Goal: Task Accomplishment & Management: Use online tool/utility

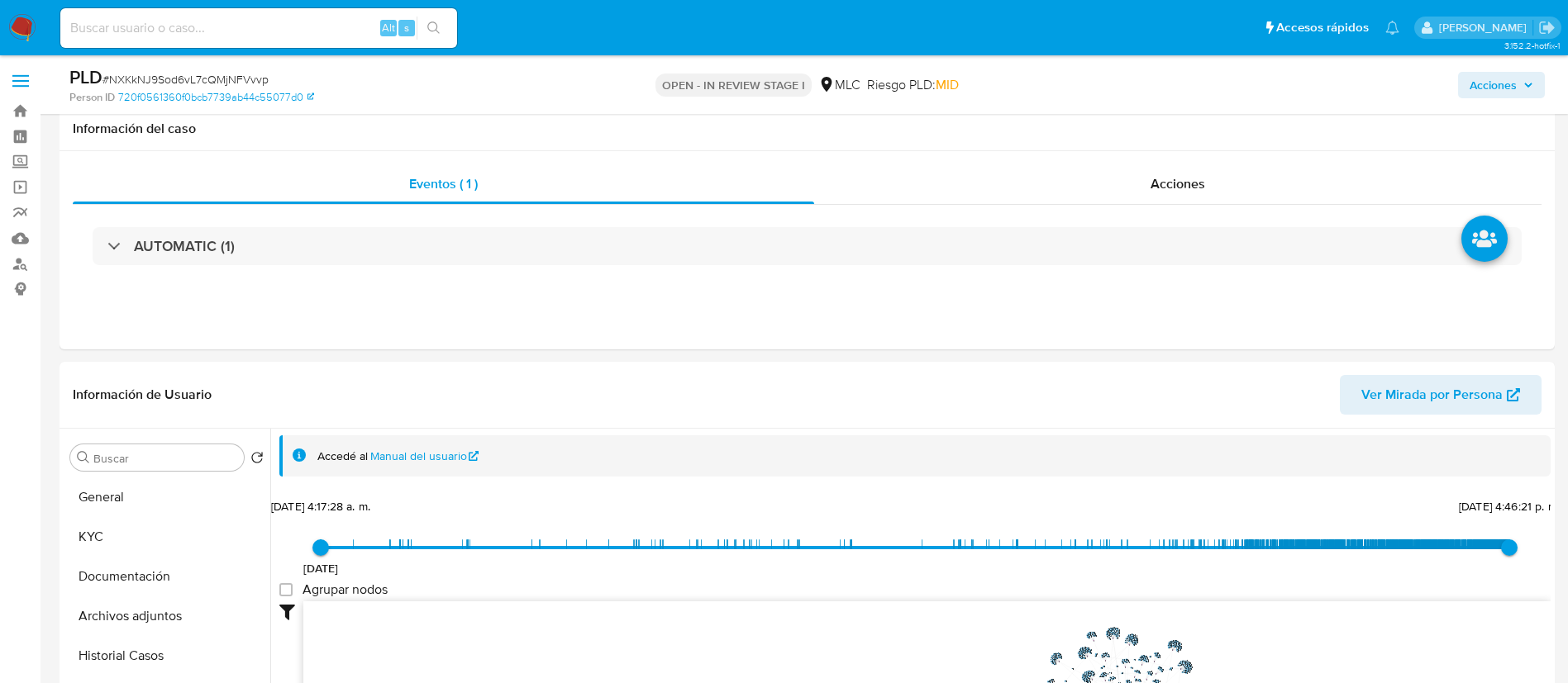
select select "10"
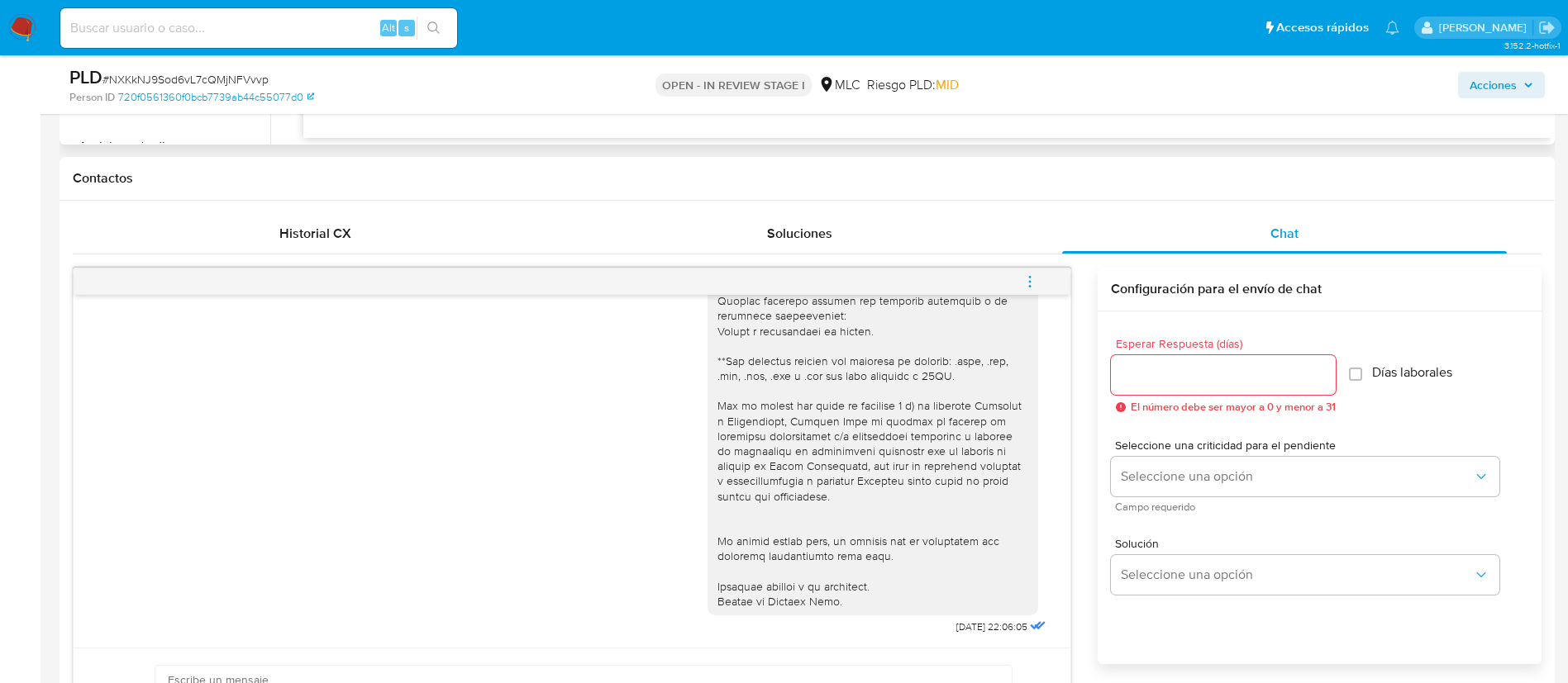
scroll to position [46, 0]
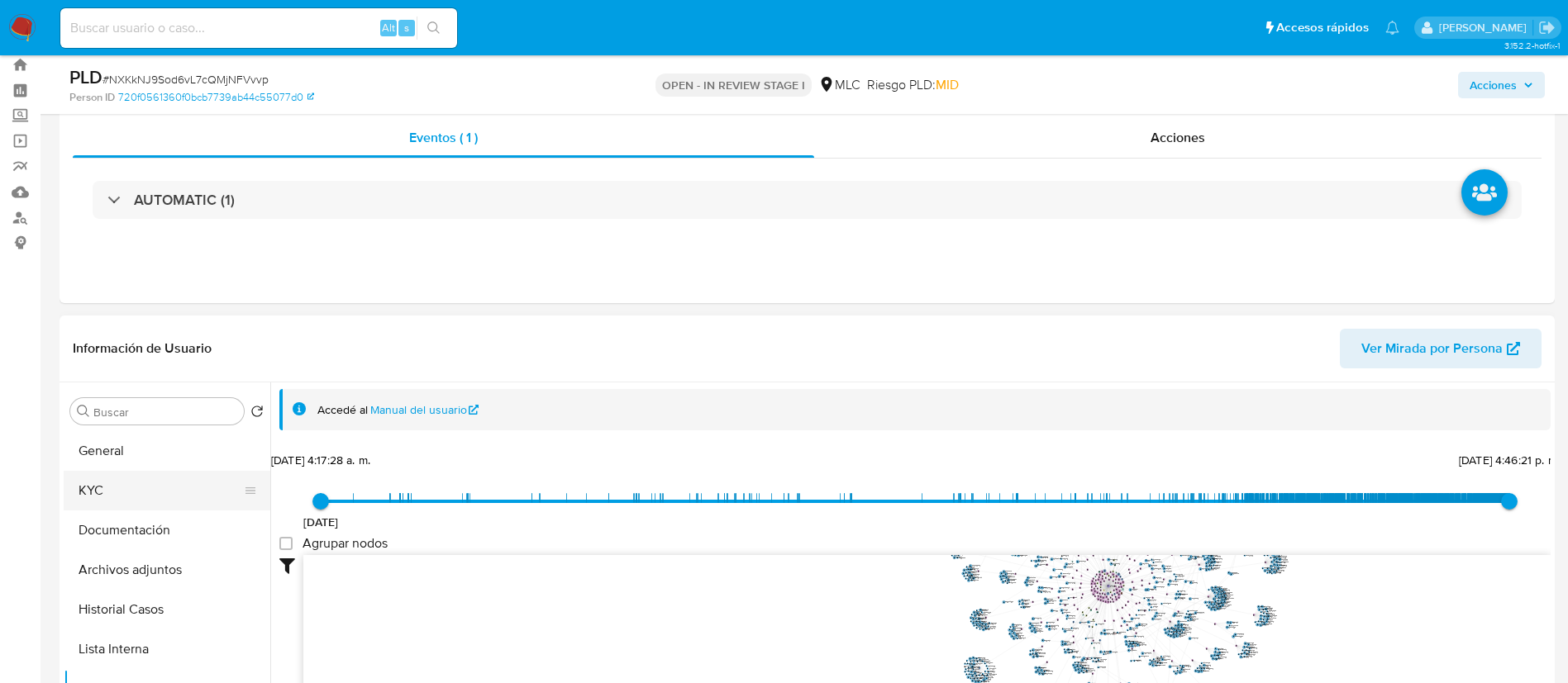
click at [139, 493] on button "KYC" at bounding box center [160, 490] width 193 height 40
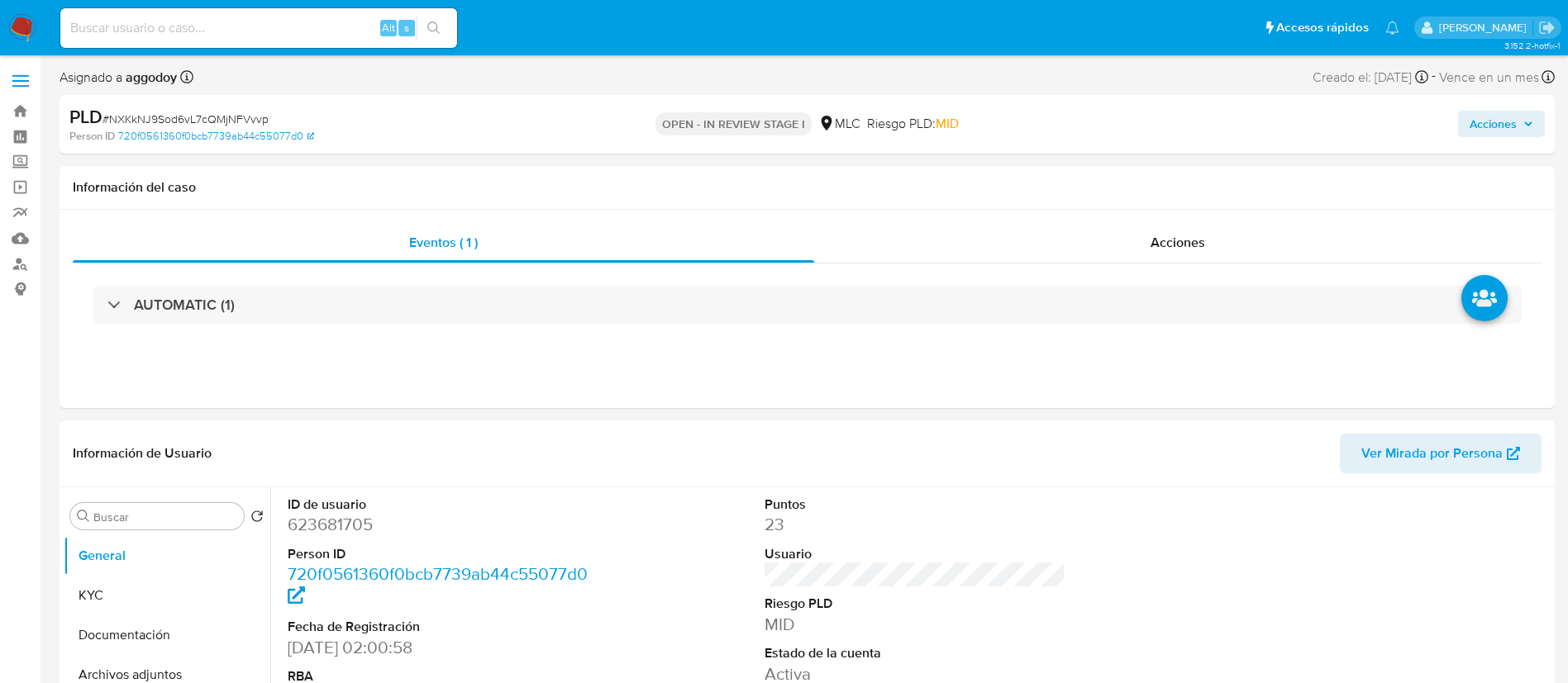
select select "10"
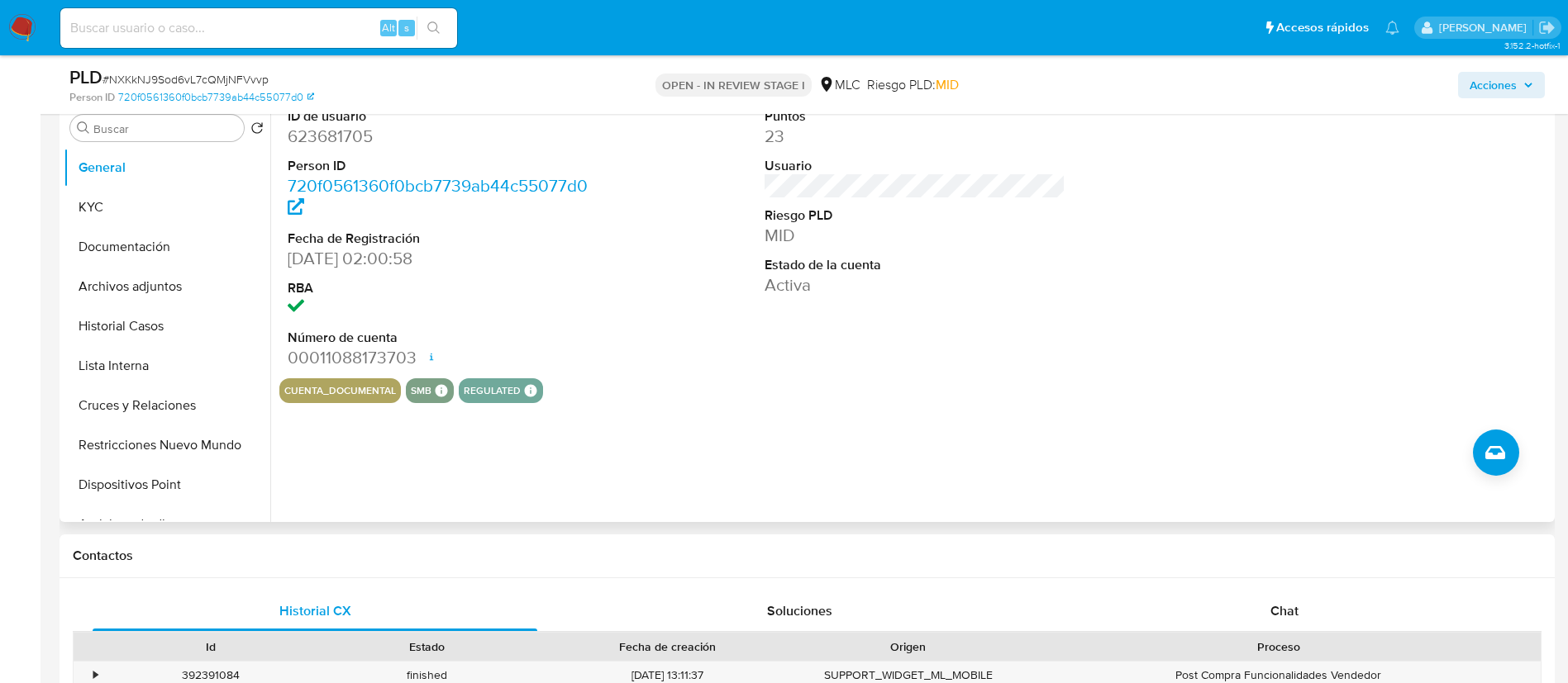
scroll to position [330, 0]
click at [101, 195] on button "KYC" at bounding box center [160, 207] width 193 height 40
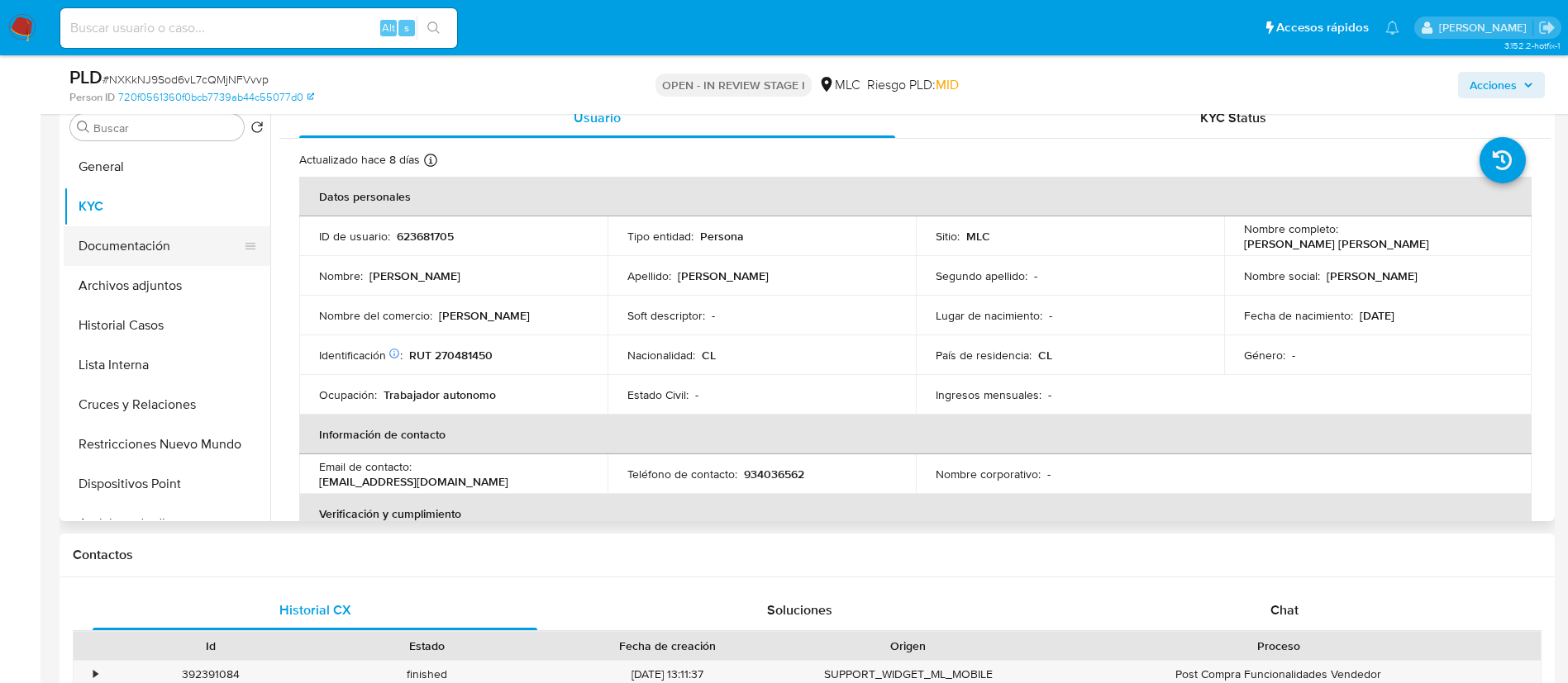
click at [161, 238] on button "Documentación" at bounding box center [160, 246] width 193 height 40
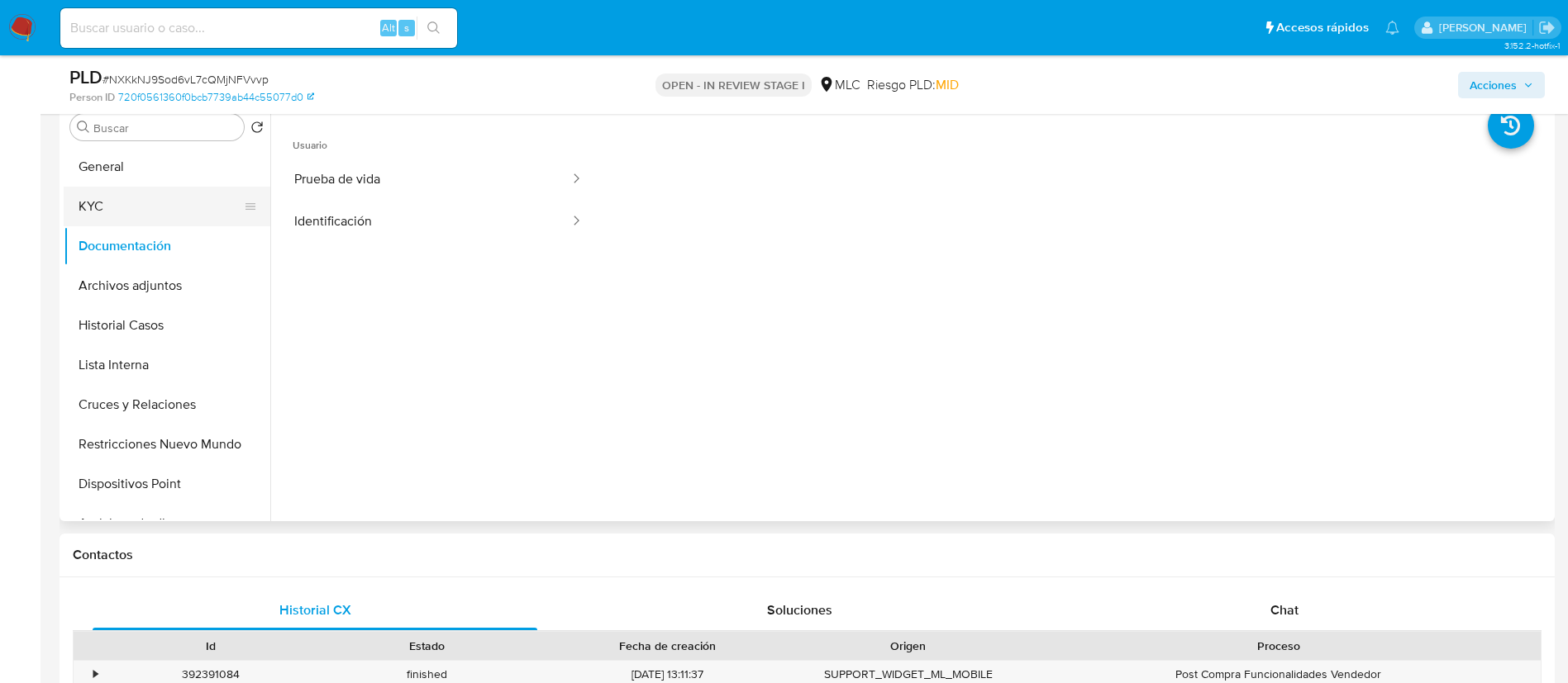
click at [127, 213] on button "KYC" at bounding box center [160, 207] width 193 height 40
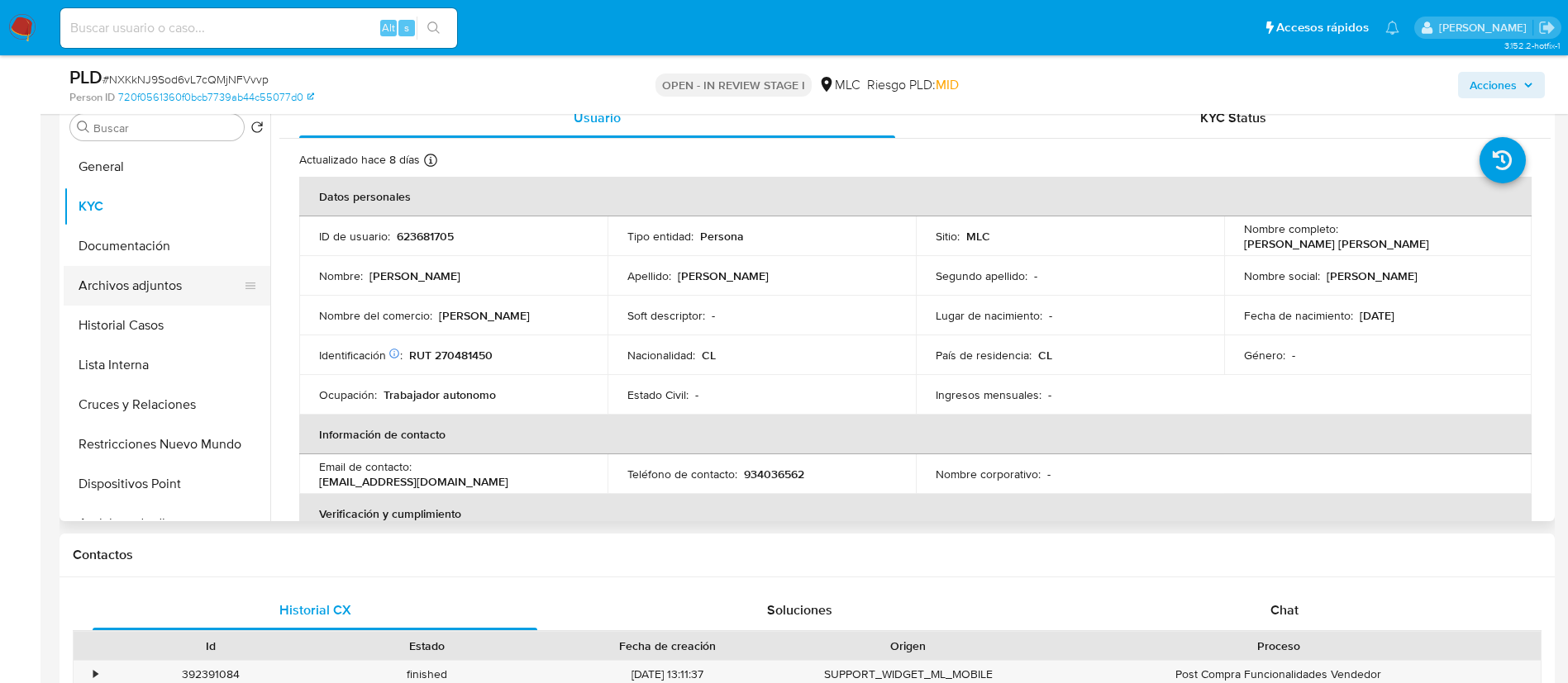
click at [108, 275] on button "Archivos adjuntos" at bounding box center [160, 285] width 193 height 40
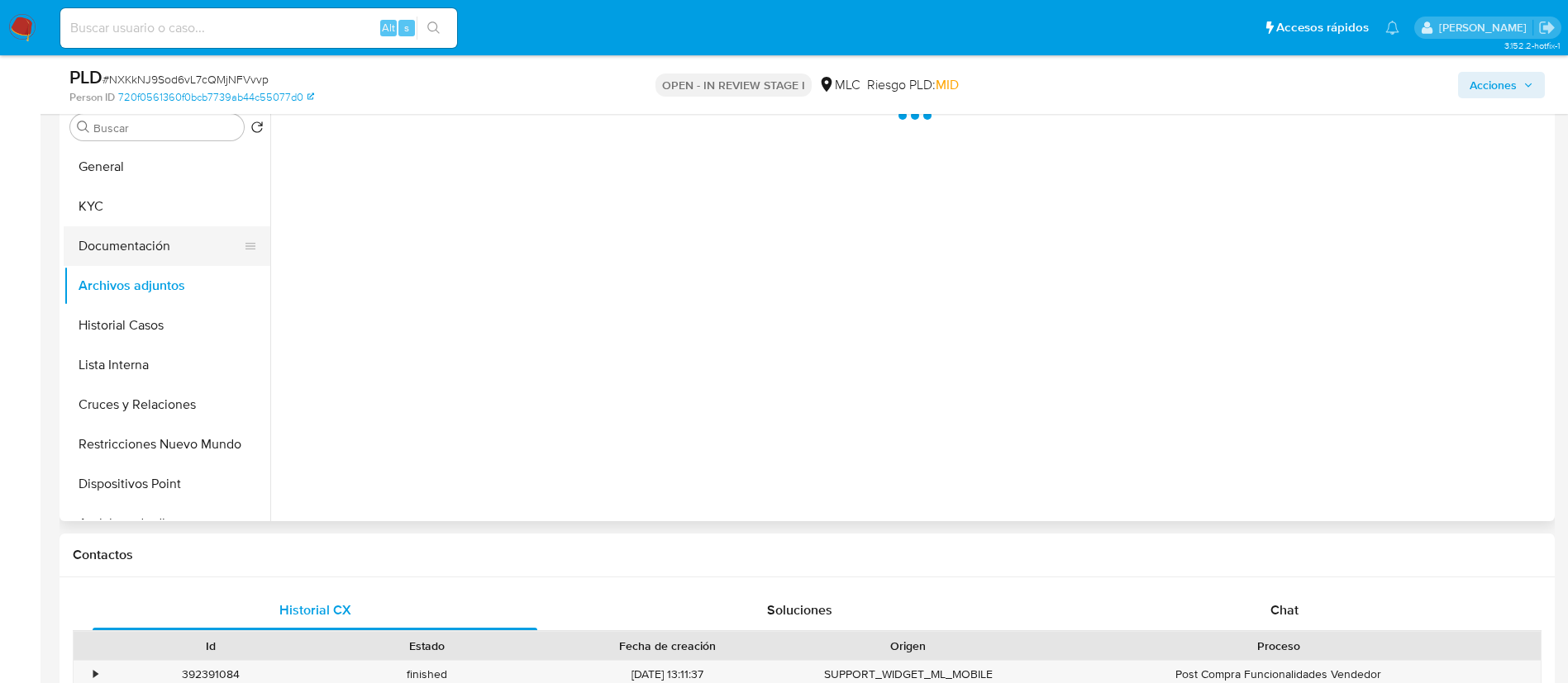
click at [111, 261] on button "Documentación" at bounding box center [160, 246] width 193 height 40
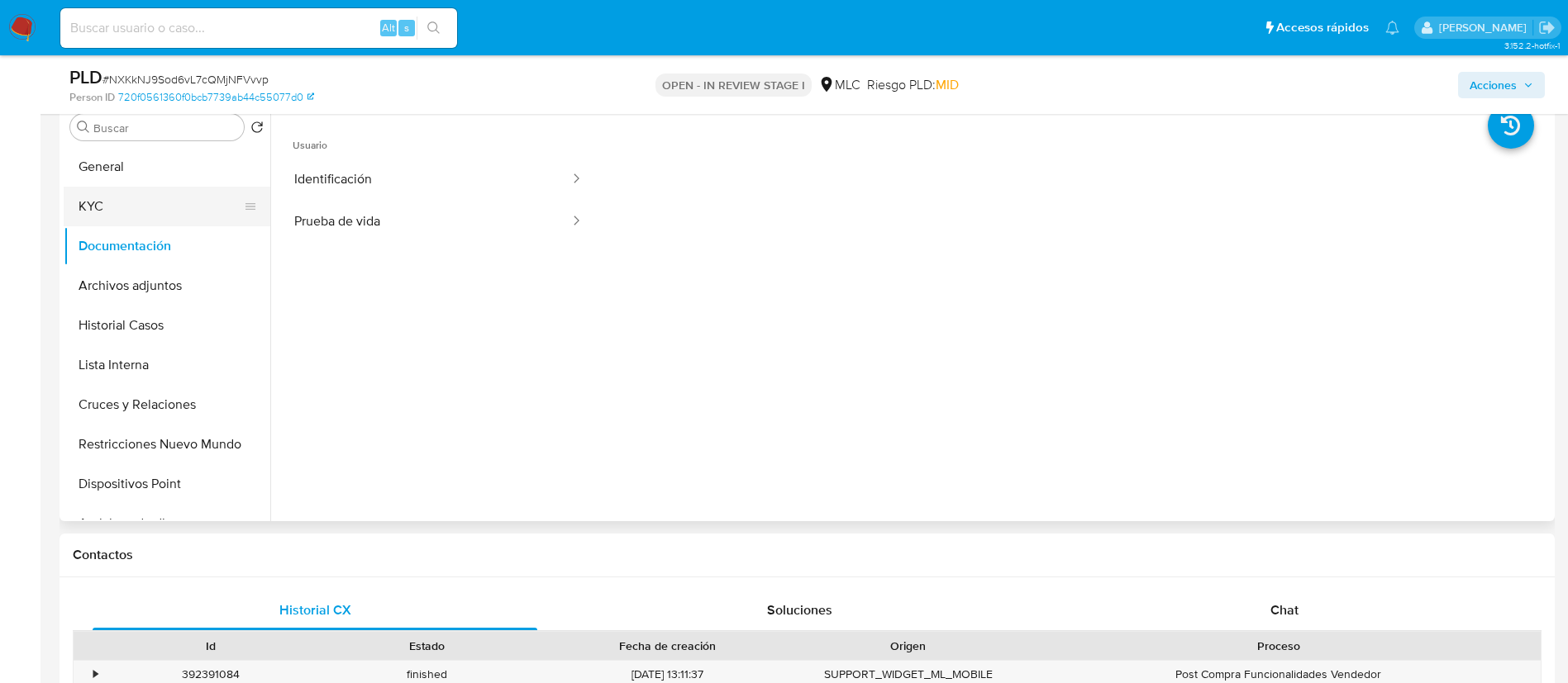
click at [96, 218] on button "KYC" at bounding box center [160, 207] width 193 height 40
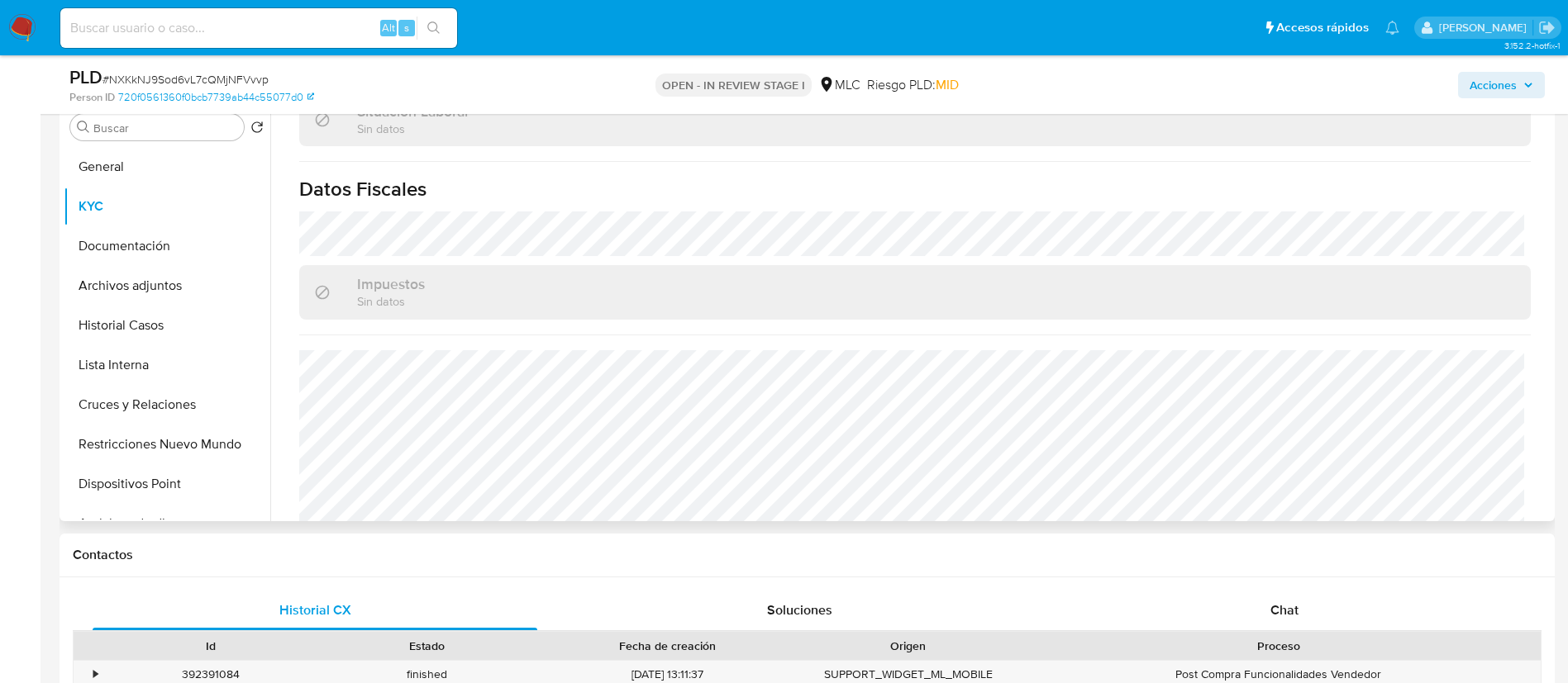
scroll to position [894, 0]
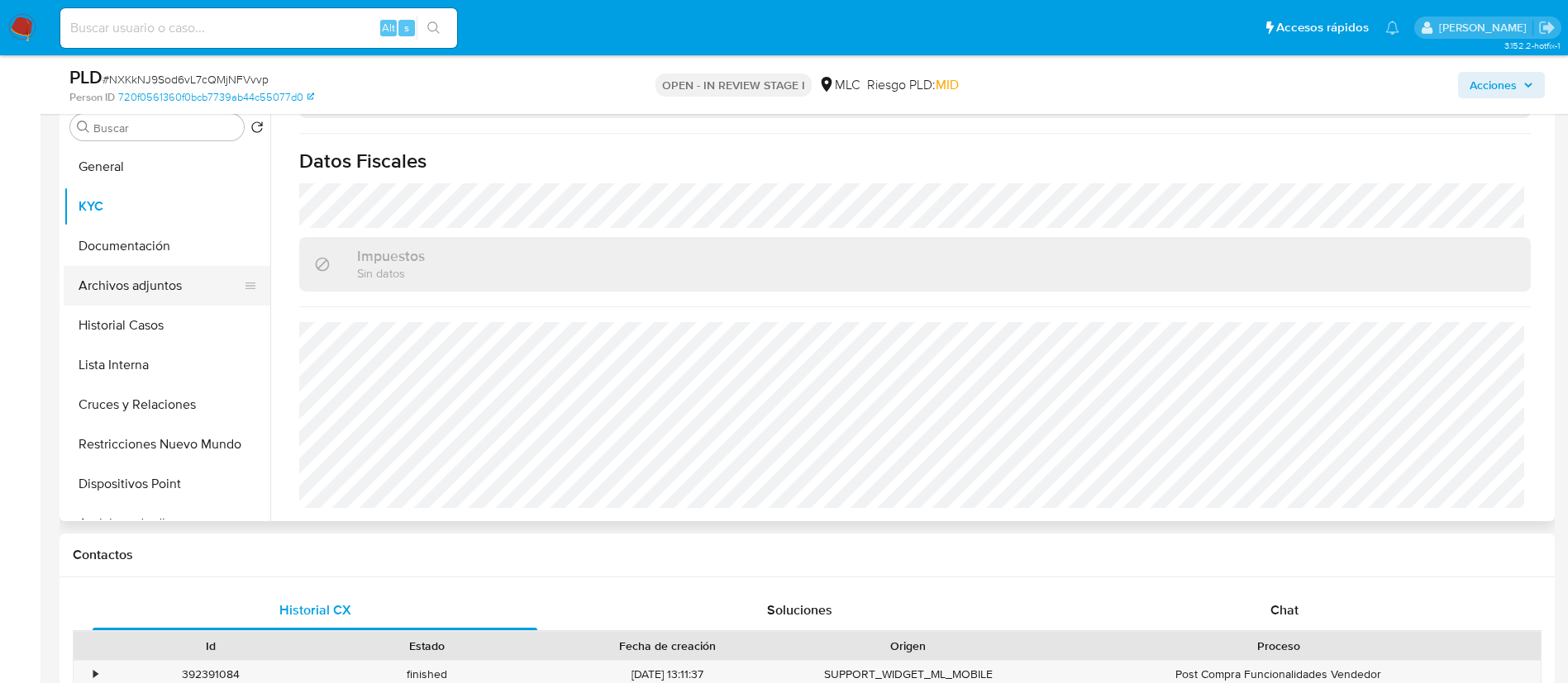
click at [173, 285] on button "Archivos adjuntos" at bounding box center [160, 285] width 193 height 40
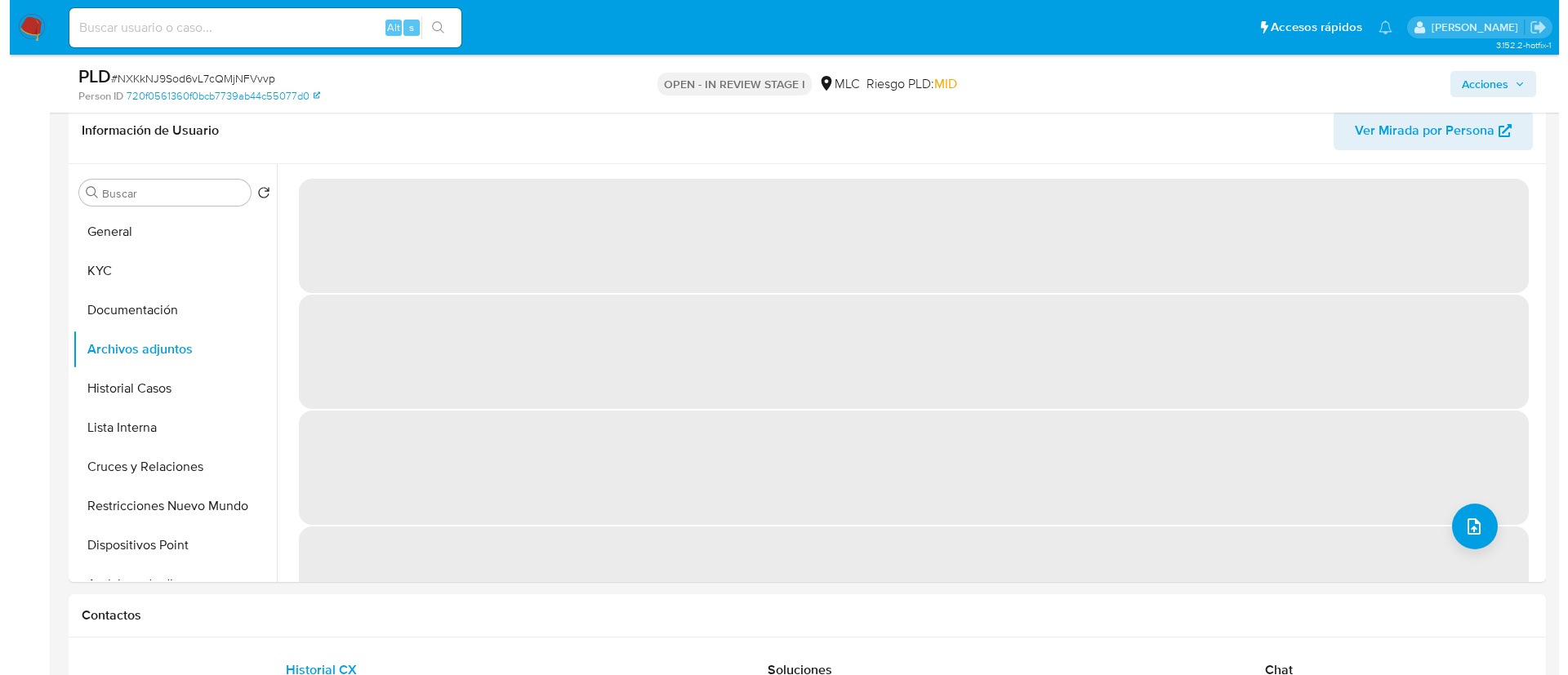
scroll to position [231, 0]
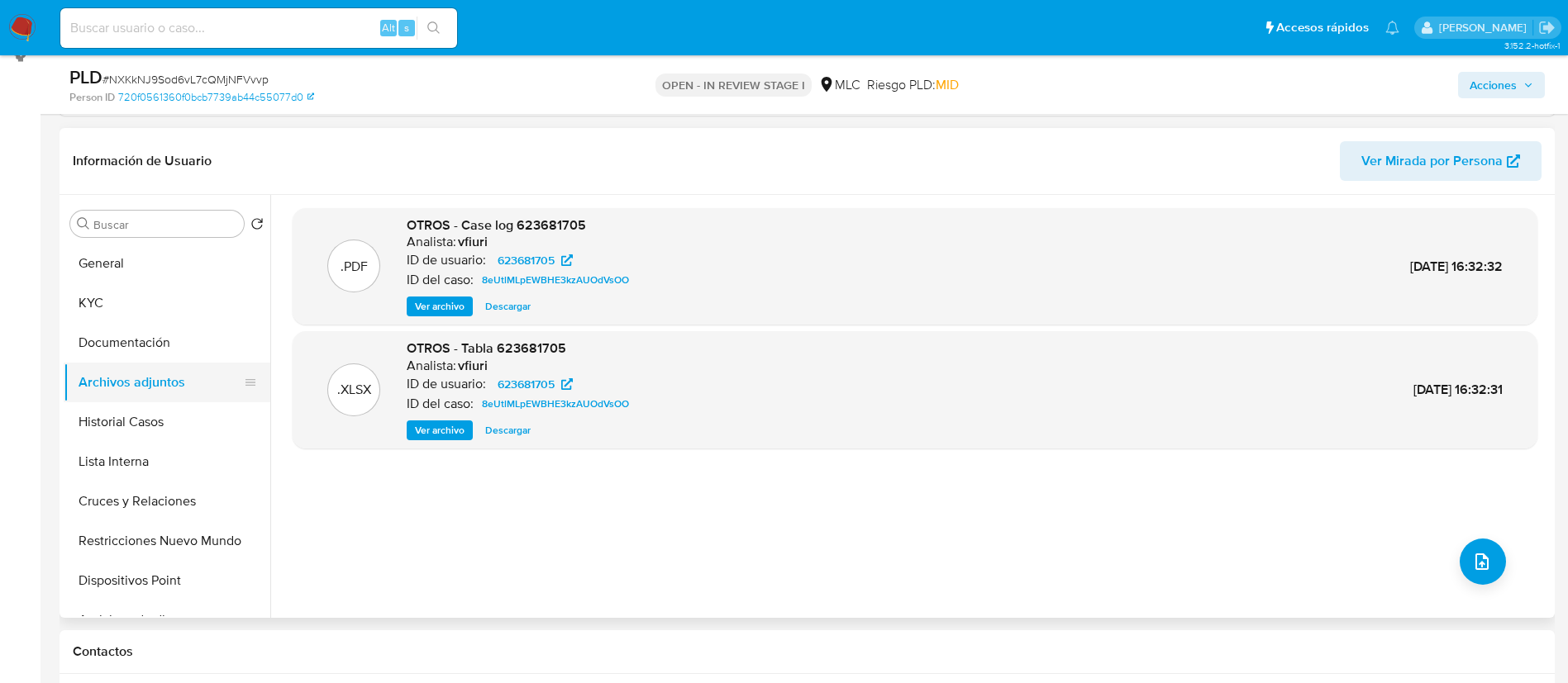
click at [129, 400] on button "Archivos adjuntos" at bounding box center [160, 382] width 193 height 40
click at [148, 408] on button "Historial Casos" at bounding box center [160, 422] width 193 height 40
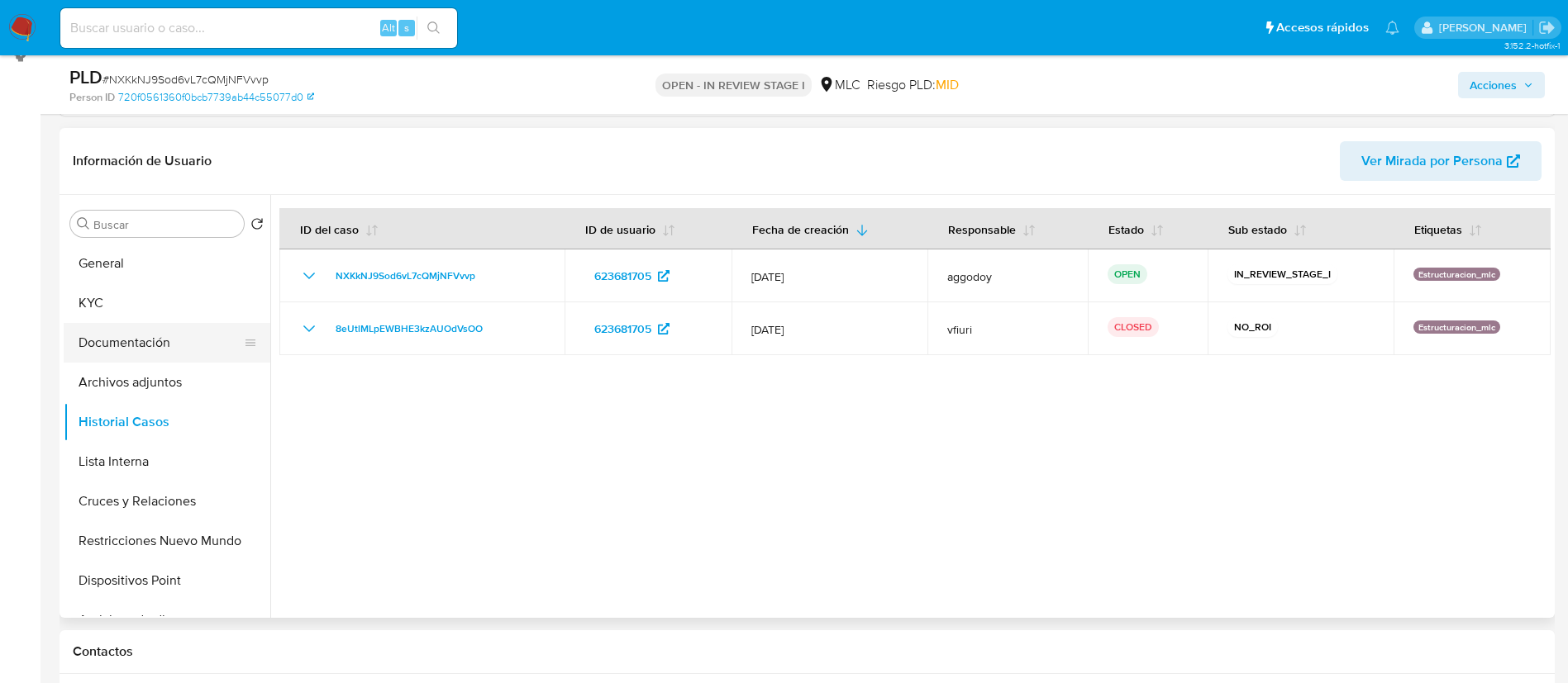
click at [105, 341] on button "Documentación" at bounding box center [160, 343] width 193 height 40
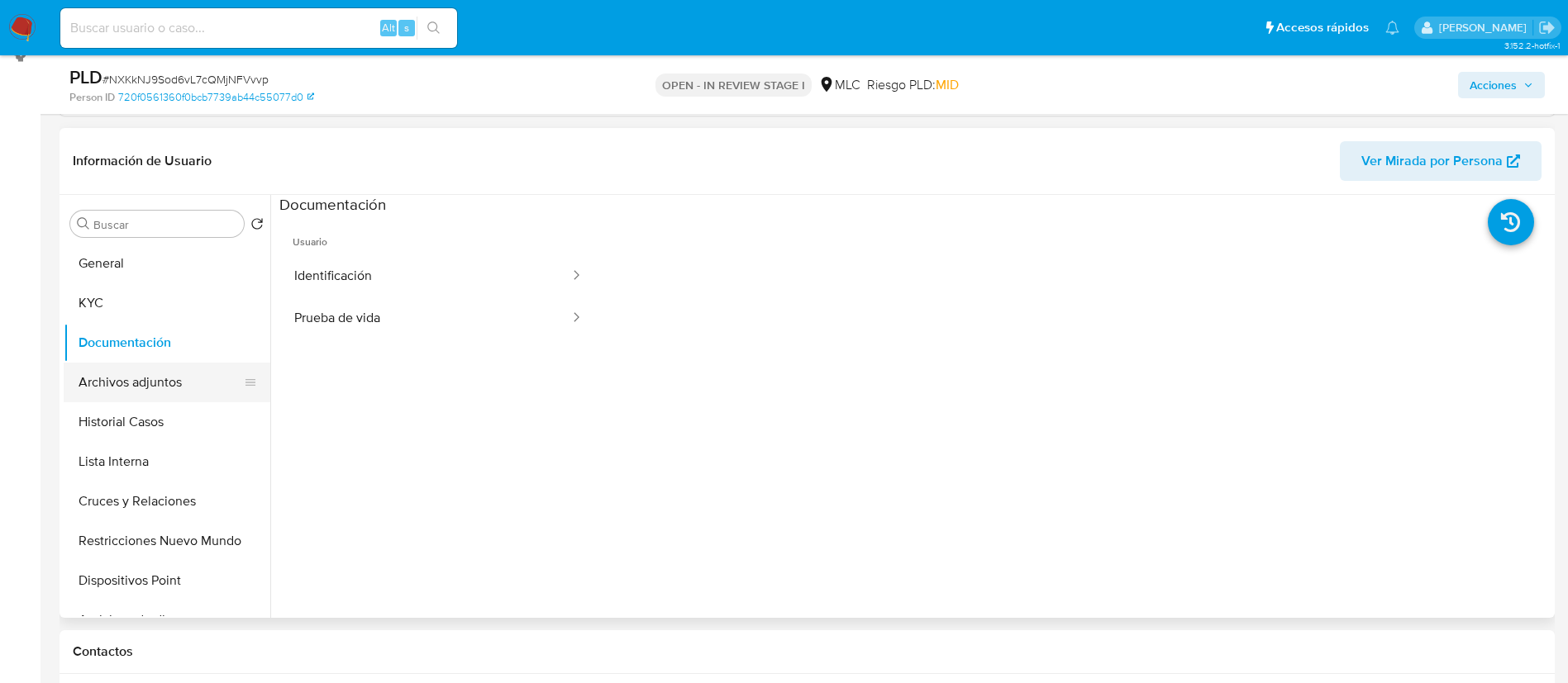
click at [189, 366] on button "Archivos adjuntos" at bounding box center [160, 382] width 193 height 40
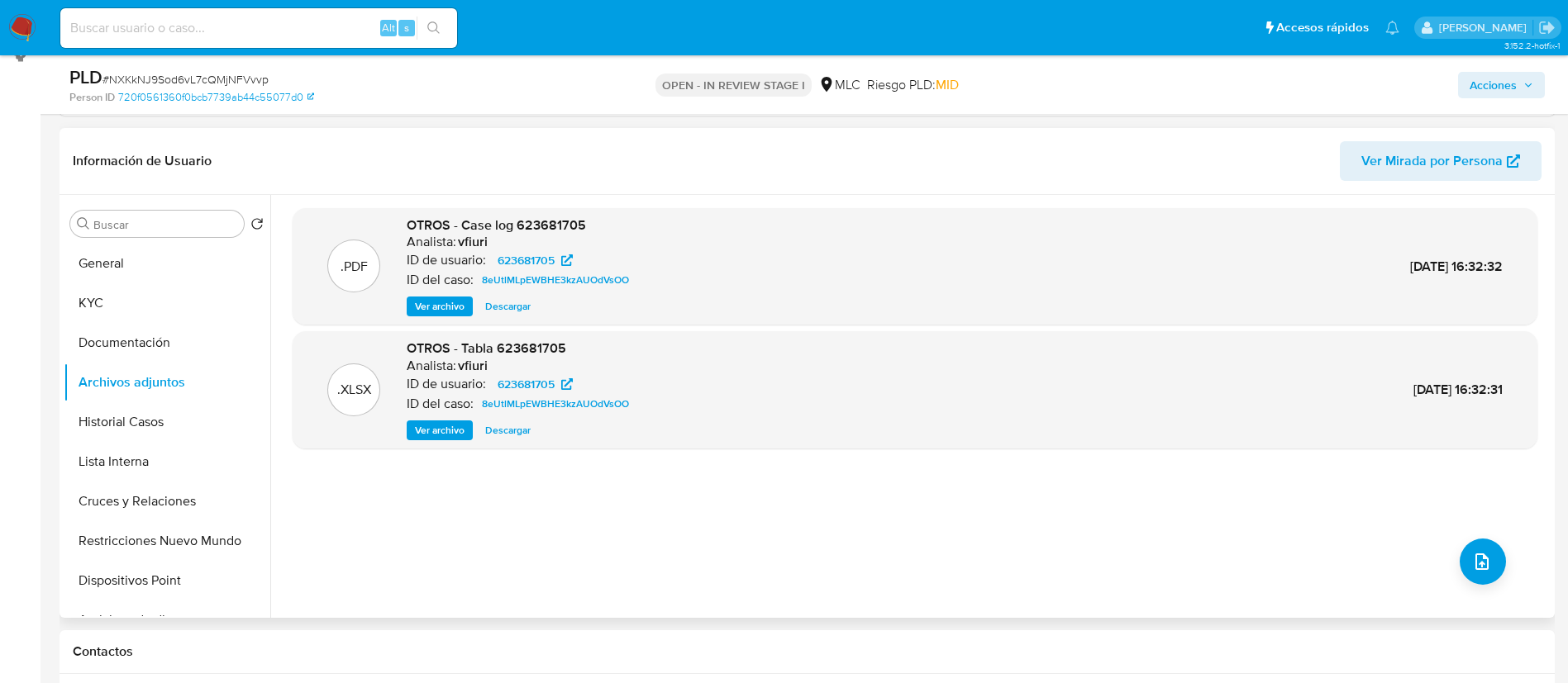
click at [1450, 552] on div ".PDF OTROS - Case log 623681705 Analista: vfiuri ID de usuario: 623681705 ID de…" at bounding box center [914, 406] width 1244 height 397
click at [1441, 562] on div ".PDF OTROS - Case log 623681705 Analista: vfiuri ID de usuario: 623681705 ID de…" at bounding box center [914, 406] width 1244 height 397
click at [1462, 565] on button "upload-file" at bounding box center [1481, 561] width 46 height 46
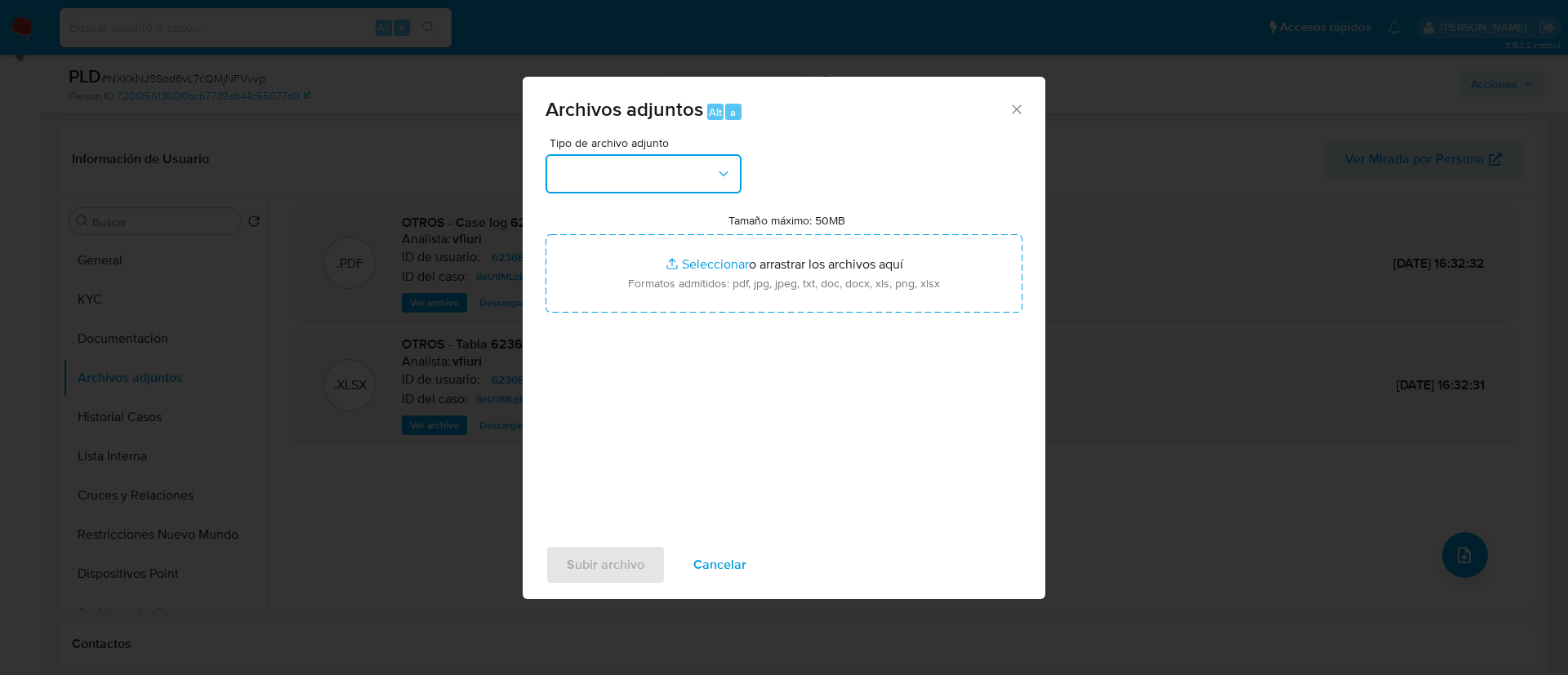
click at [615, 173] on button "button" at bounding box center [643, 173] width 196 height 39
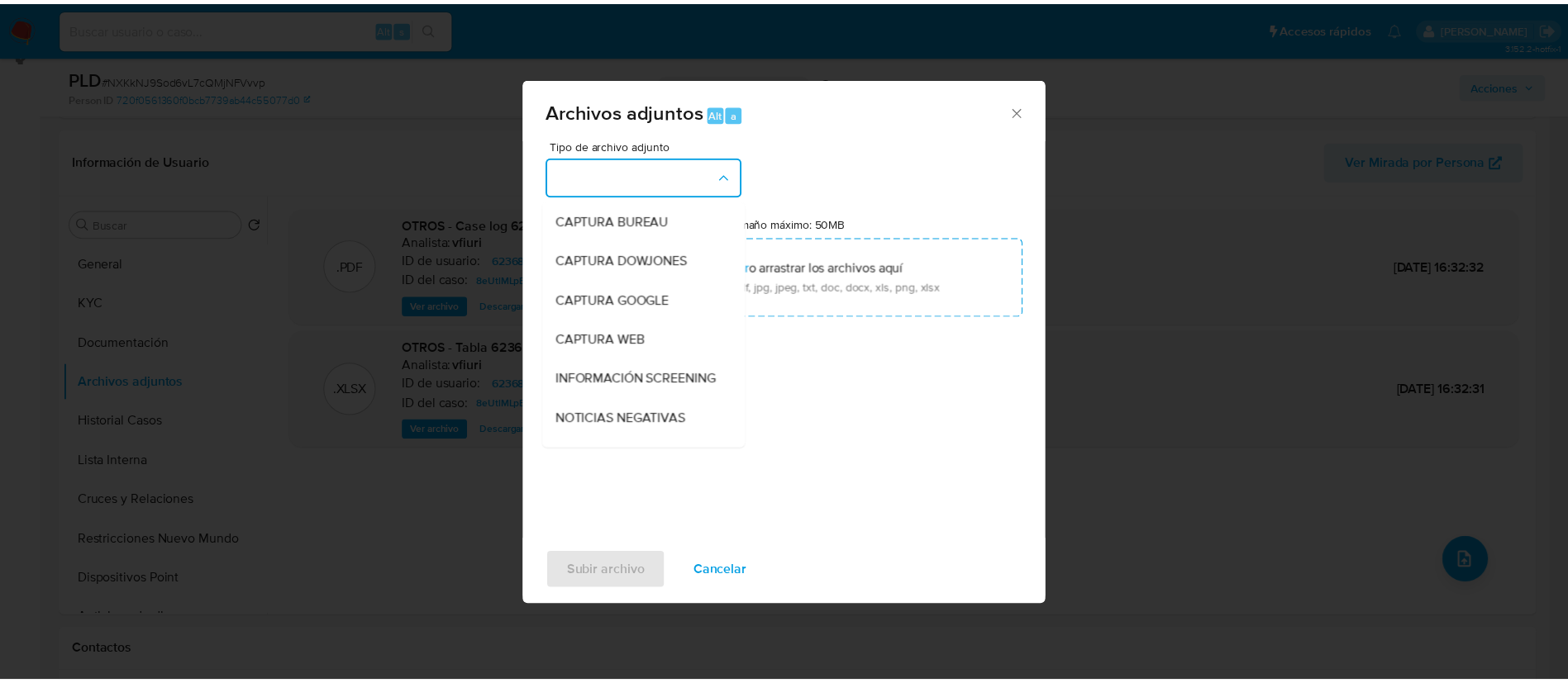
scroll to position [94, 0]
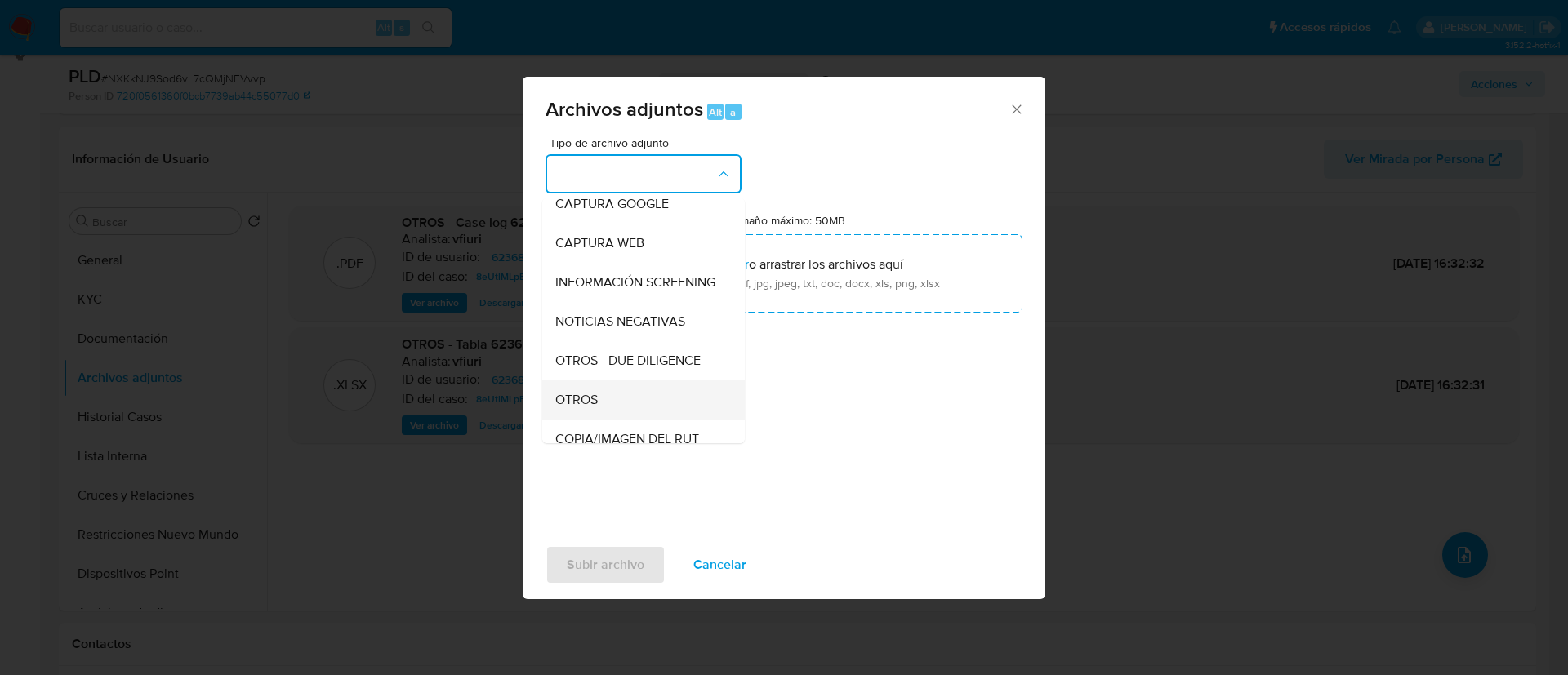
click at [602, 420] on div "OTROS" at bounding box center [639, 400] width 167 height 39
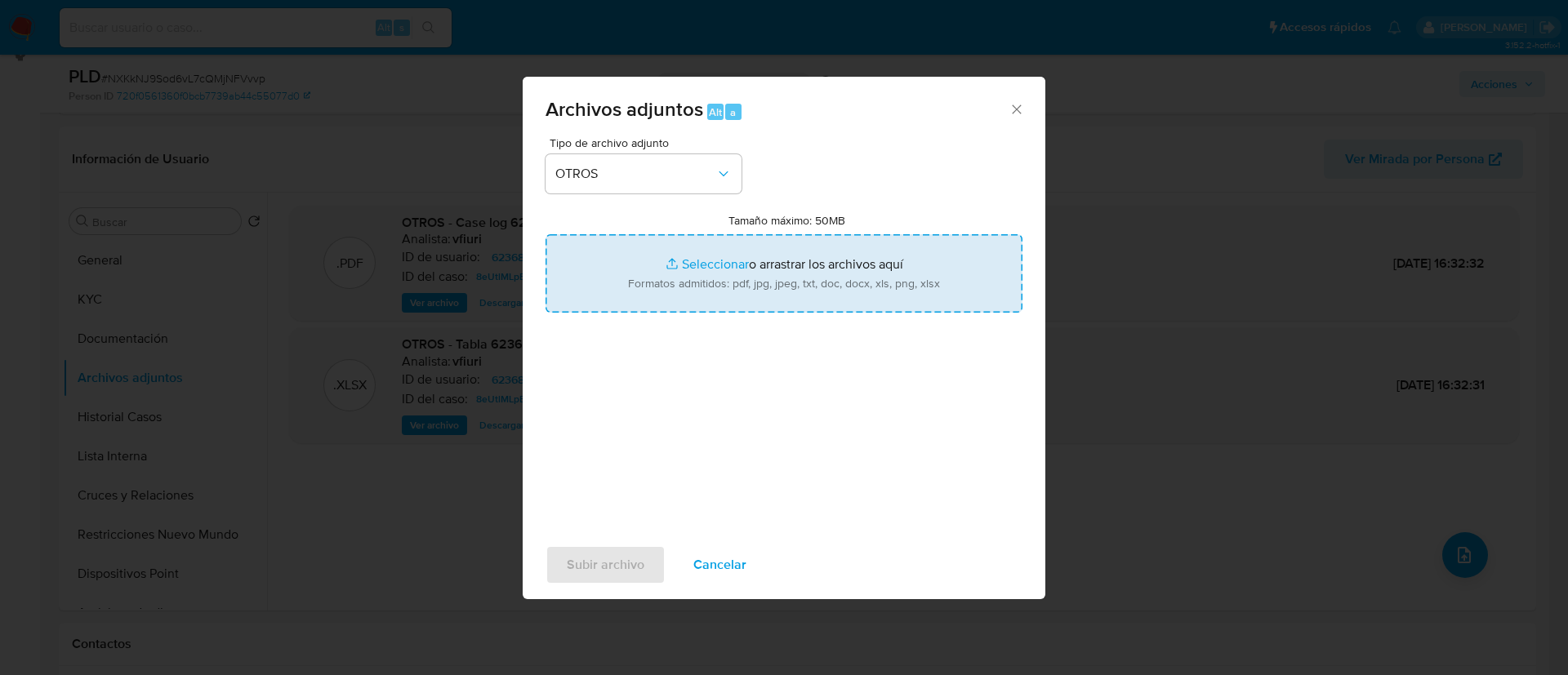
click at [601, 282] on input "Tamaño máximo: 50MB Seleccionar archivos" at bounding box center [783, 273] width 477 height 78
click at [739, 297] on input "Tamaño máximo: 50MB Seleccionar archivos" at bounding box center [783, 273] width 477 height 78
type input "C:\fakepath\Case Log - 623681705.pdf"
click at [702, 302] on input "Tamaño máximo: 50MB Seleccionar archivos" at bounding box center [783, 273] width 477 height 78
type input "C:\fakepath\623681705Movimientos.xlsx"
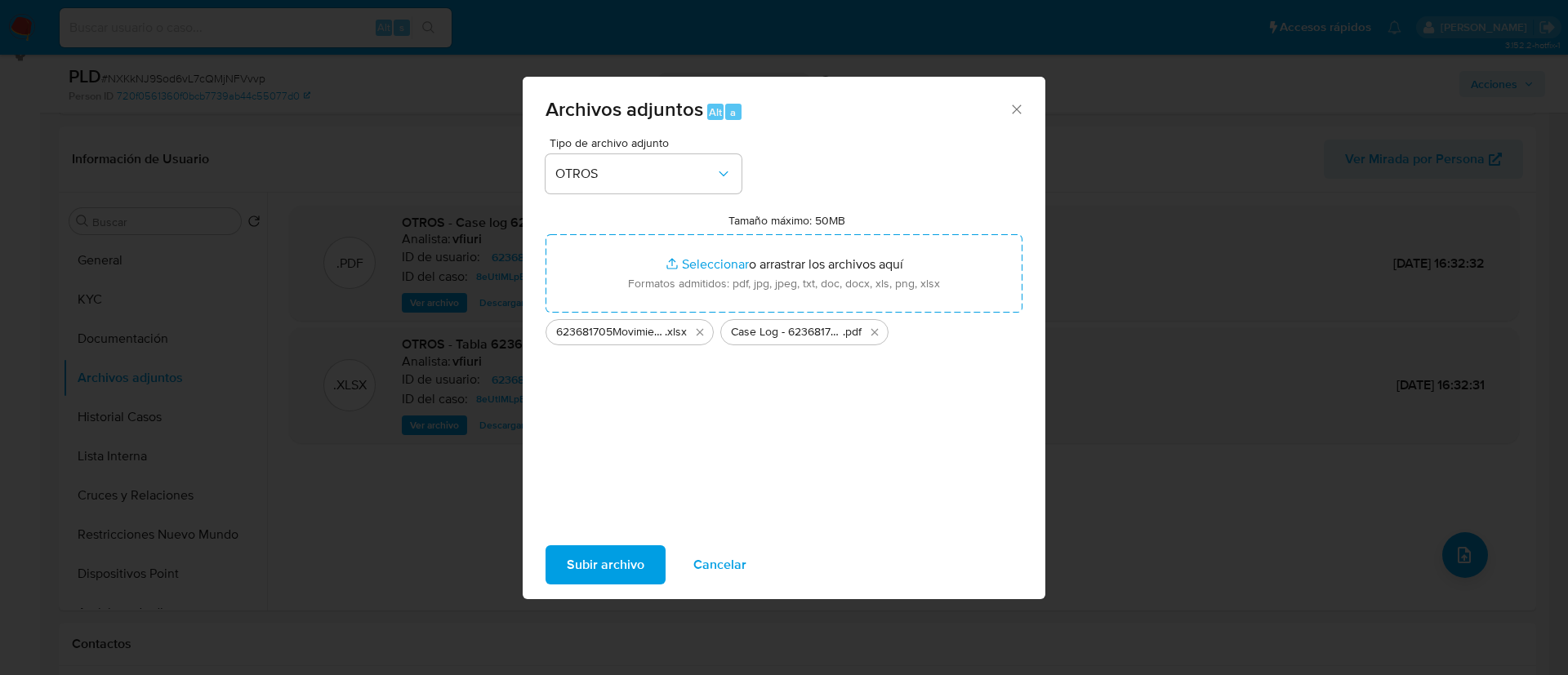
click at [622, 570] on span "Subir archivo" at bounding box center [605, 564] width 78 height 36
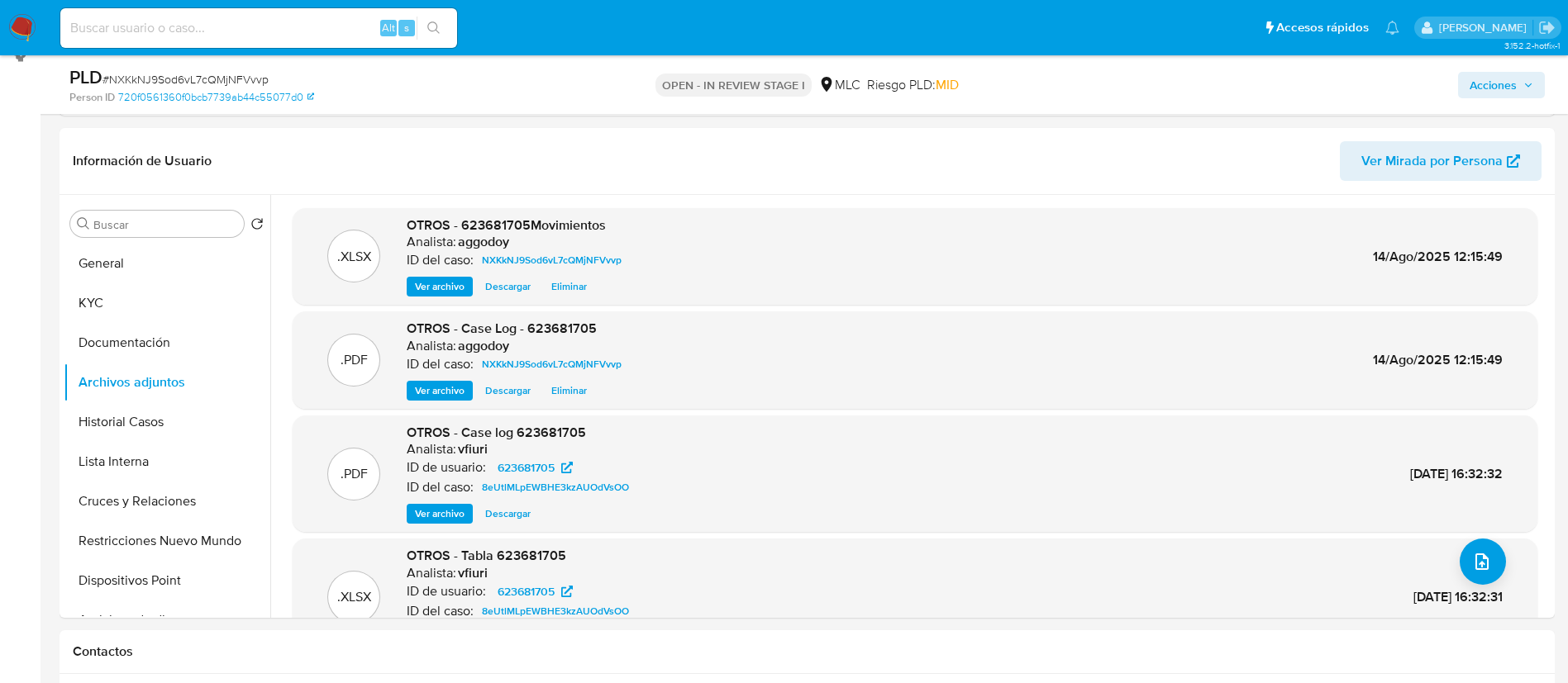
click at [1484, 78] on span "Acciones" at bounding box center [1493, 85] width 47 height 26
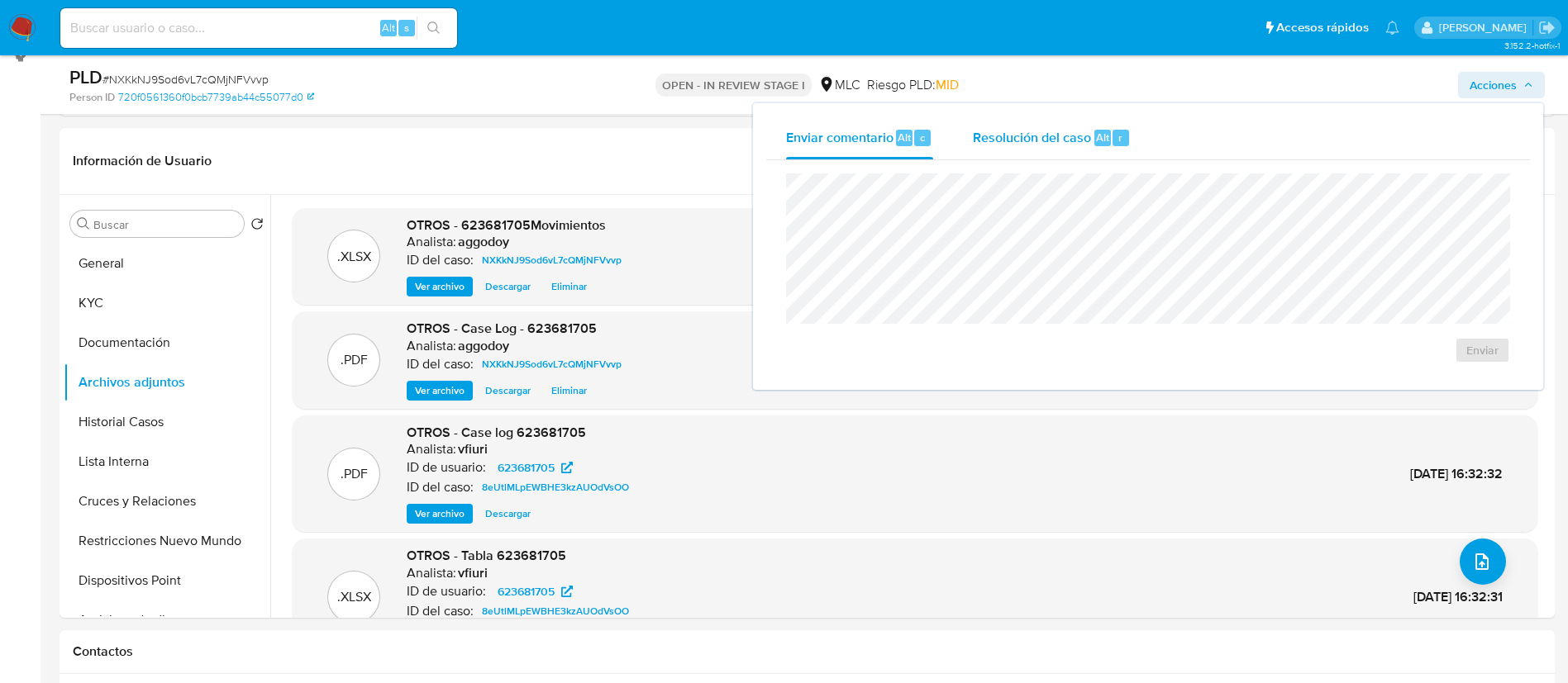
click at [1048, 141] on span "Resolución del caso" at bounding box center [1031, 137] width 118 height 19
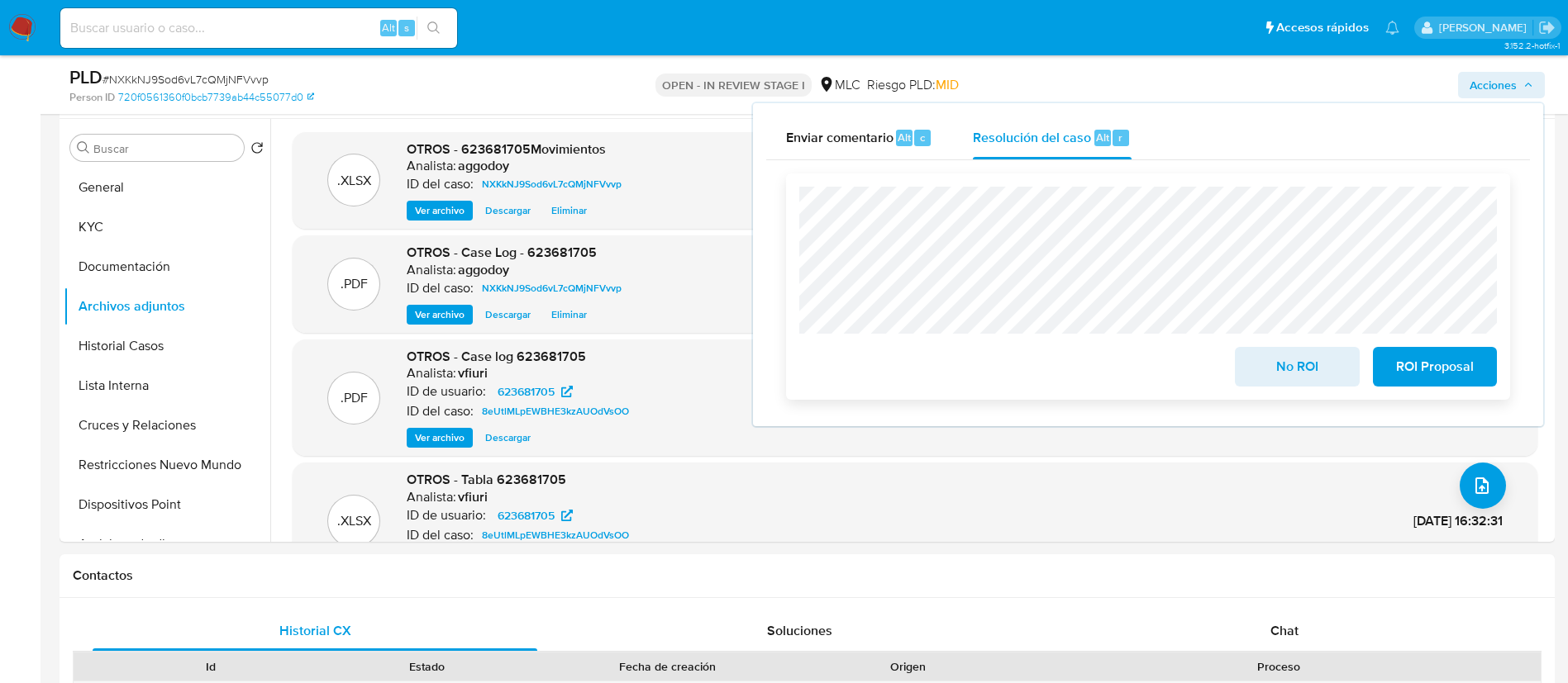
scroll to position [330, 0]
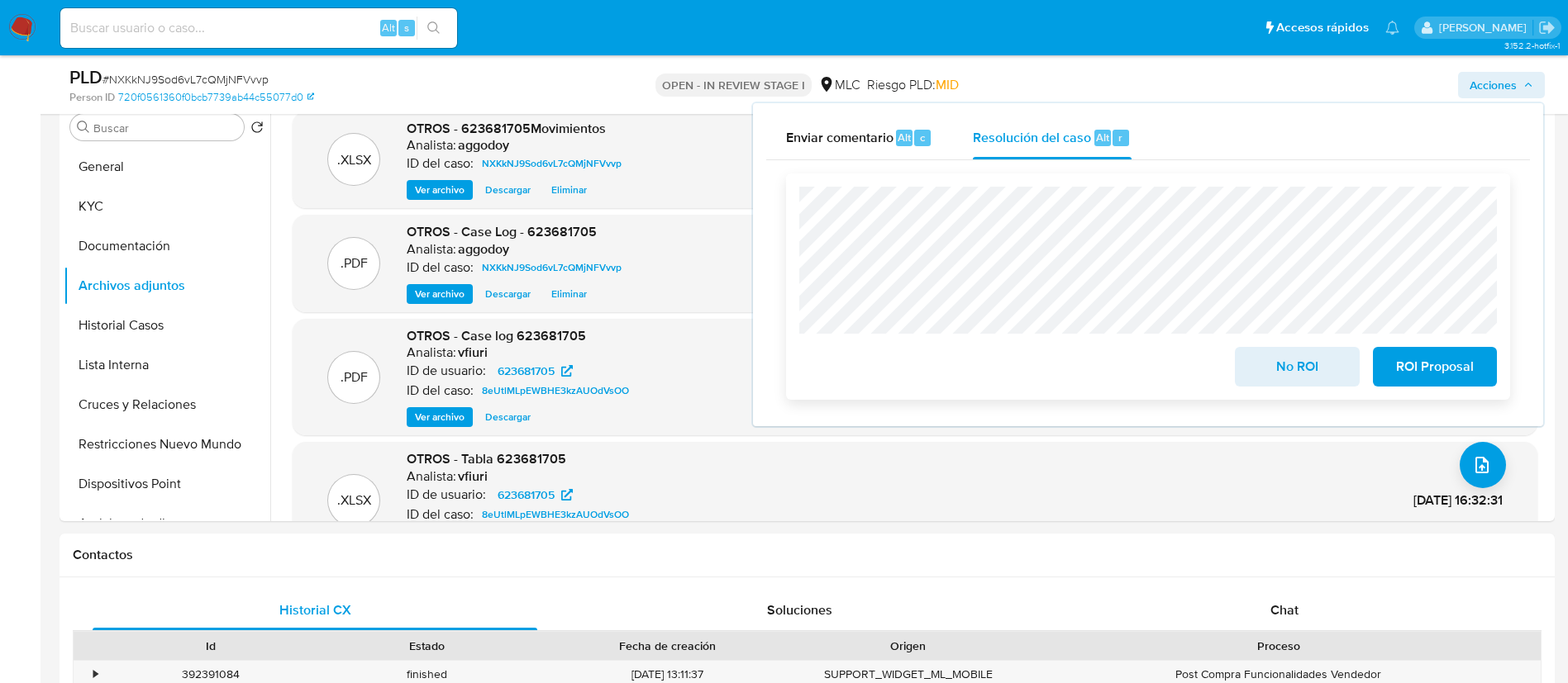
click at [1290, 378] on span "No ROI" at bounding box center [1296, 366] width 81 height 36
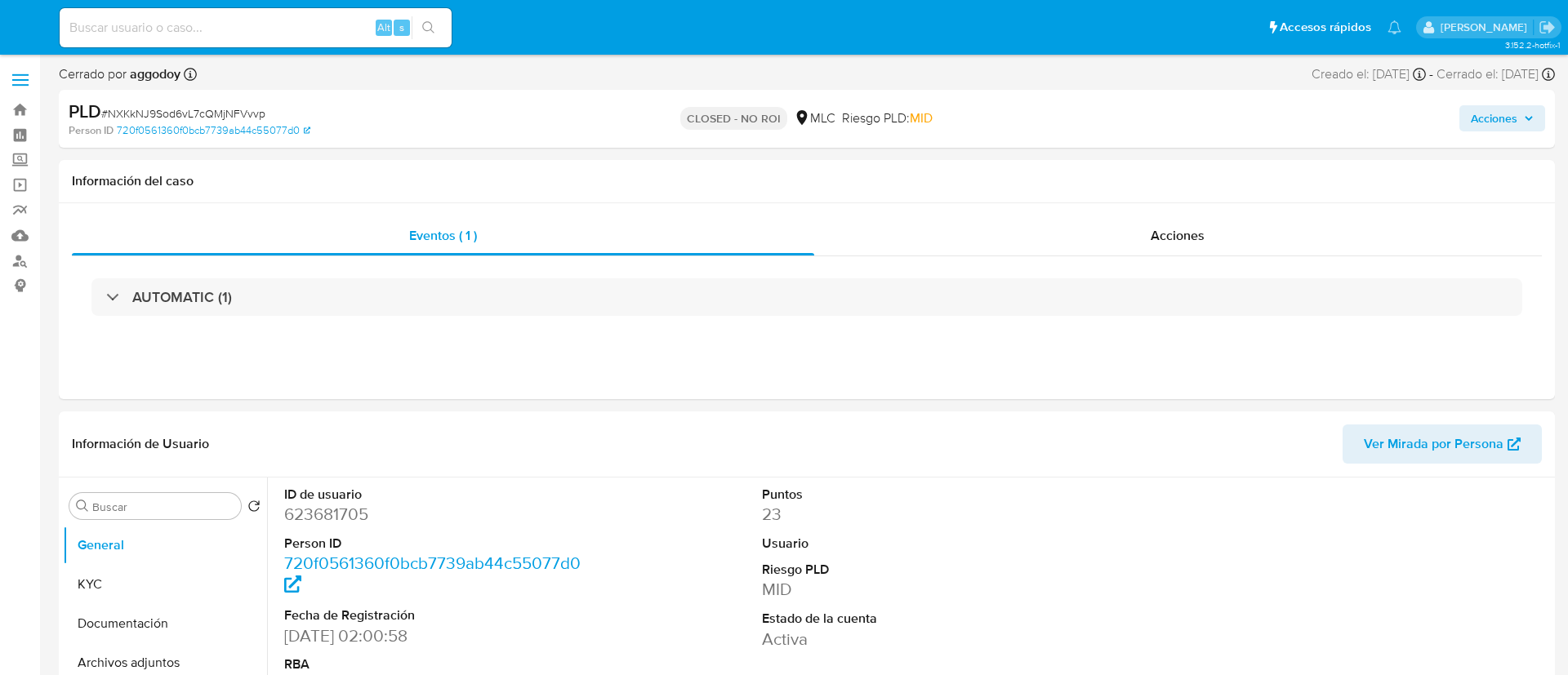
select select "10"
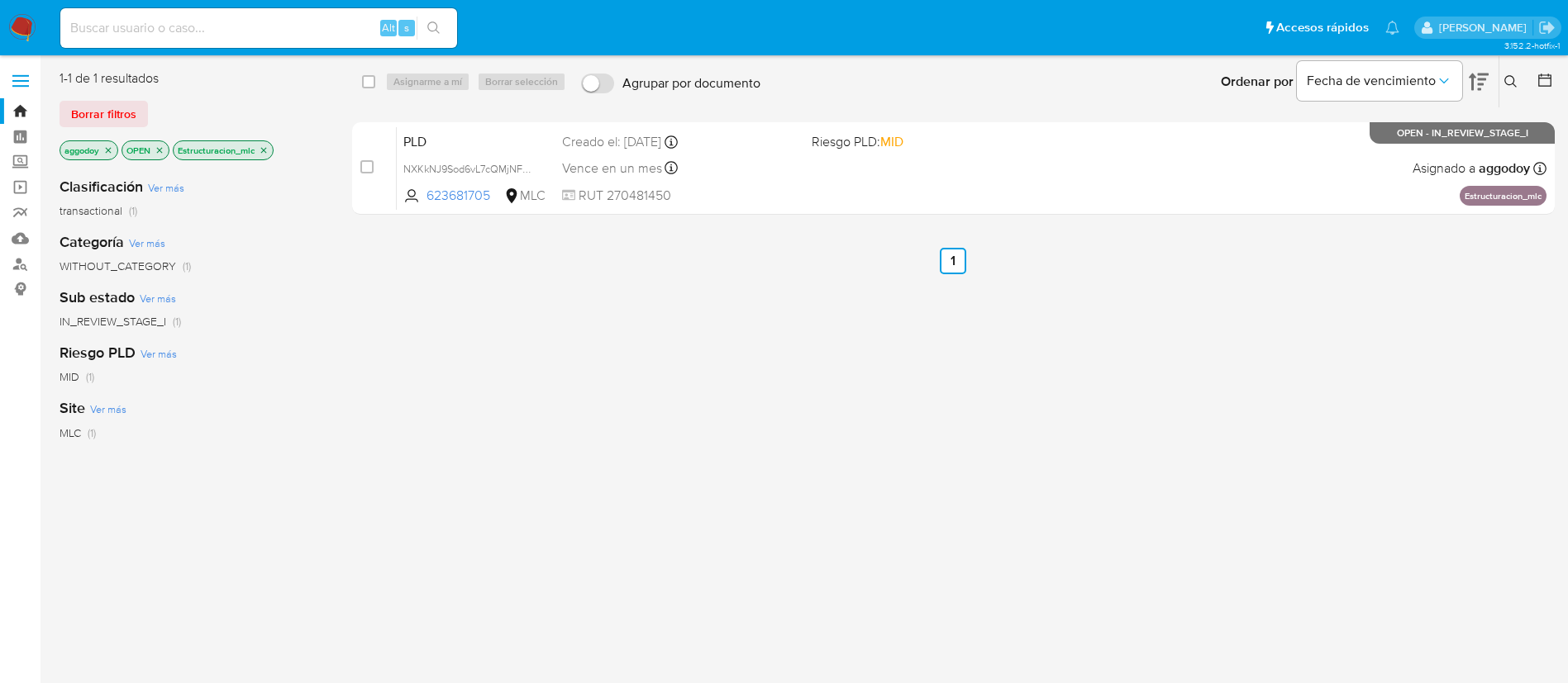
click at [258, 155] on p "Estructuracion_mlc" at bounding box center [223, 150] width 99 height 19
click at [262, 150] on icon "close-filter" at bounding box center [263, 150] width 10 height 10
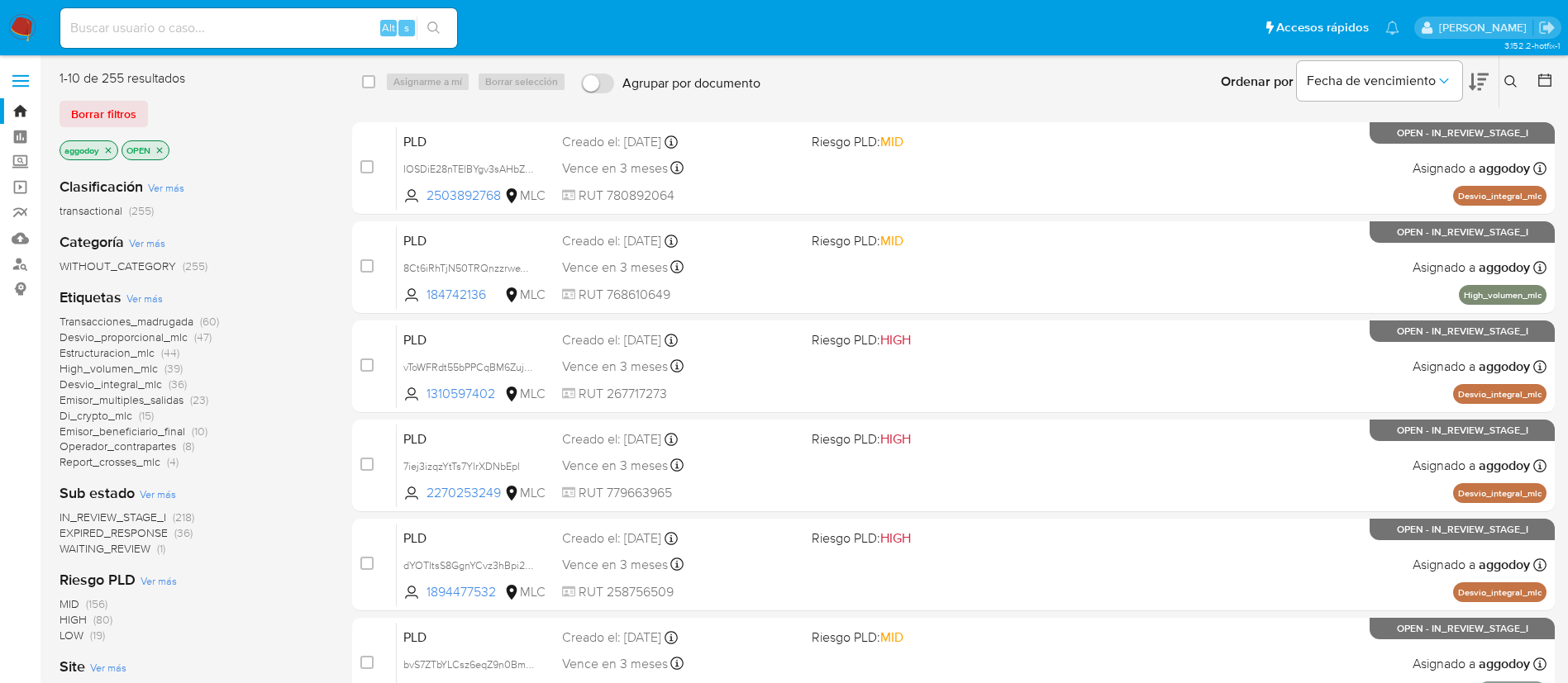
click at [110, 554] on span "WAITING_REVIEW" at bounding box center [104, 549] width 91 height 17
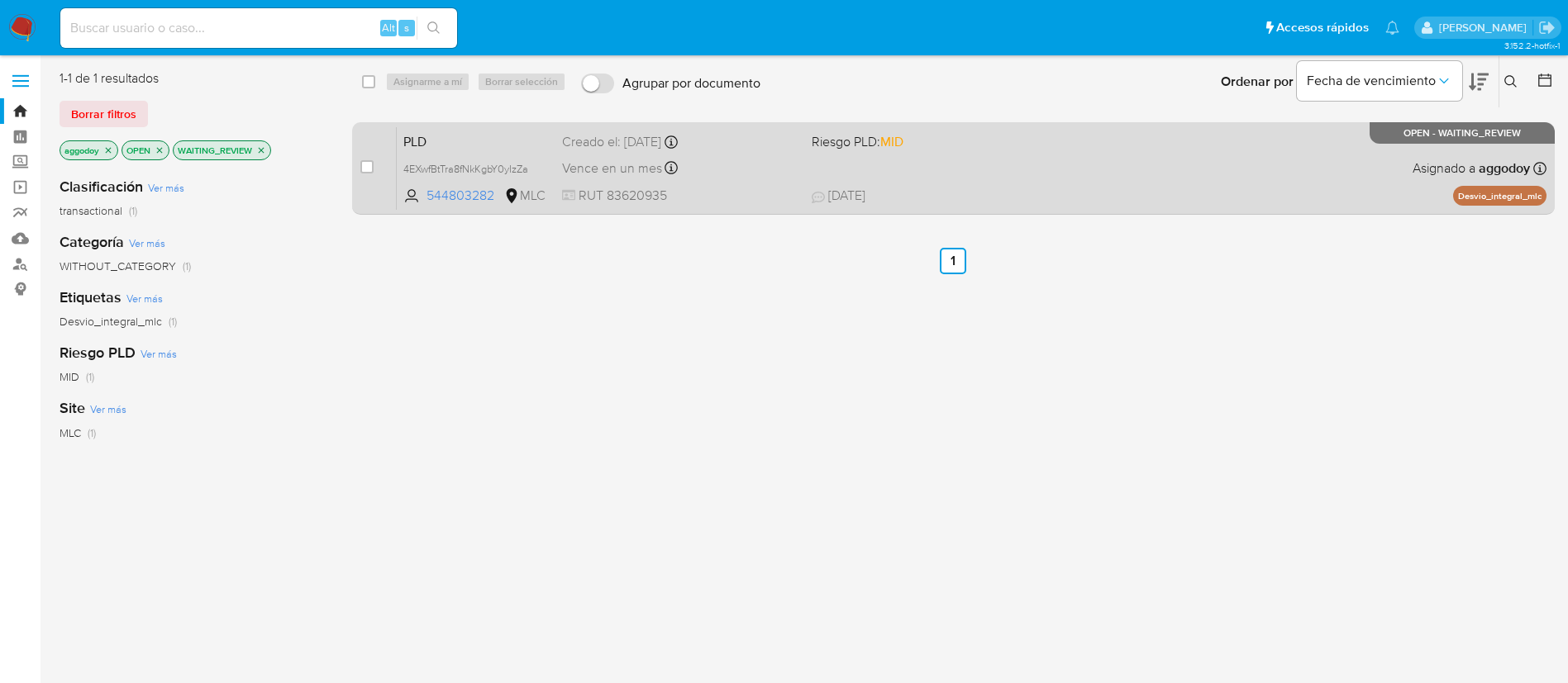
click at [900, 195] on span "12/08/2025 12/08/2025 21:52" at bounding box center [1054, 196] width 486 height 19
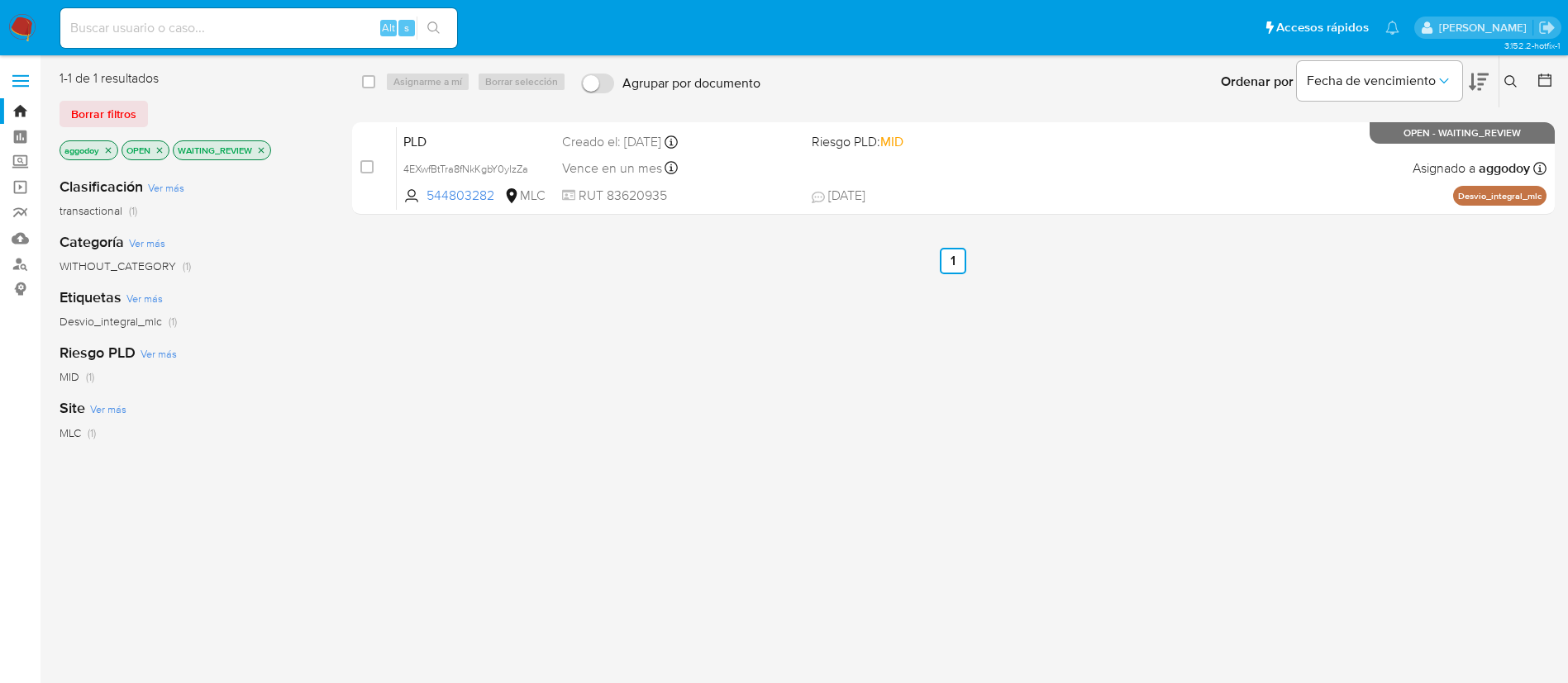
click at [259, 152] on icon "close-filter" at bounding box center [261, 150] width 10 height 10
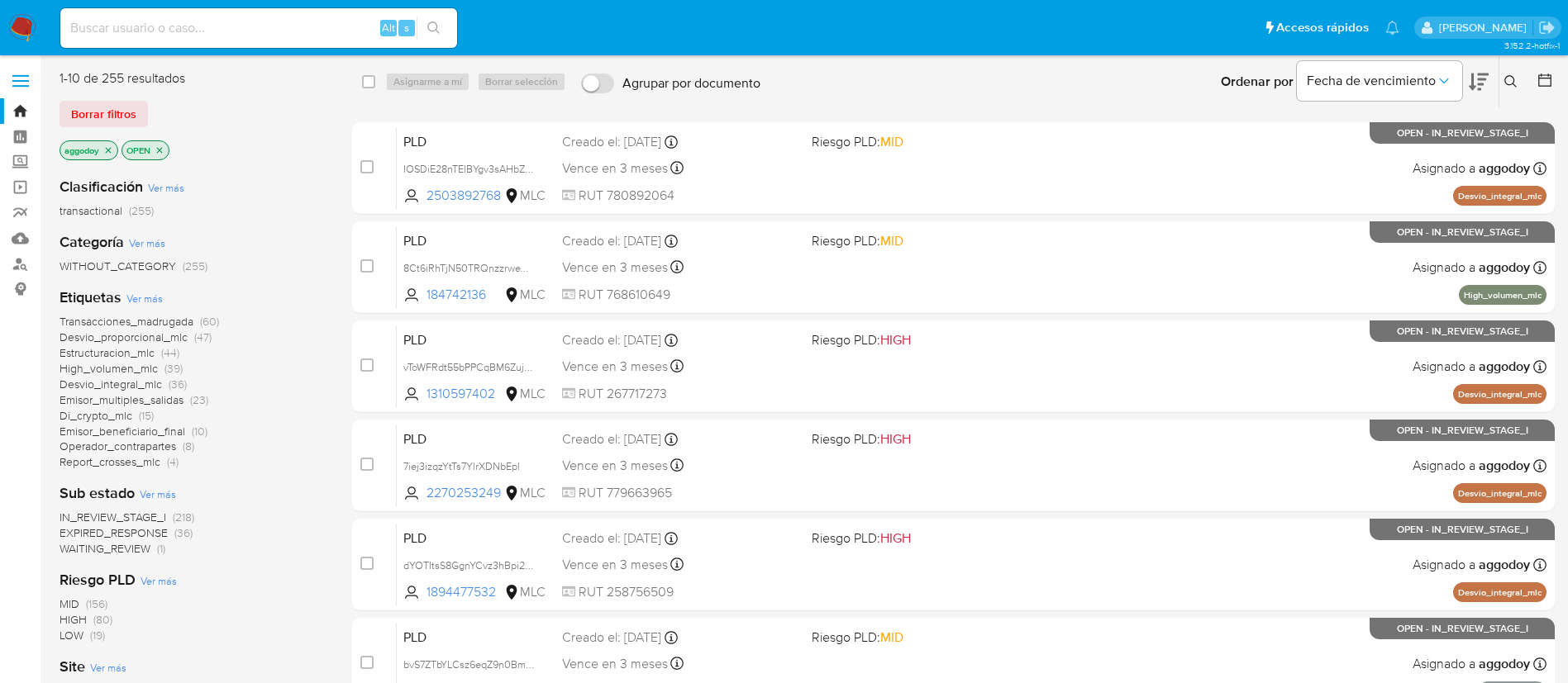
click at [132, 349] on span "Estructuracion_mlc" at bounding box center [107, 353] width 96 height 17
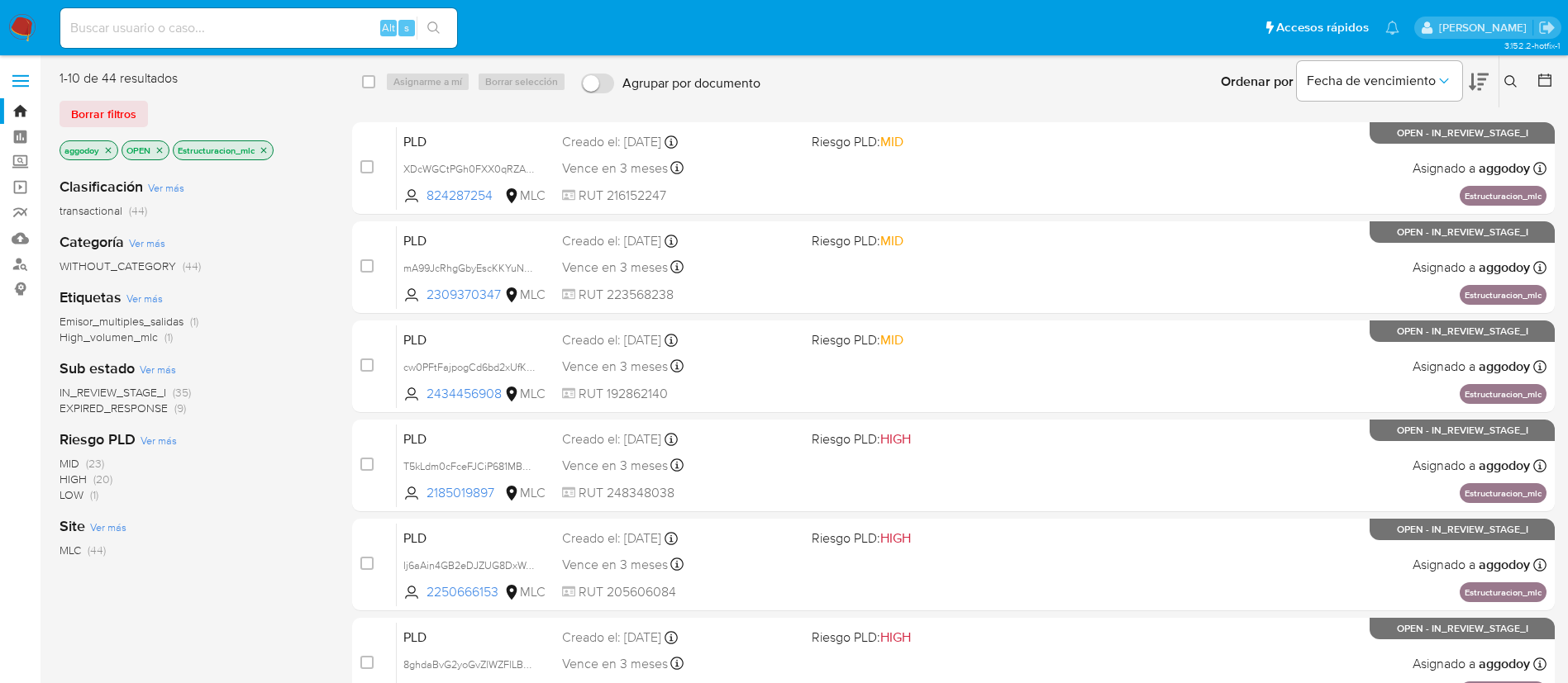
click at [1475, 76] on icon at bounding box center [1478, 82] width 19 height 19
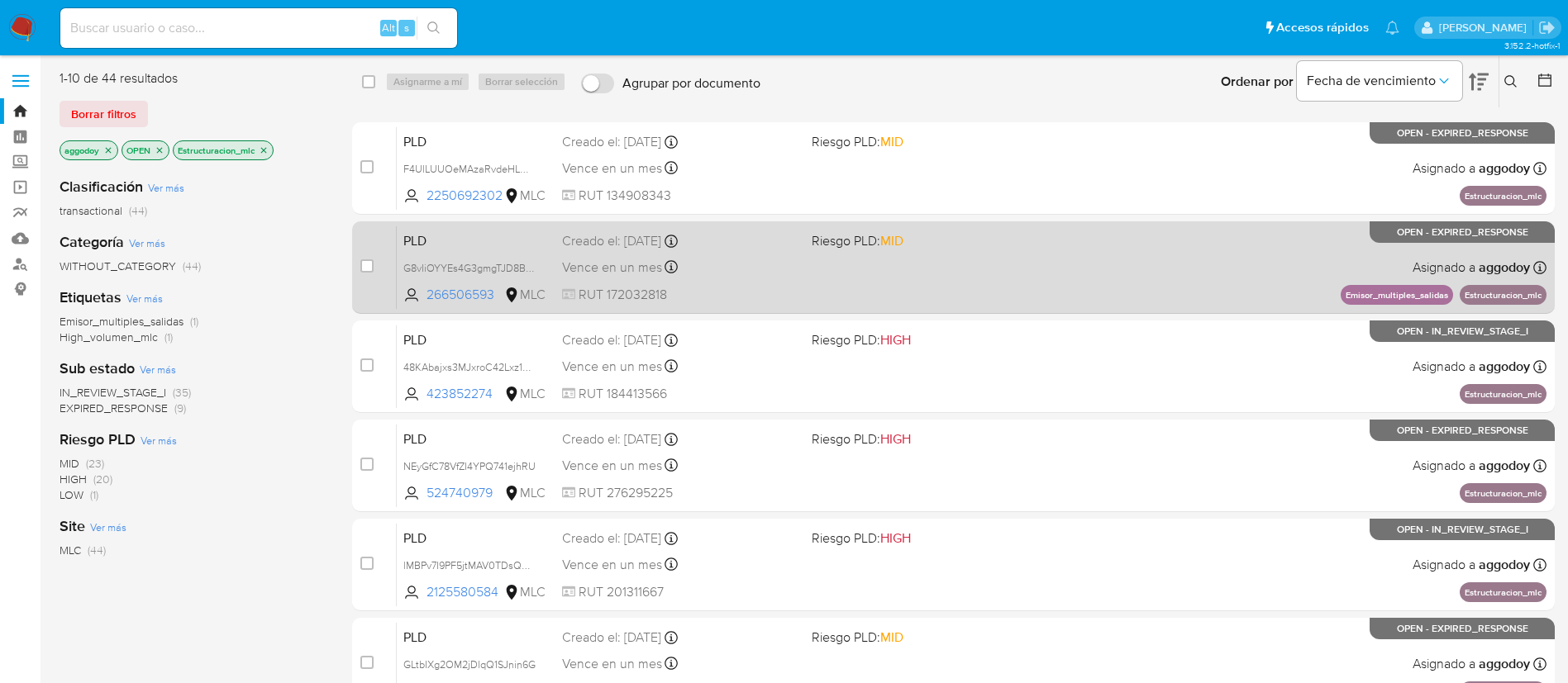
click at [843, 258] on div "PLD G8vIiOYYEs4G3gmgTJD8BrKs 266506593 MLC Riesgo PLD: MID Creado el: 12/06/202…" at bounding box center [971, 267] width 1149 height 84
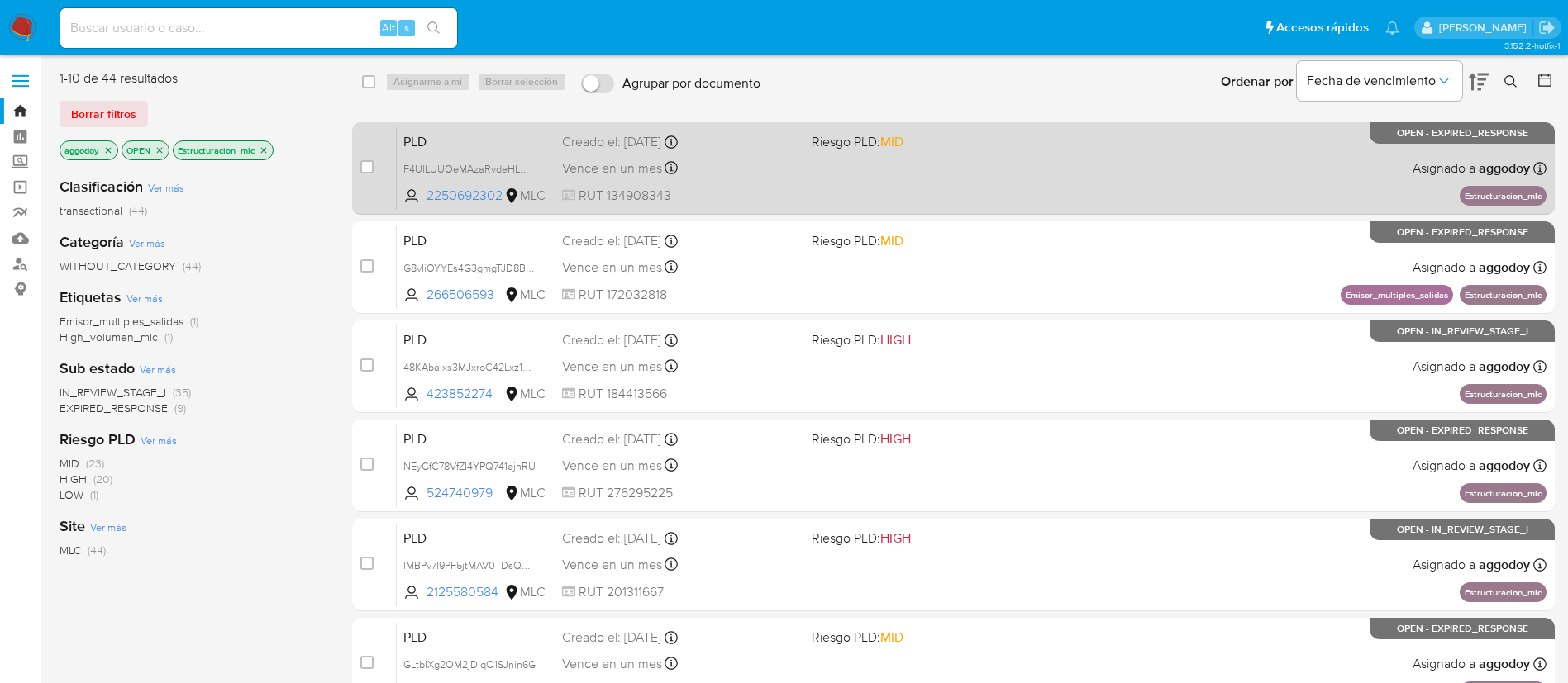
click at [838, 196] on div "PLD F4UlLUUOeMAzaRvdeHLmbWGO 2250692302 MLC Riesgo PLD: MID Creado el: 12/06/20…" at bounding box center [971, 169] width 1149 height 84
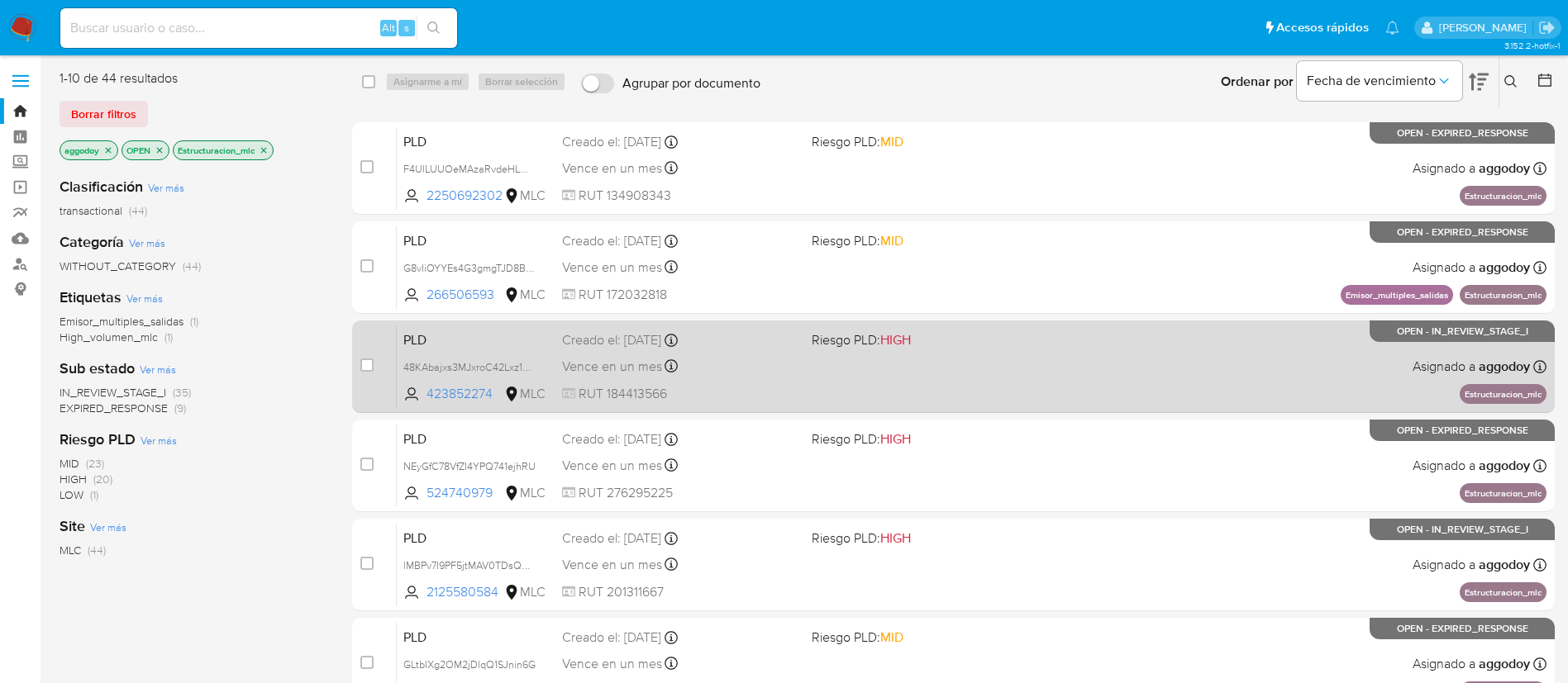
click at [983, 375] on div "PLD 48KAbajxs3MJxroC42Lxz1oM 423852274 MLC Riesgo PLD: HIGH Creado el: 12/06/20…" at bounding box center [971, 366] width 1149 height 84
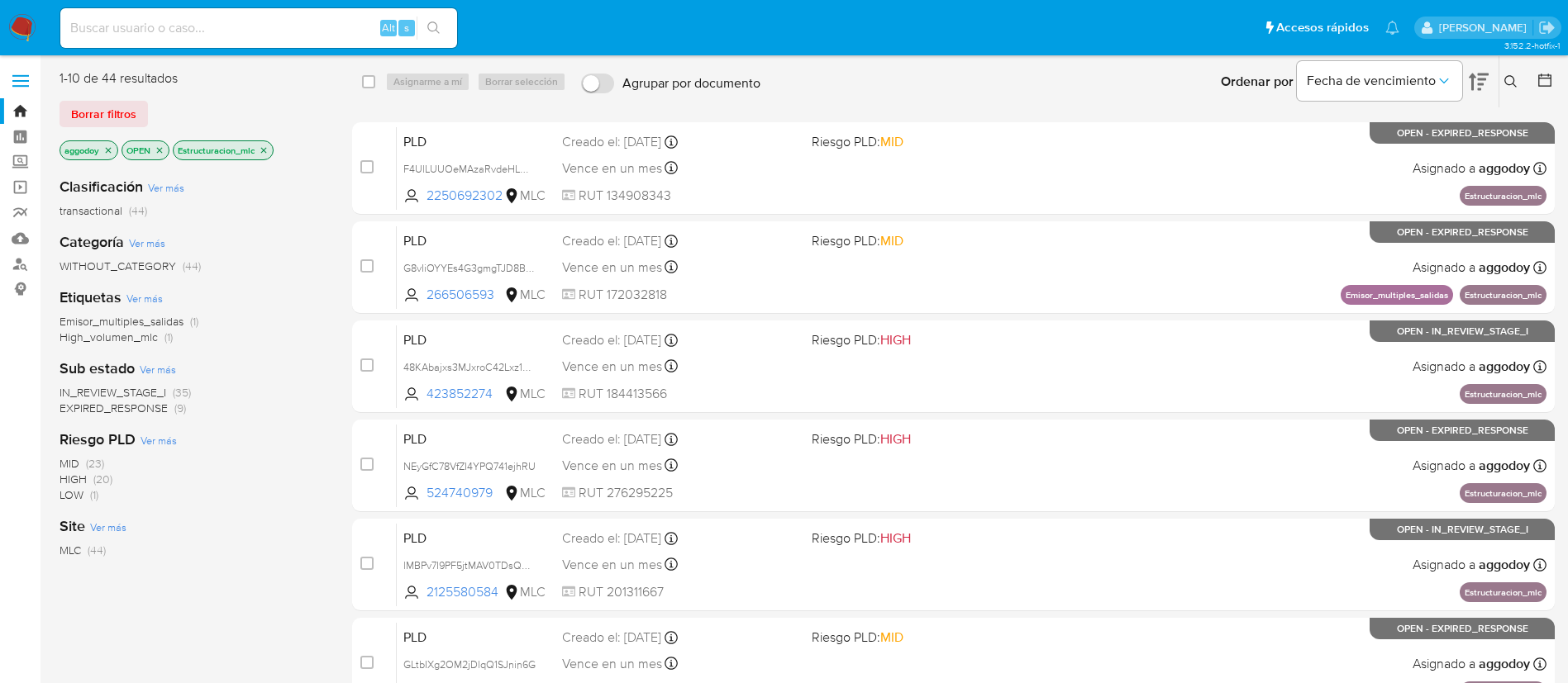
click at [161, 145] on p "OPEN" at bounding box center [144, 150] width 46 height 19
click at [161, 149] on icon "close-filter" at bounding box center [160, 150] width 6 height 6
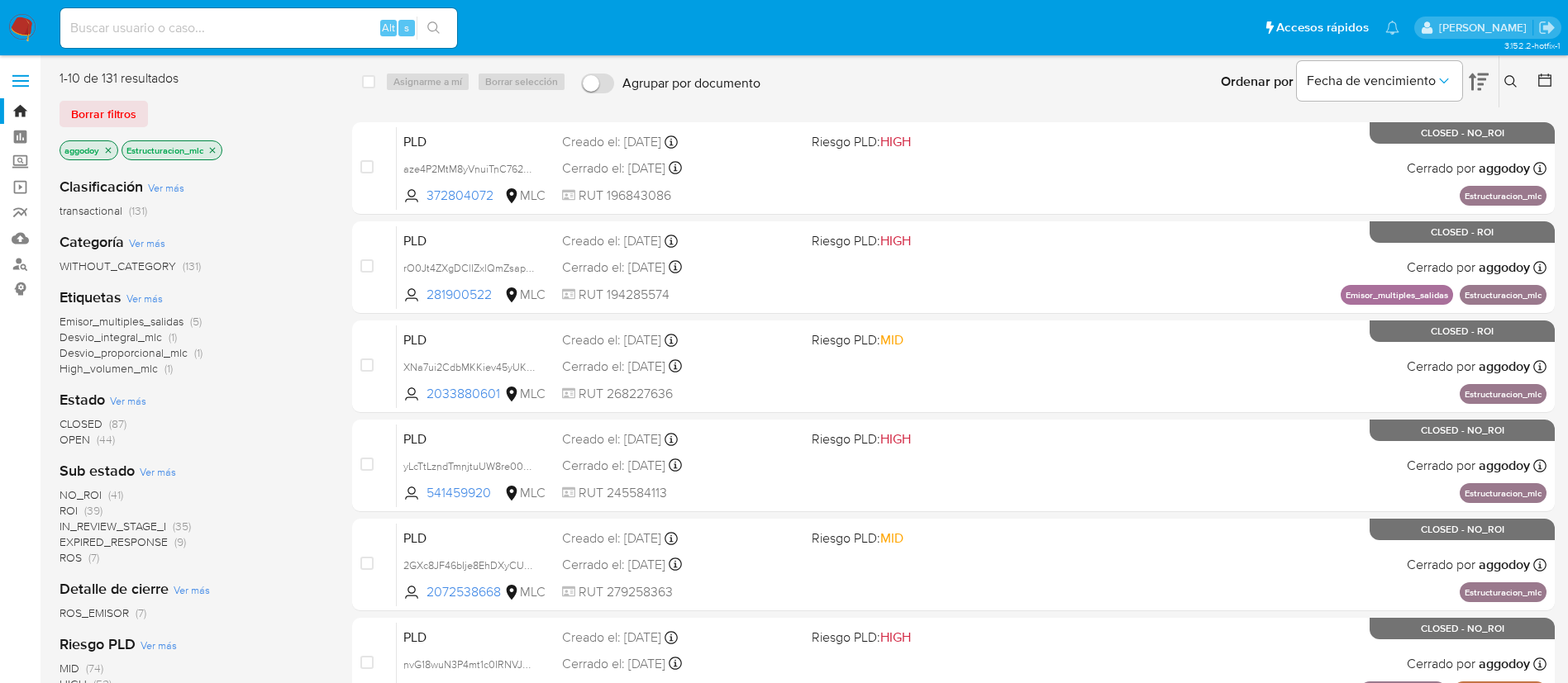
click at [211, 155] on p "Estructuracion_mlc" at bounding box center [172, 150] width 99 height 19
click at [212, 150] on icon "close-filter" at bounding box center [212, 150] width 10 height 10
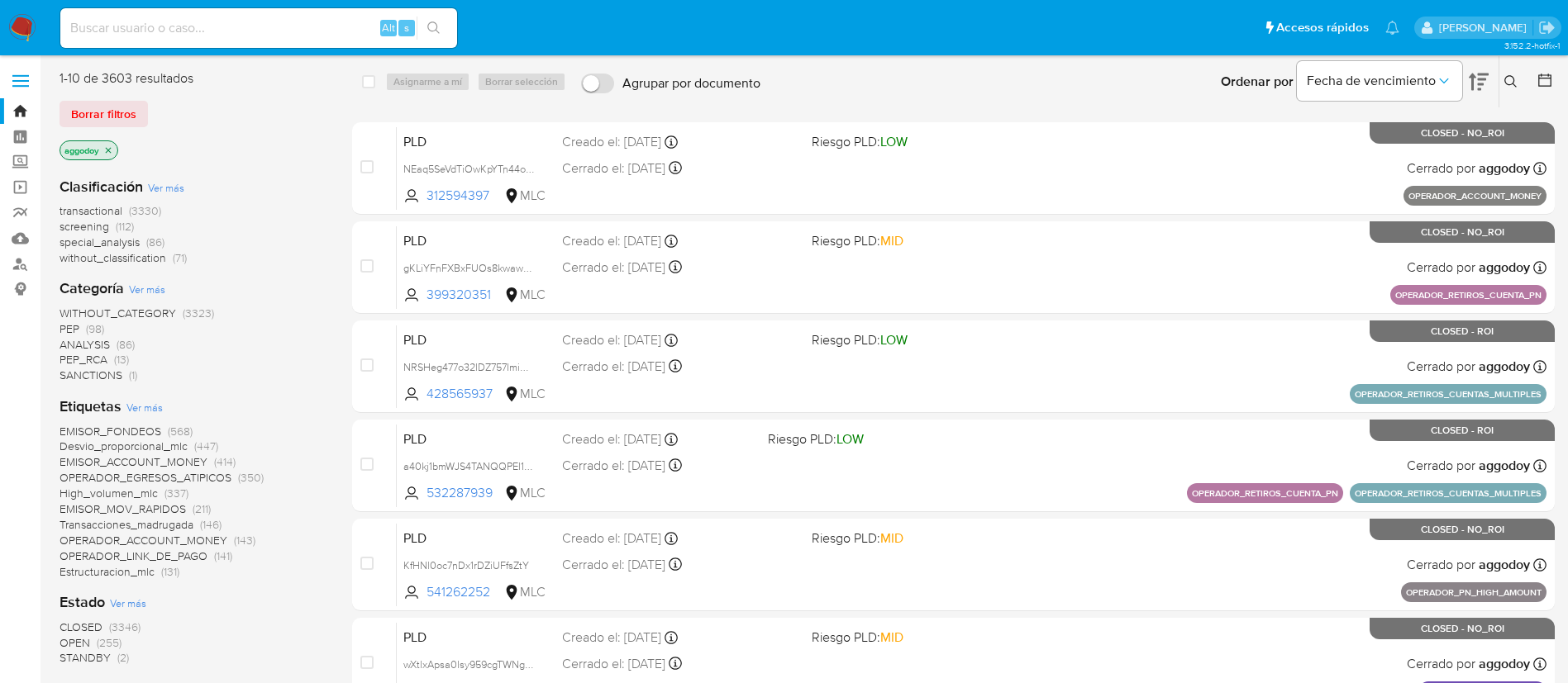
click at [87, 622] on span "CLOSED" at bounding box center [81, 626] width 43 height 17
click at [1426, 73] on span "Fecha de vencimiento" at bounding box center [1371, 81] width 129 height 17
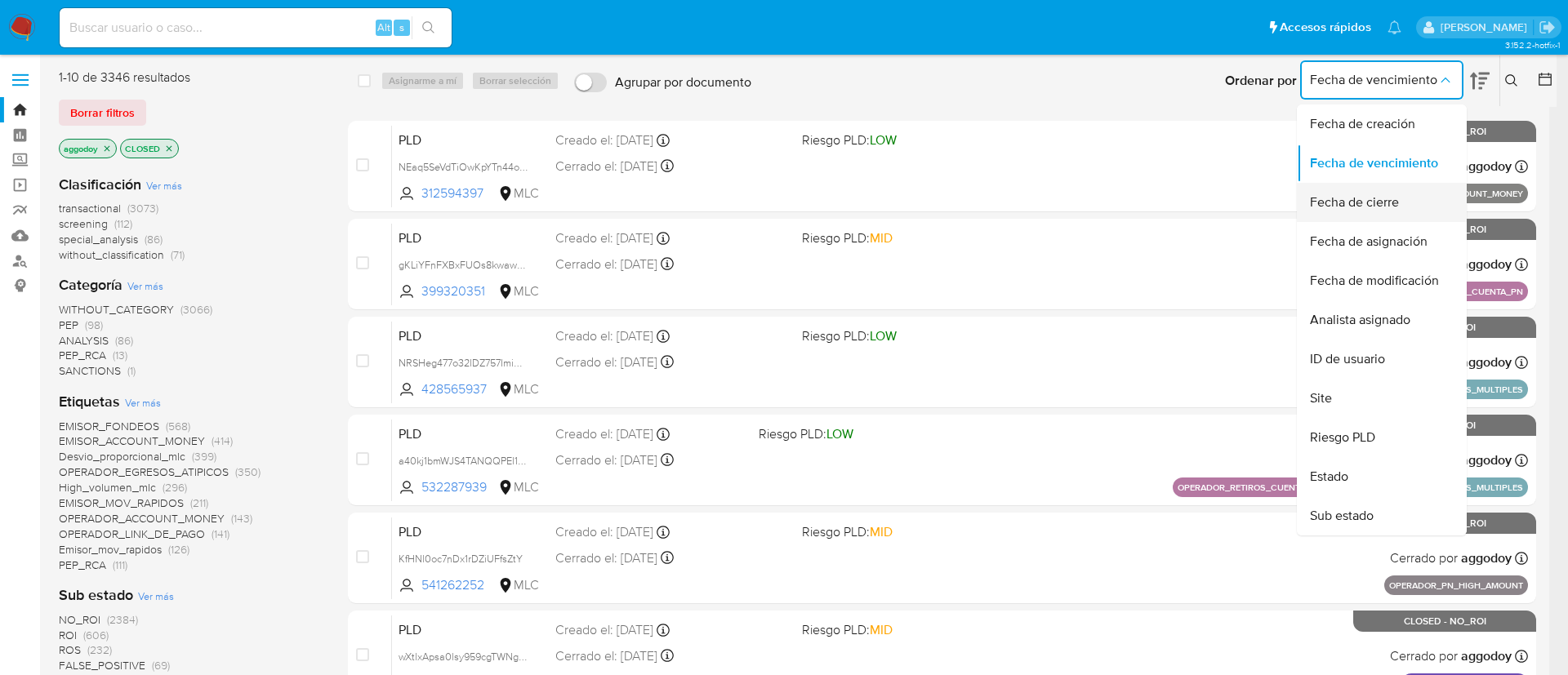
click at [1421, 183] on div "Fecha de cierre" at bounding box center [1376, 202] width 134 height 39
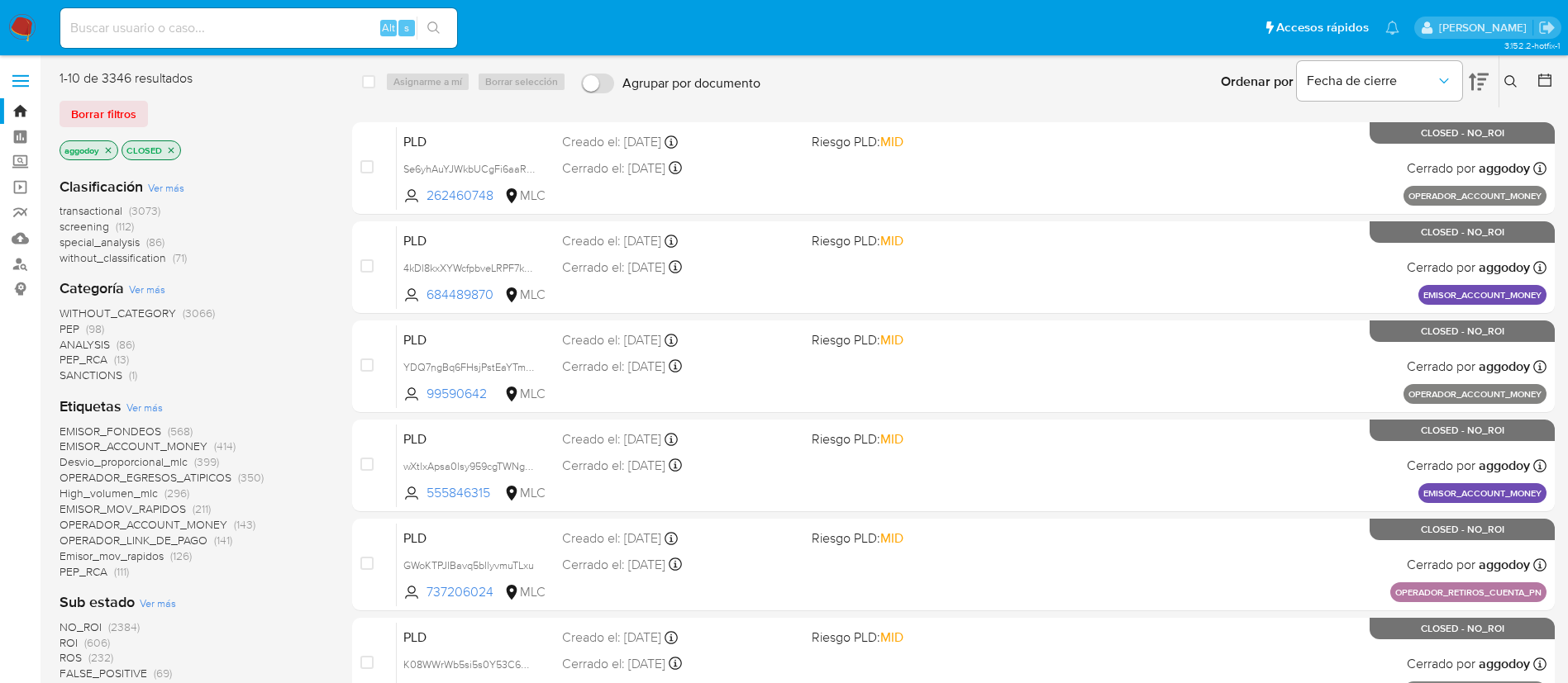
click at [1480, 80] on icon at bounding box center [1478, 82] width 19 height 18
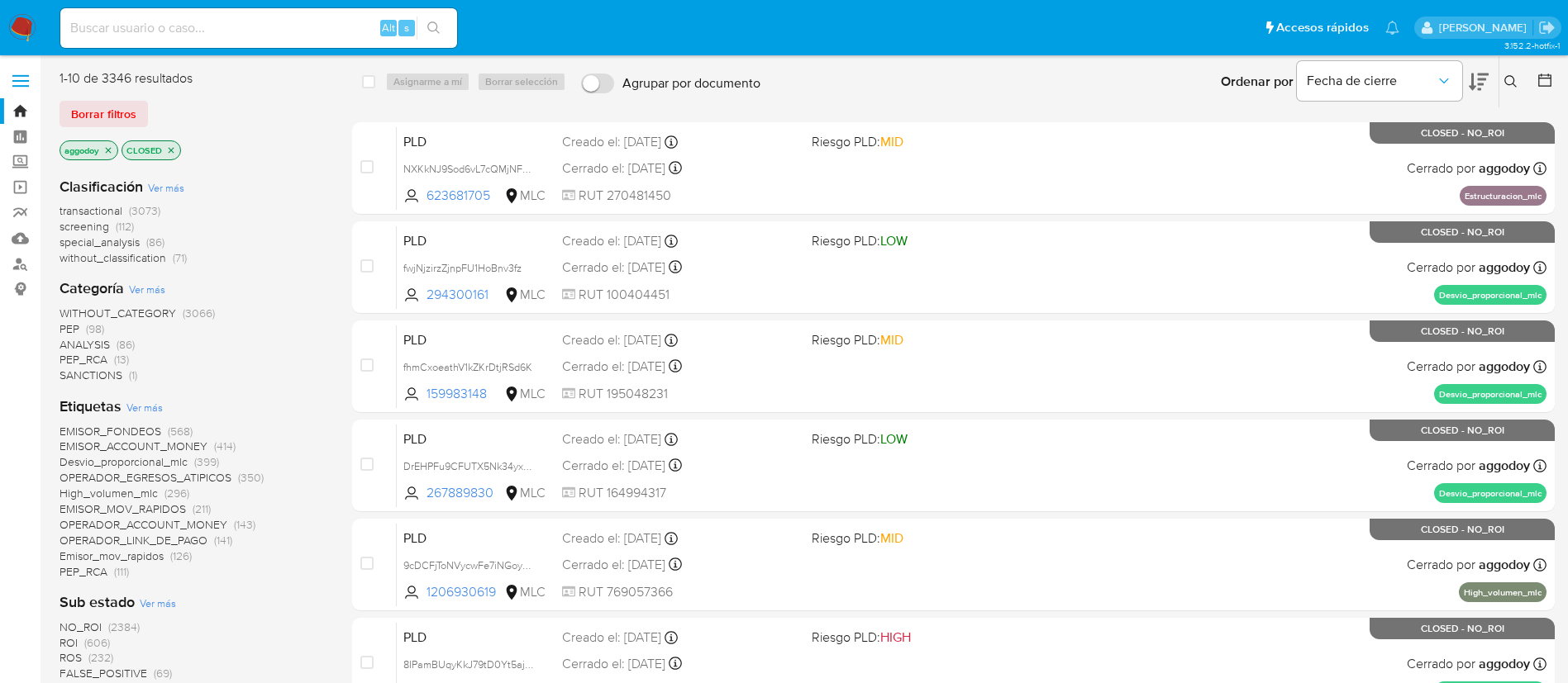
click at [167, 152] on icon "close-filter" at bounding box center [171, 150] width 10 height 10
click at [76, 638] on span "OPEN" at bounding box center [74, 642] width 30 height 17
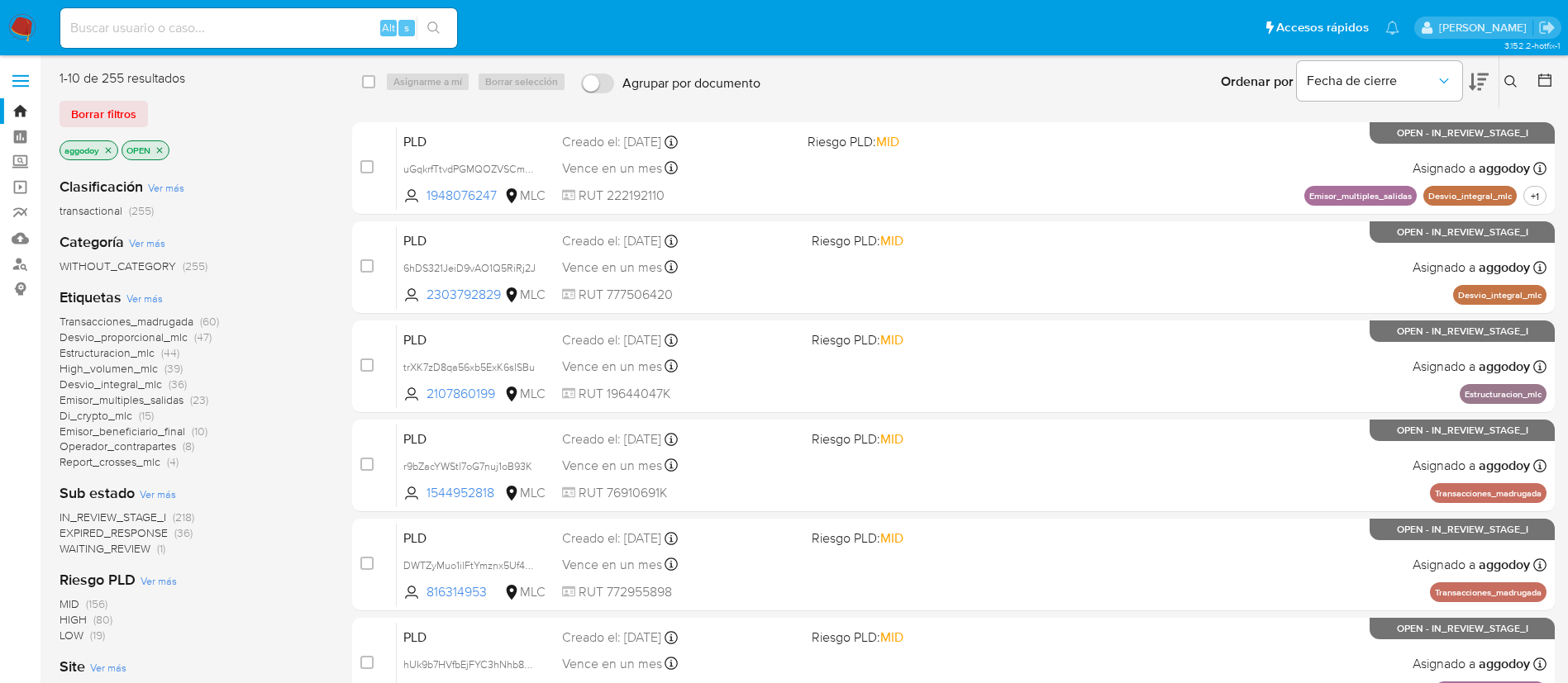
click at [1475, 78] on icon at bounding box center [1478, 82] width 19 height 19
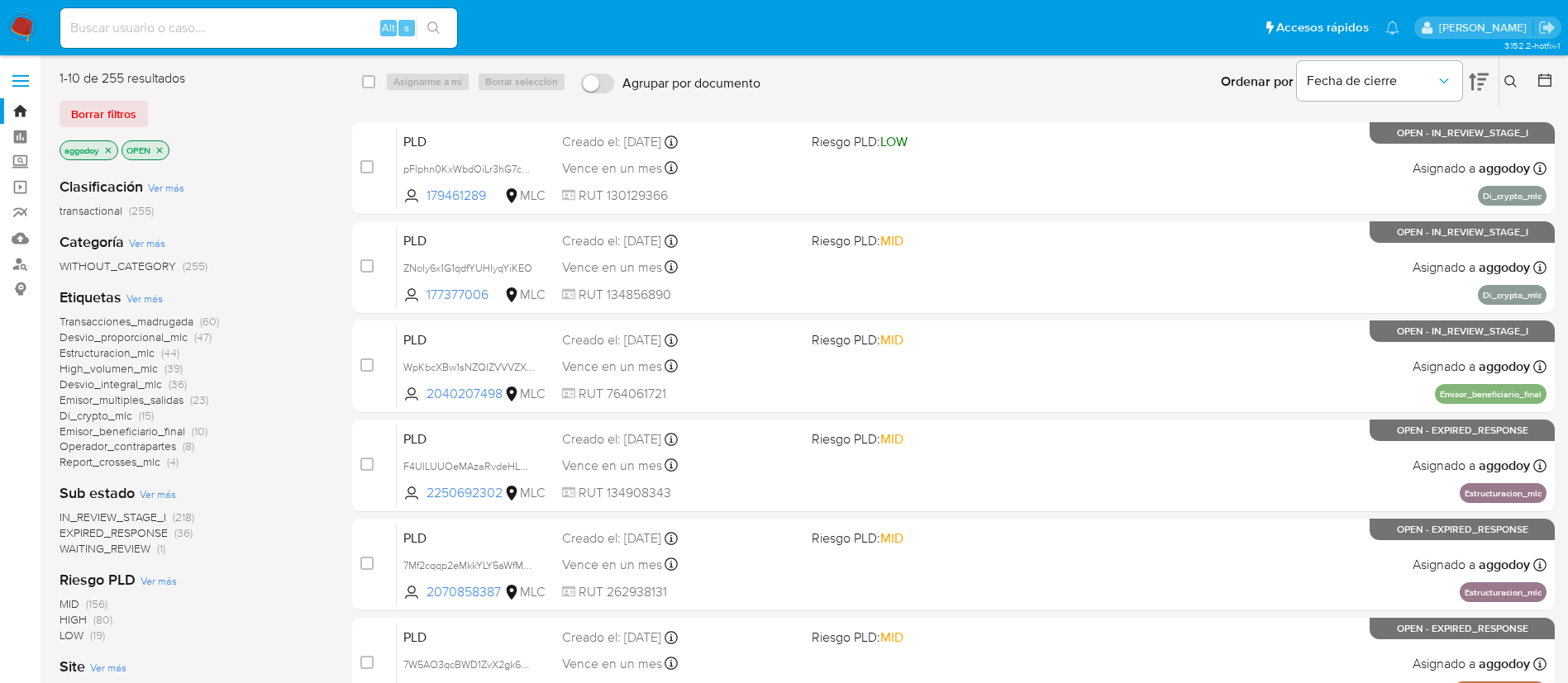
click at [1478, 87] on icon at bounding box center [1478, 82] width 19 height 19
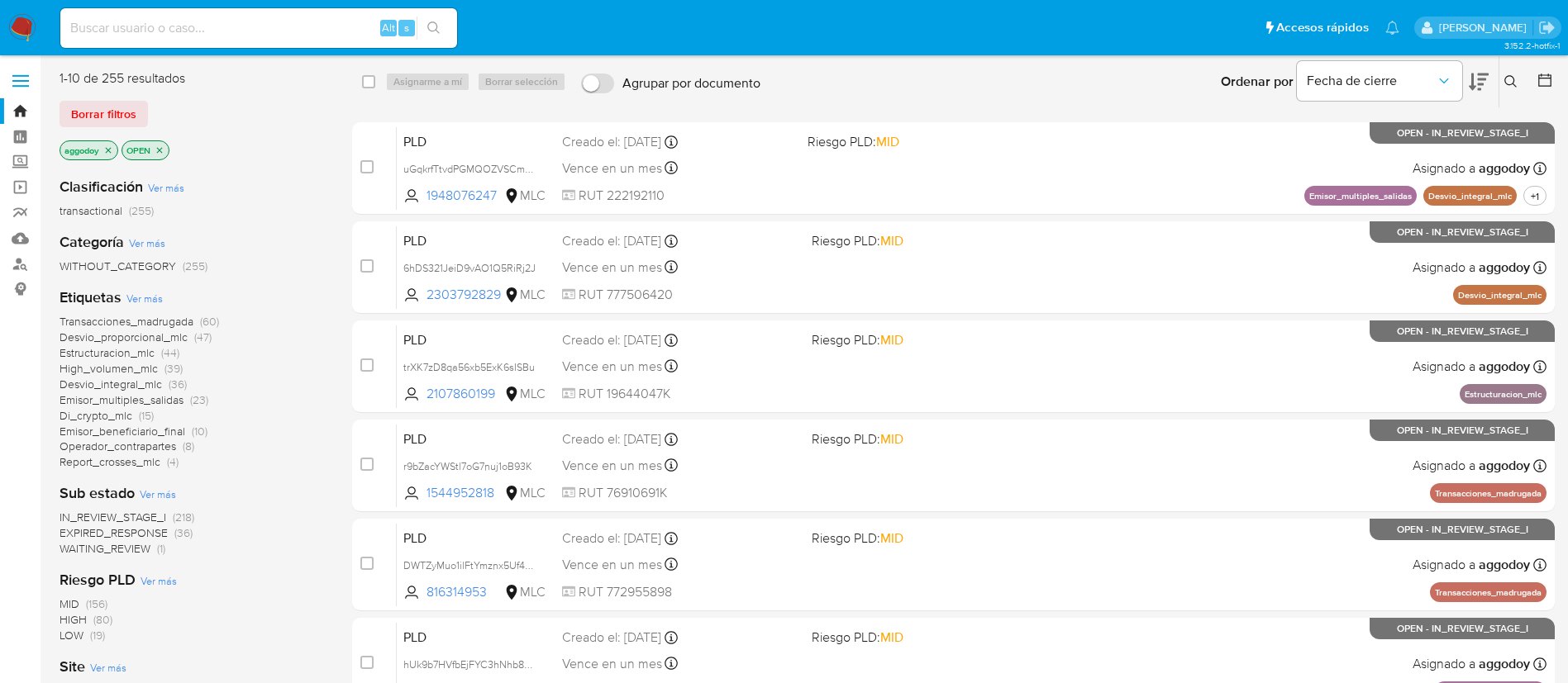
click at [1476, 84] on icon at bounding box center [1478, 82] width 19 height 19
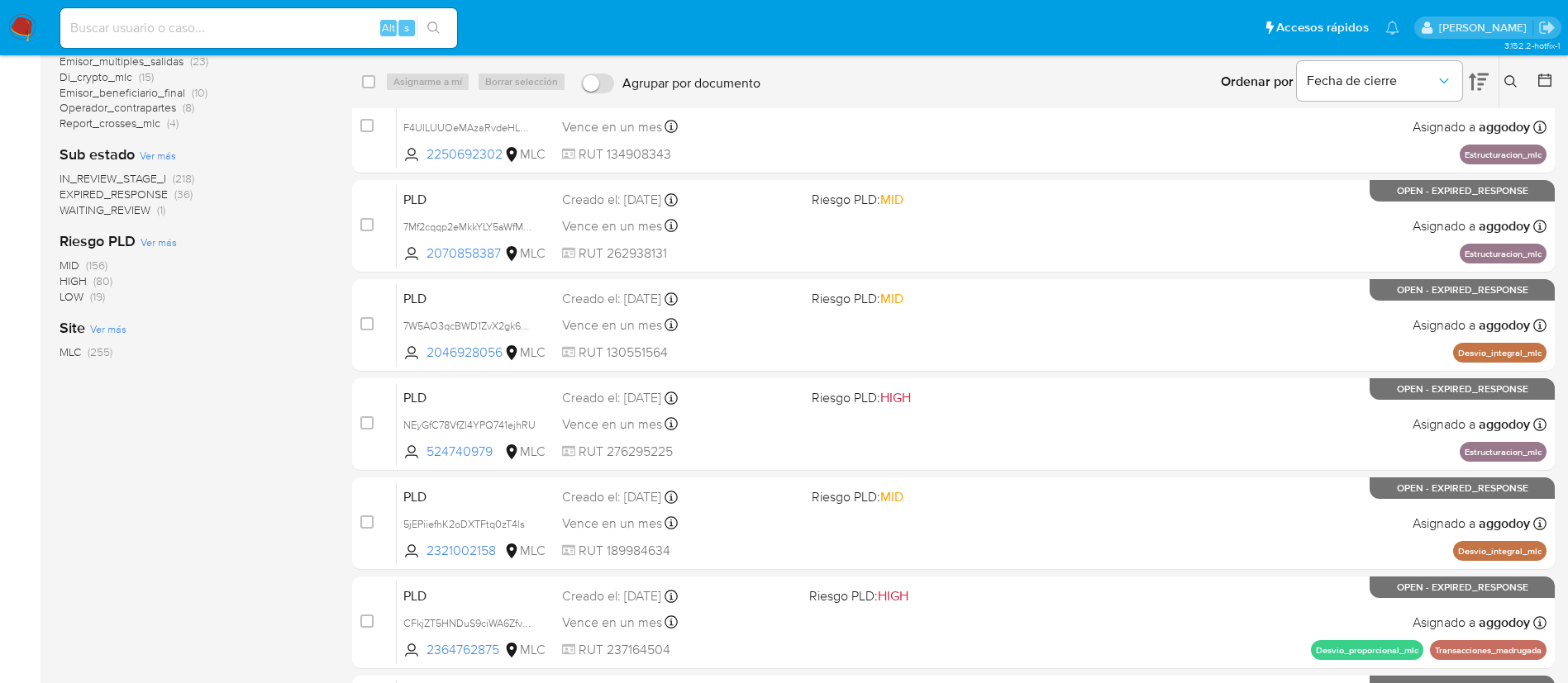
scroll to position [494, 0]
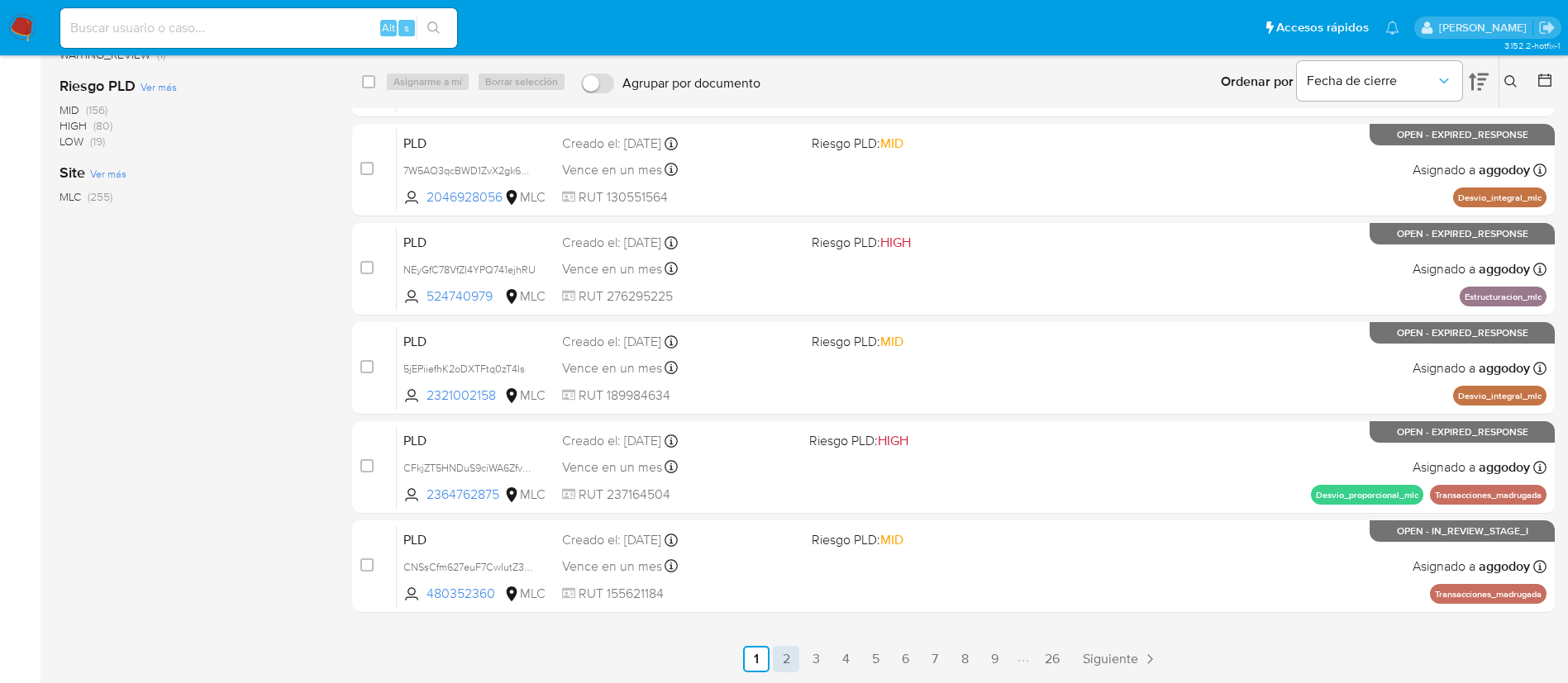
click at [780, 658] on link "2" at bounding box center [785, 659] width 26 height 26
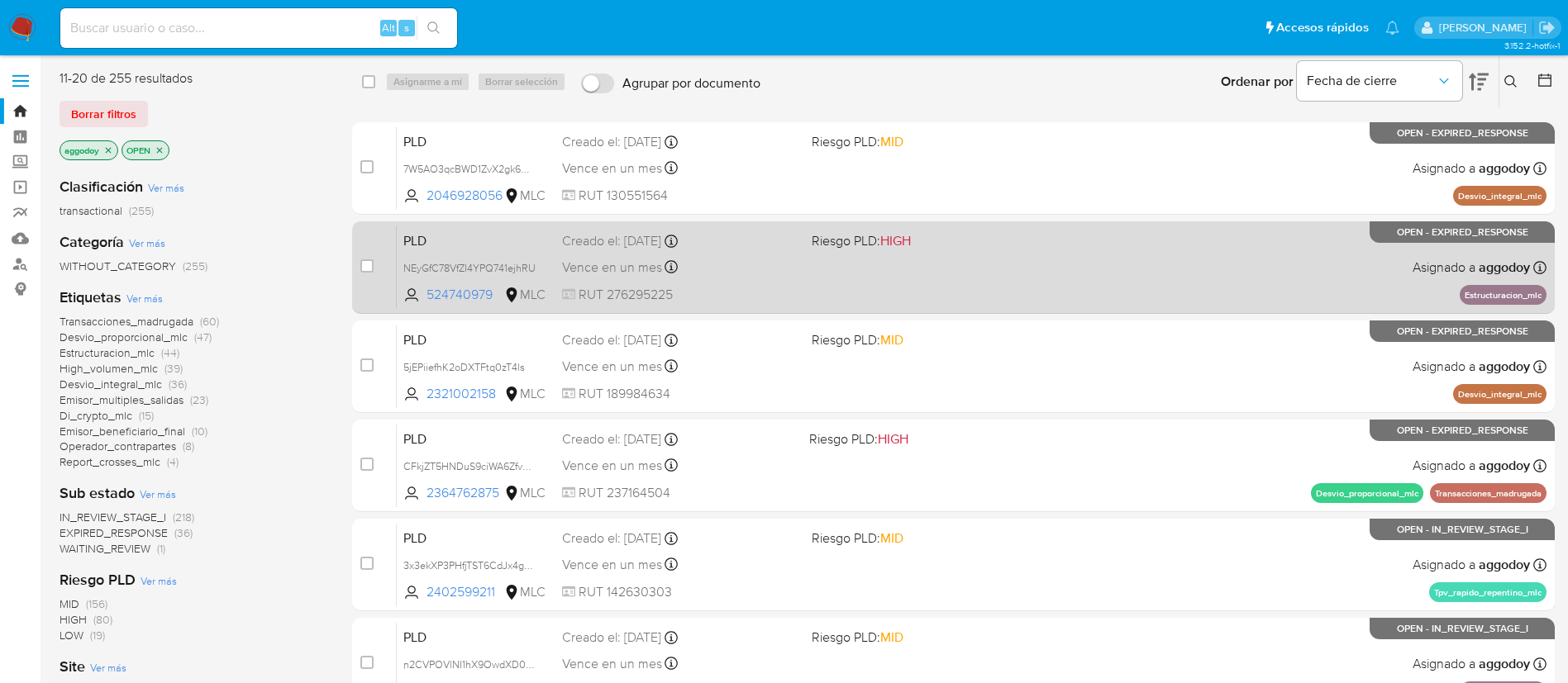
click at [824, 231] on span "Riesgo PLD: HIGH" at bounding box center [861, 240] width 99 height 19
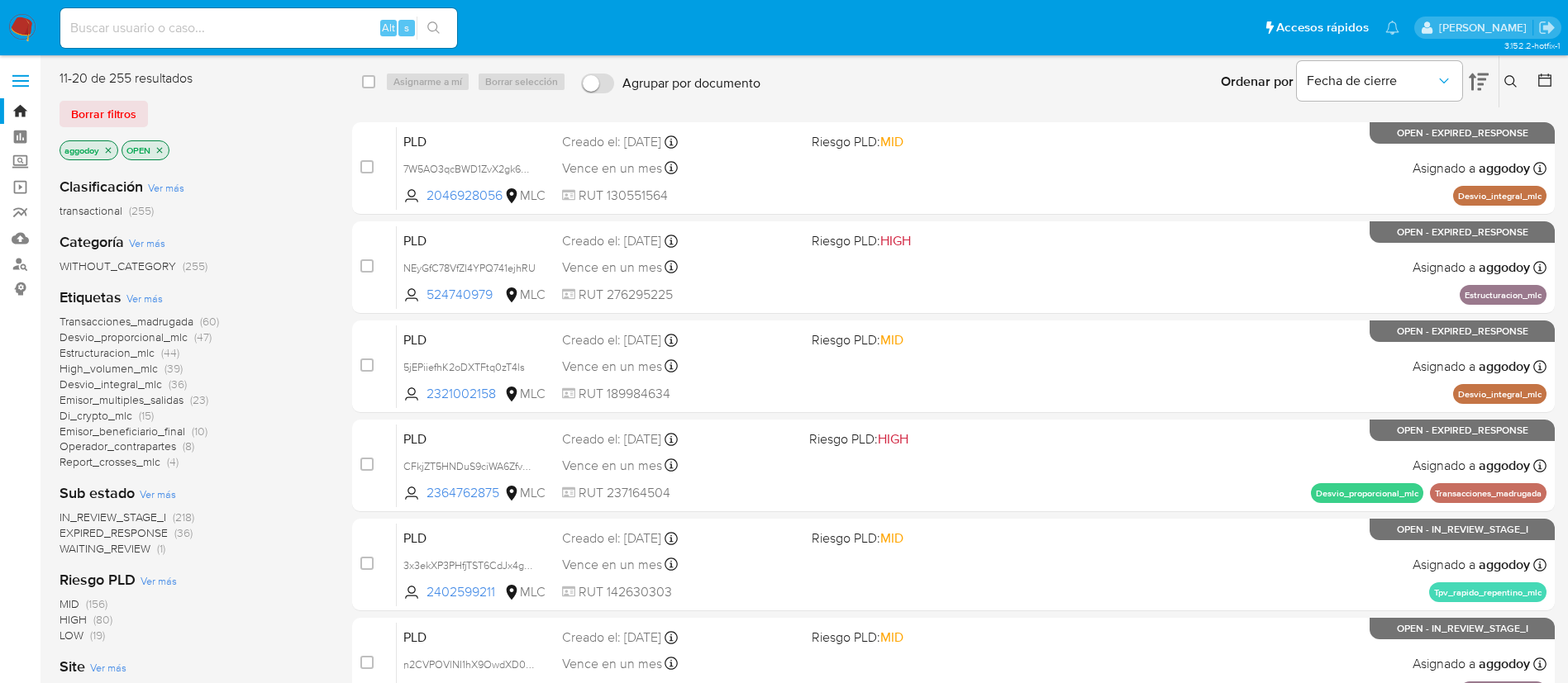
click at [1504, 88] on icon at bounding box center [1511, 82] width 14 height 14
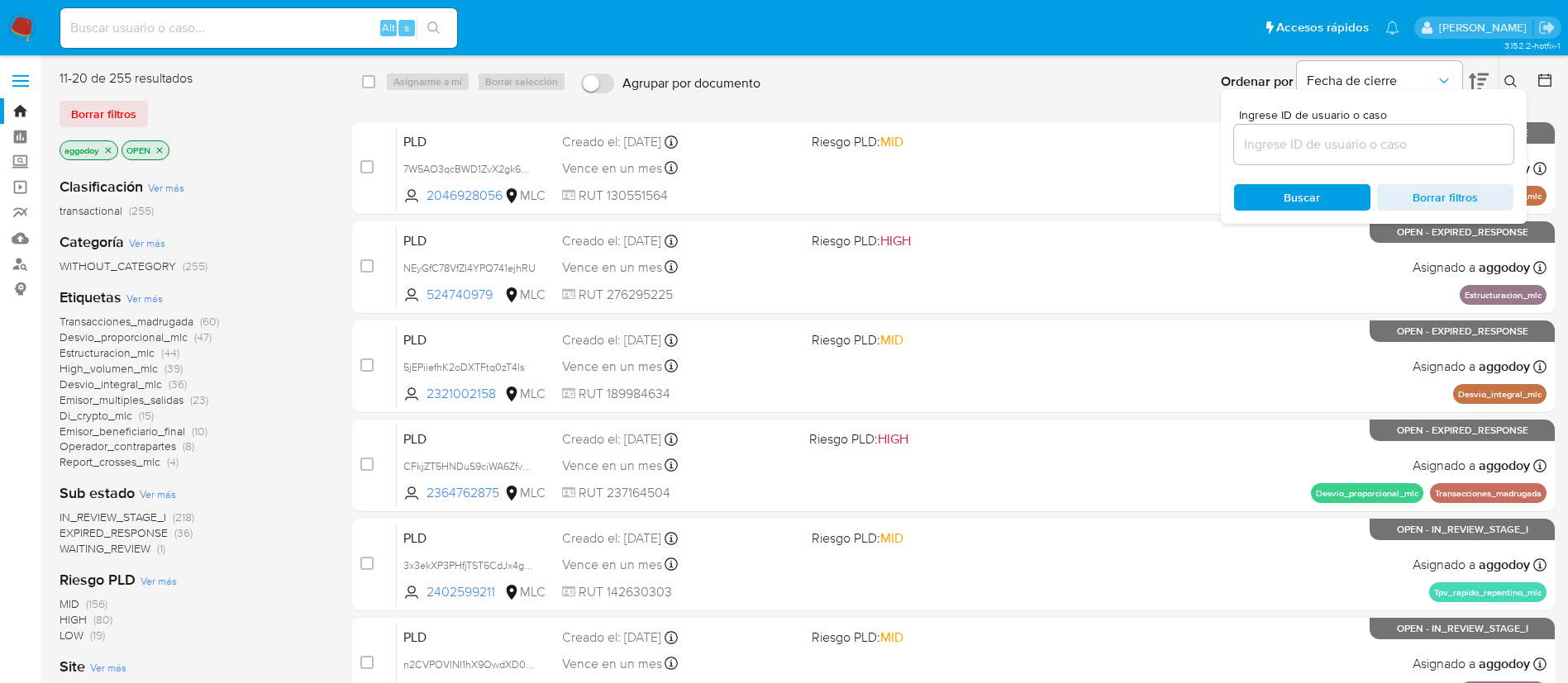
click at [1400, 156] on div at bounding box center [1373, 144] width 280 height 40
drag, startPoint x: 1400, startPoint y: 156, endPoint x: 1383, endPoint y: 139, distance: 24.0
drag, startPoint x: 1383, startPoint y: 139, endPoint x: 1437, endPoint y: 155, distance: 56.3
click at [1437, 155] on div at bounding box center [1373, 144] width 280 height 40
drag, startPoint x: 1437, startPoint y: 155, endPoint x: 1480, endPoint y: 155, distance: 43.0
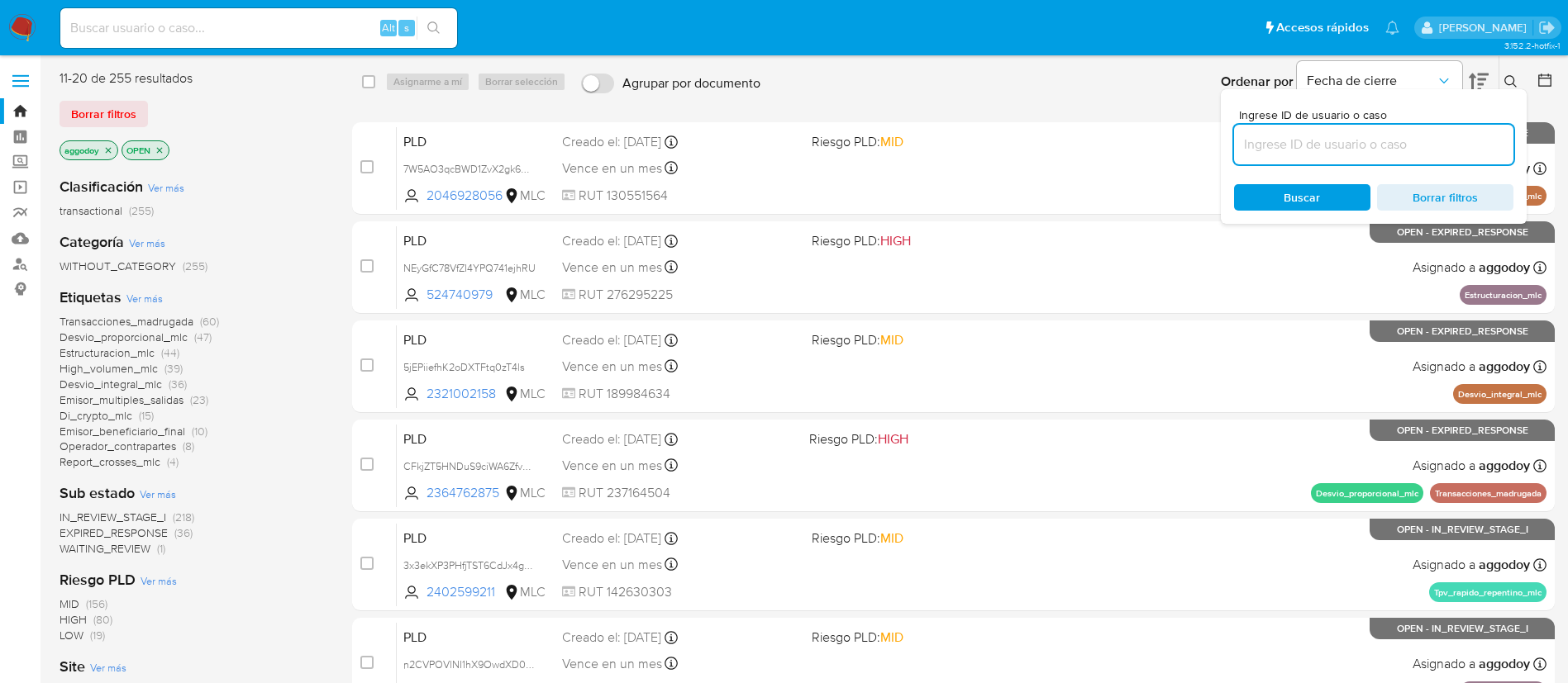
click at [1480, 155] on input at bounding box center [1373, 144] width 280 height 21
paste input "266506593"
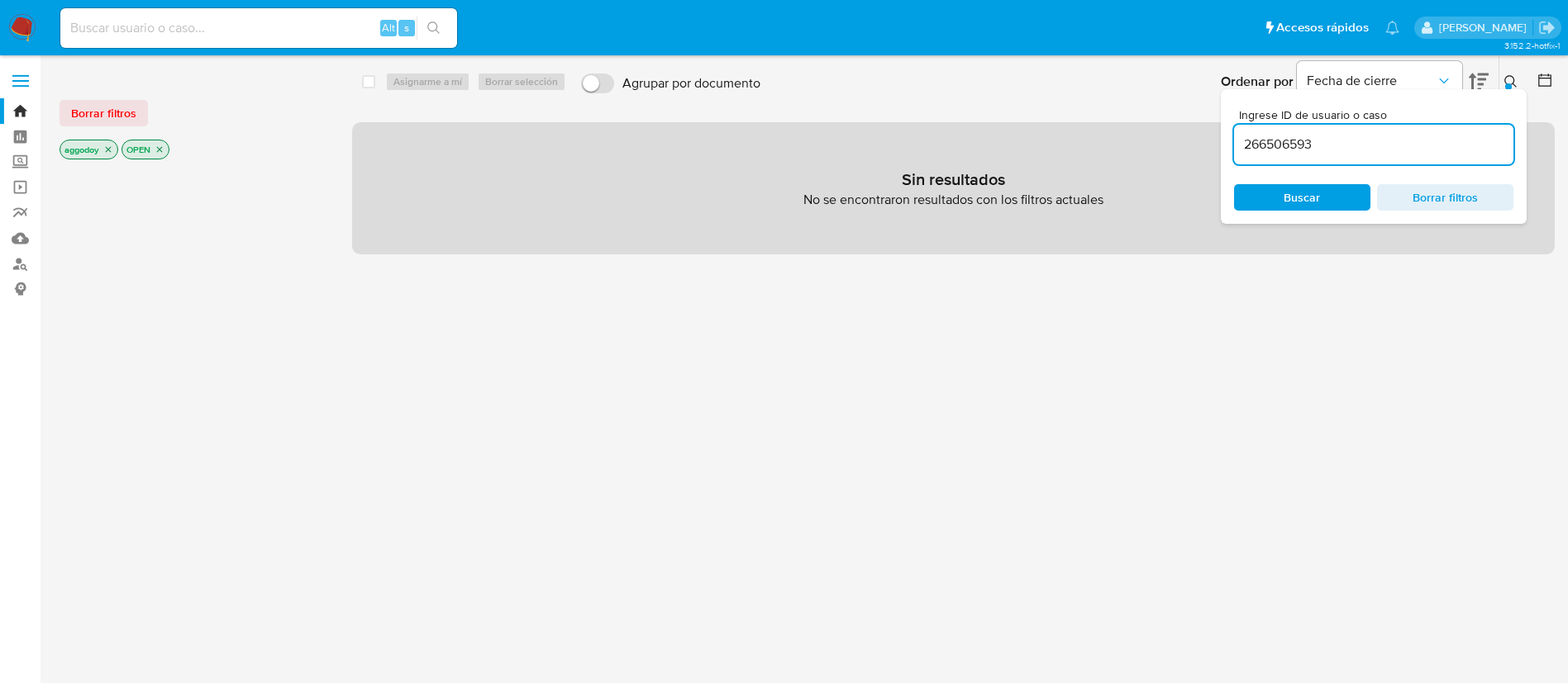
click at [1324, 169] on div "Ingrese ID de usuario o caso 266506593 Buscar Borrar filtros" at bounding box center [1373, 157] width 306 height 134
drag, startPoint x: 1324, startPoint y: 161, endPoint x: 1322, endPoint y: 153, distance: 8.2
click at [1324, 160] on div "266506593" at bounding box center [1373, 144] width 280 height 40
click at [1321, 152] on input "266506593" at bounding box center [1373, 144] width 280 height 21
type input "266506593"
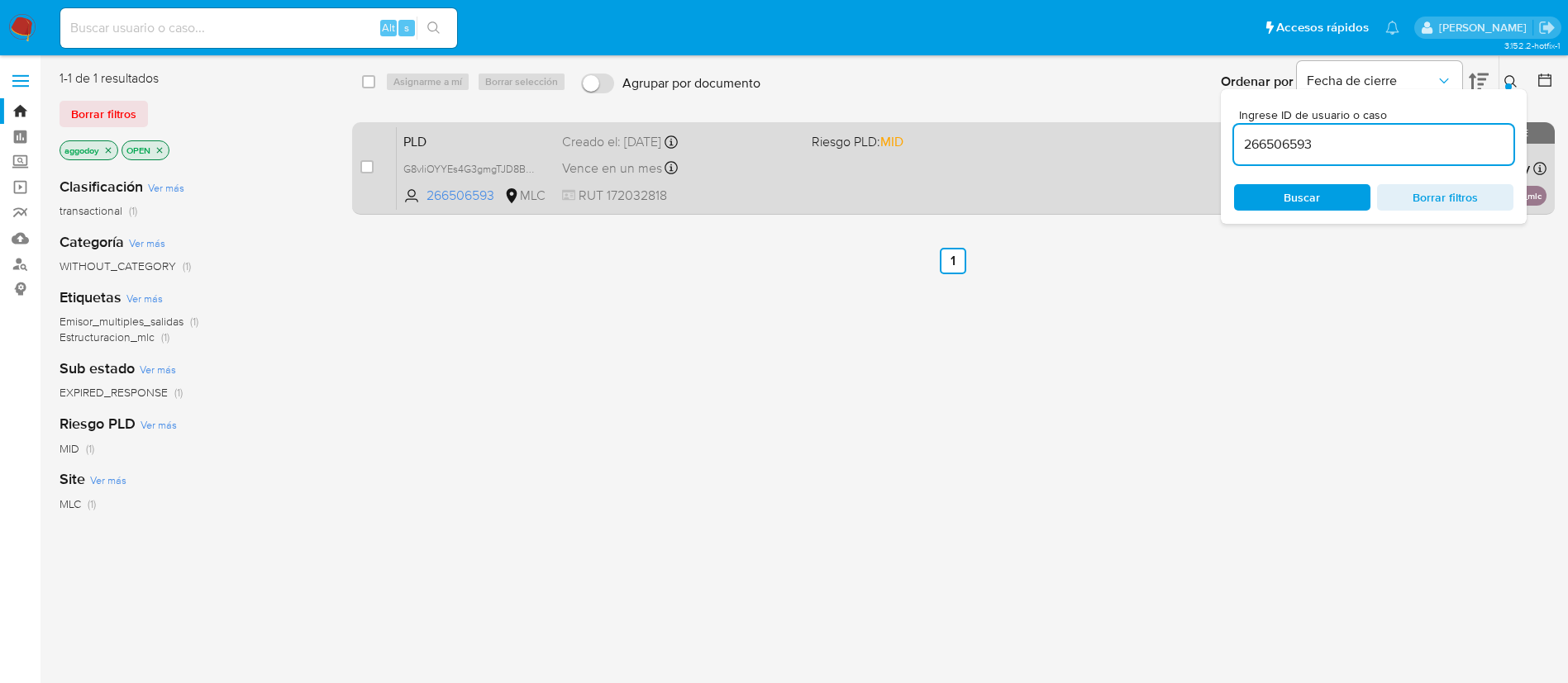
click at [614, 166] on span "Vence en un mes" at bounding box center [612, 169] width 100 height 19
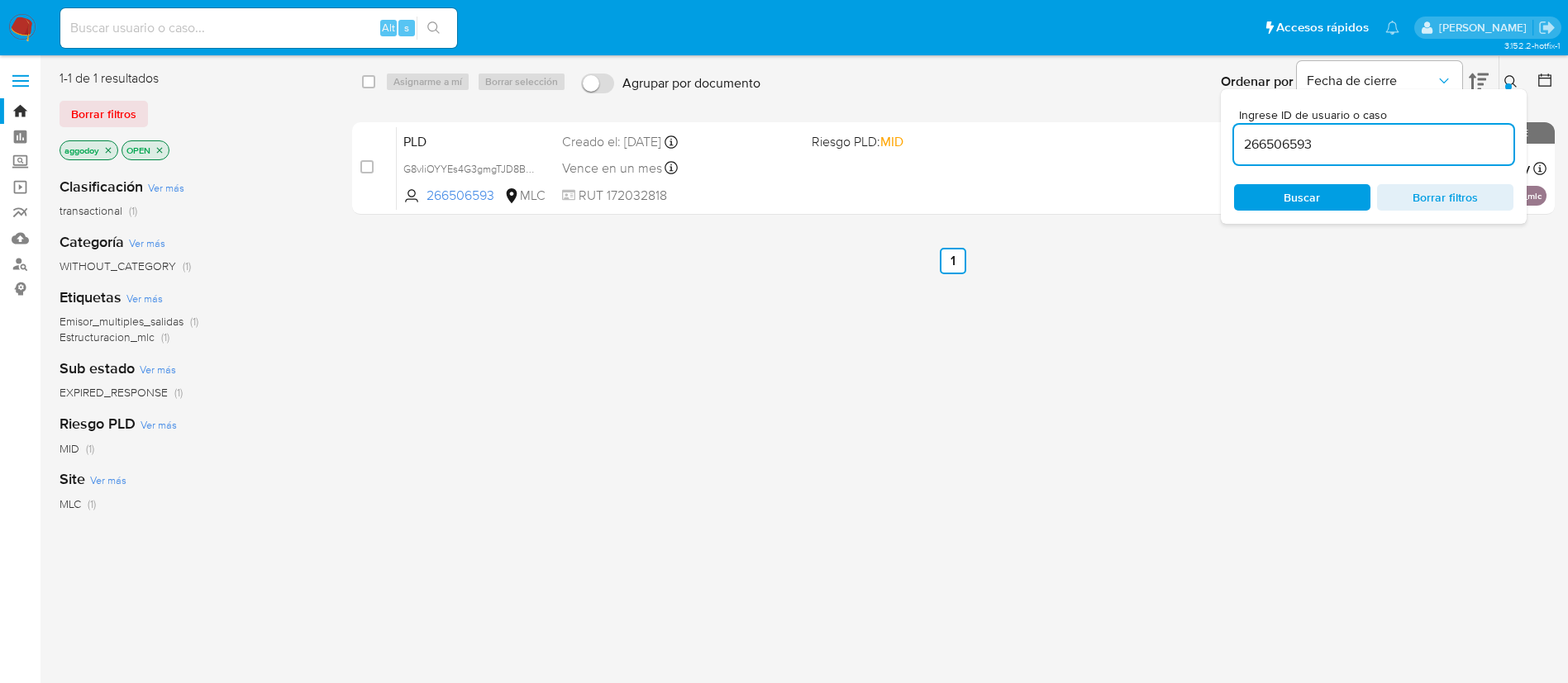
click at [1102, 307] on div "select-all-cases-checkbox Asignarme a mí Borrar selección Agrupar por documento…" at bounding box center [953, 436] width 1203 height 736
click at [1504, 77] on icon at bounding box center [1511, 82] width 14 height 14
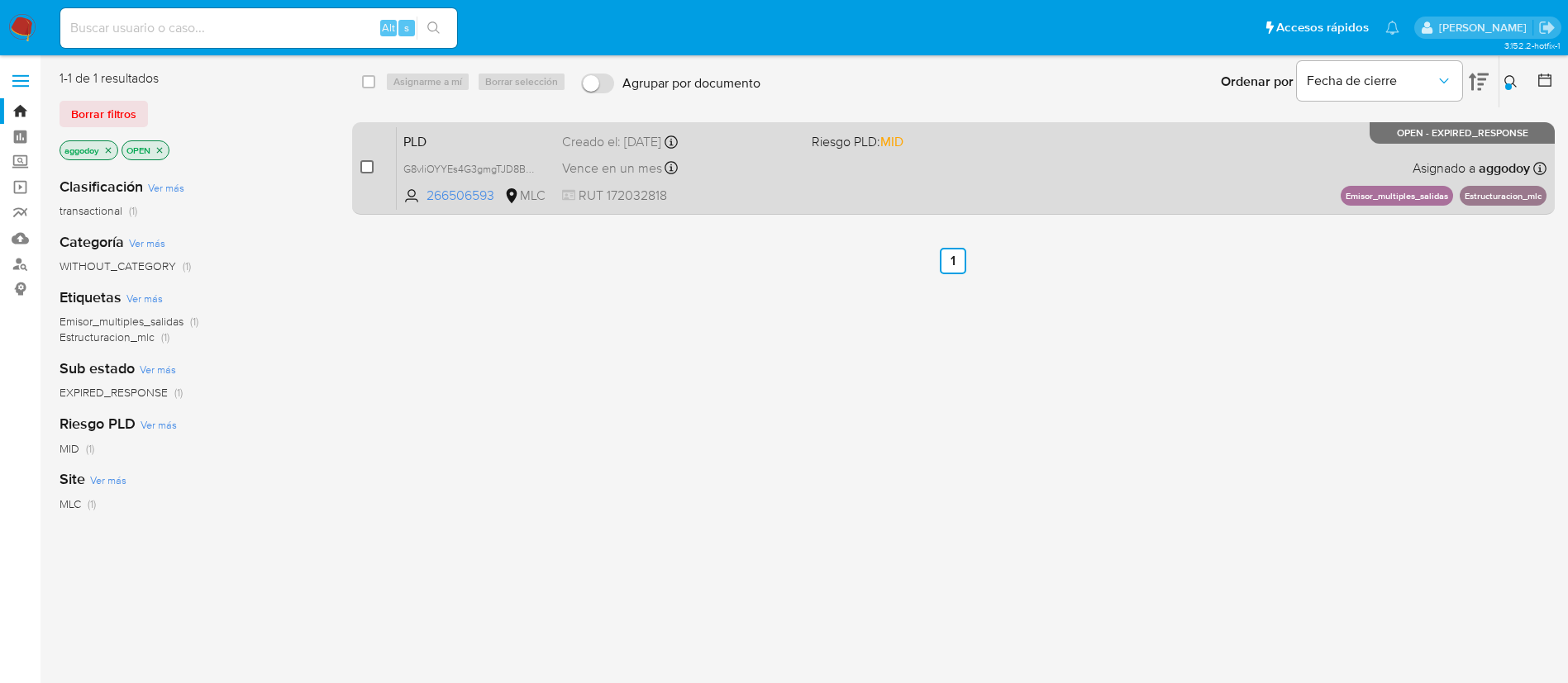
click at [365, 165] on input "checkbox" at bounding box center [367, 167] width 14 height 14
checkbox input "true"
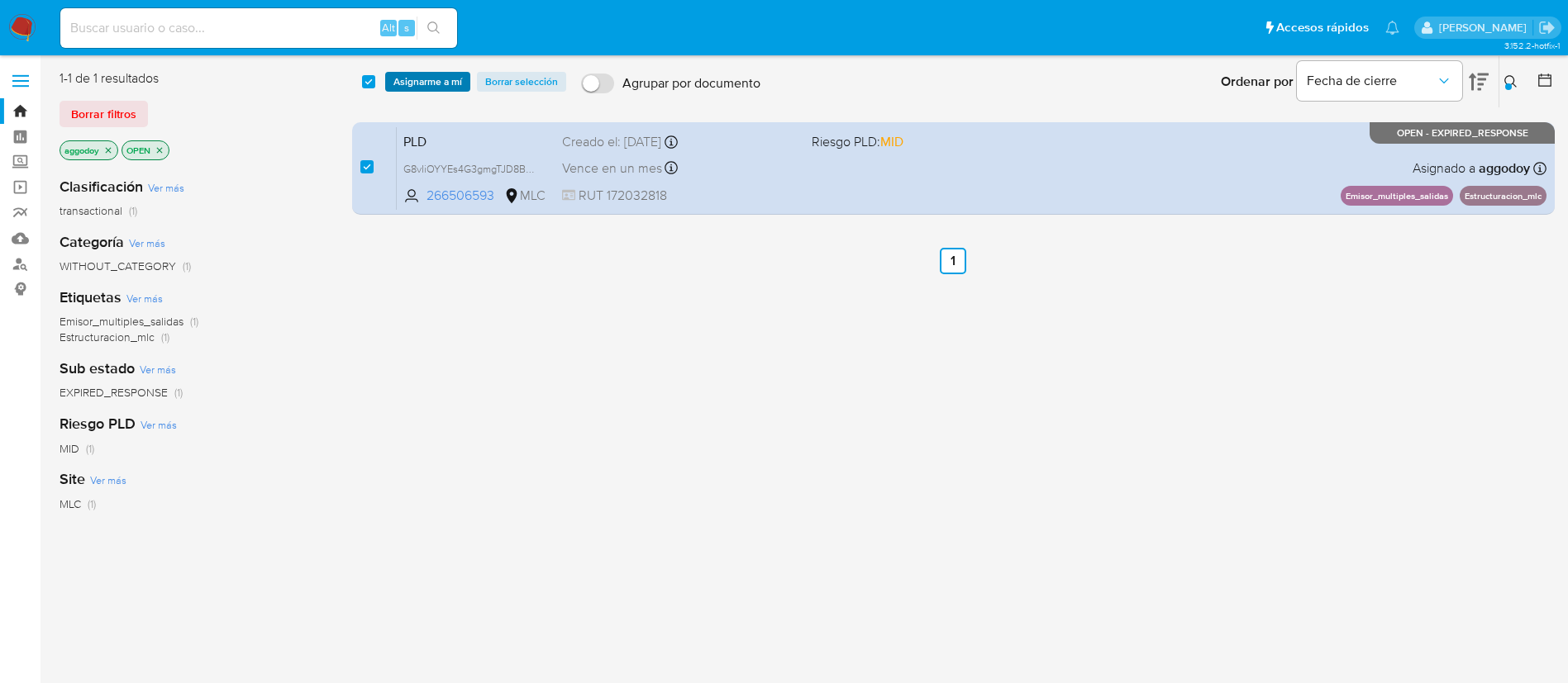
click at [444, 81] on span "Asignarme a mí" at bounding box center [428, 81] width 68 height 17
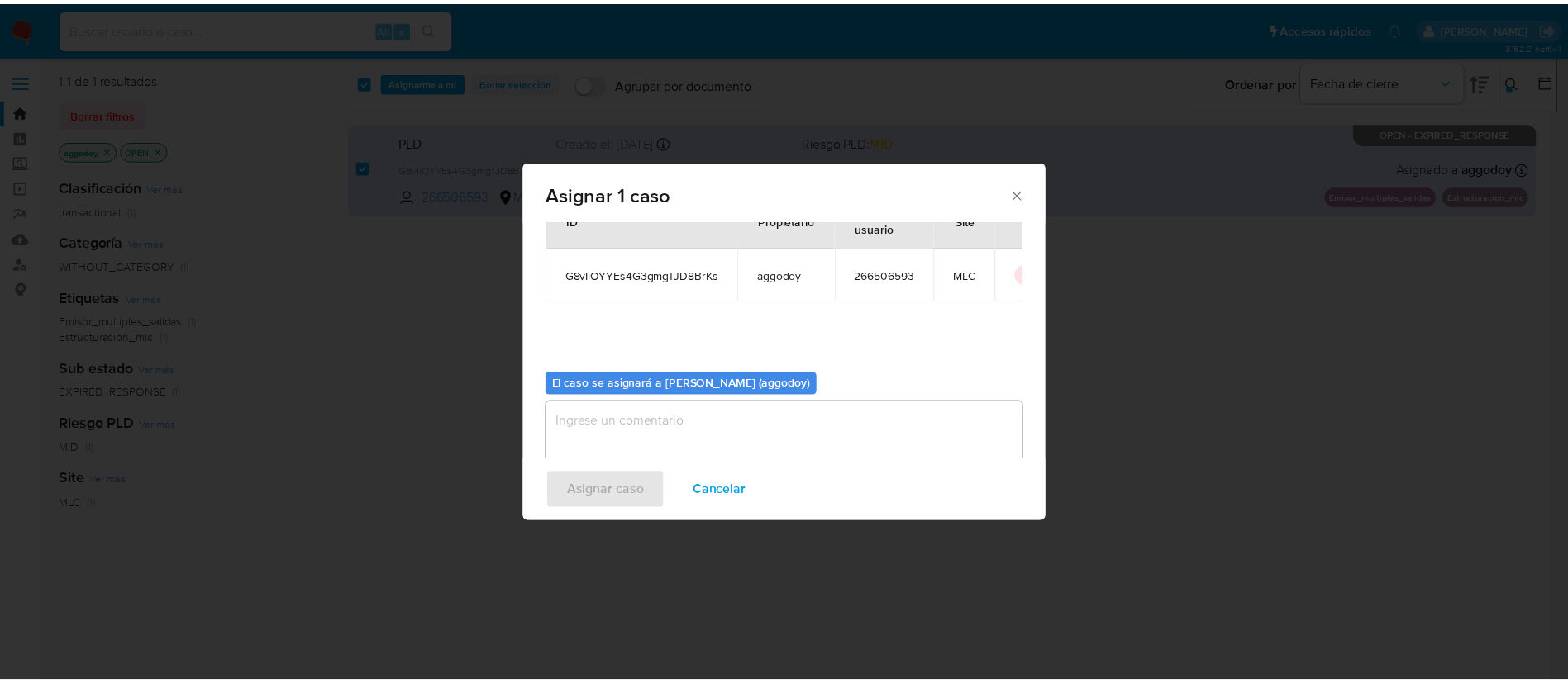
scroll to position [86, 0]
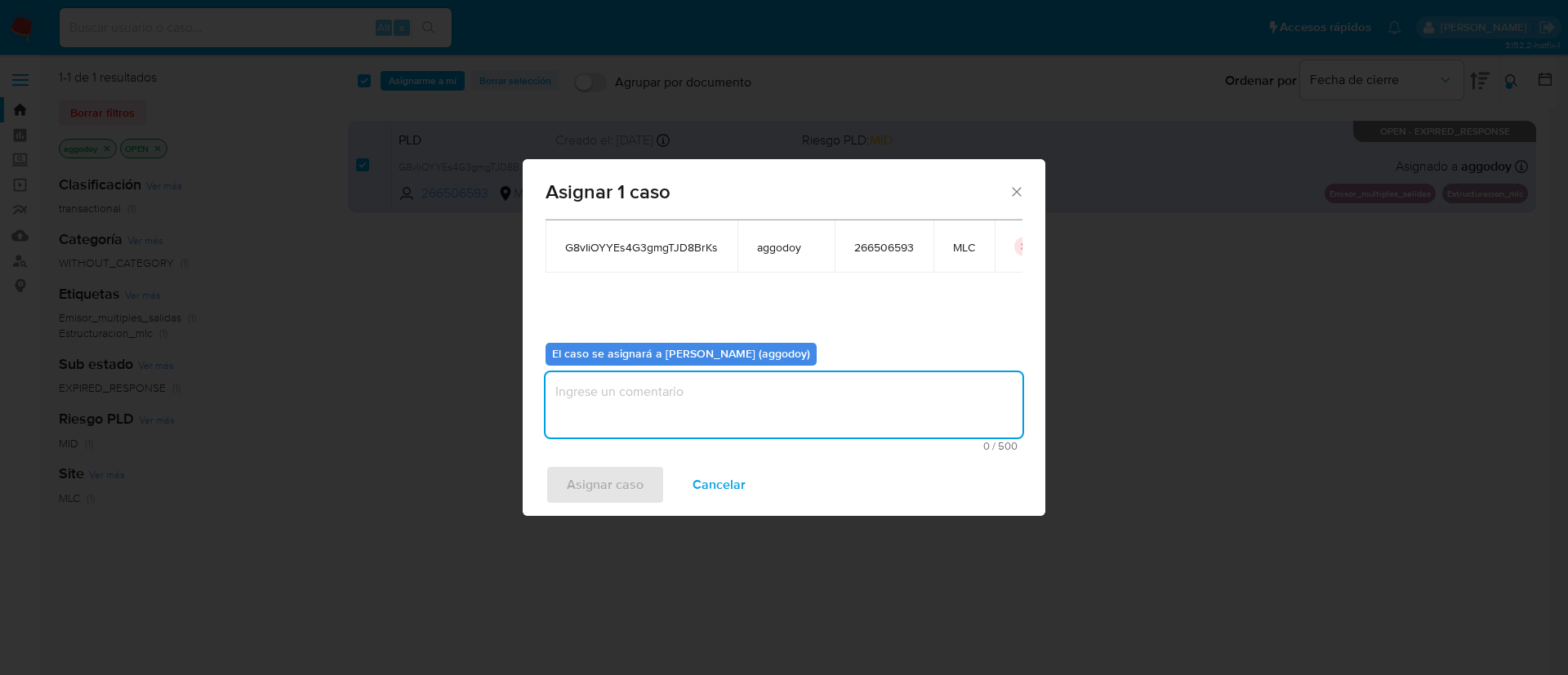
click at [797, 400] on textarea "assign-modal" at bounding box center [783, 405] width 477 height 65
type textarea "."
click at [622, 471] on span "Asignar caso" at bounding box center [605, 484] width 77 height 36
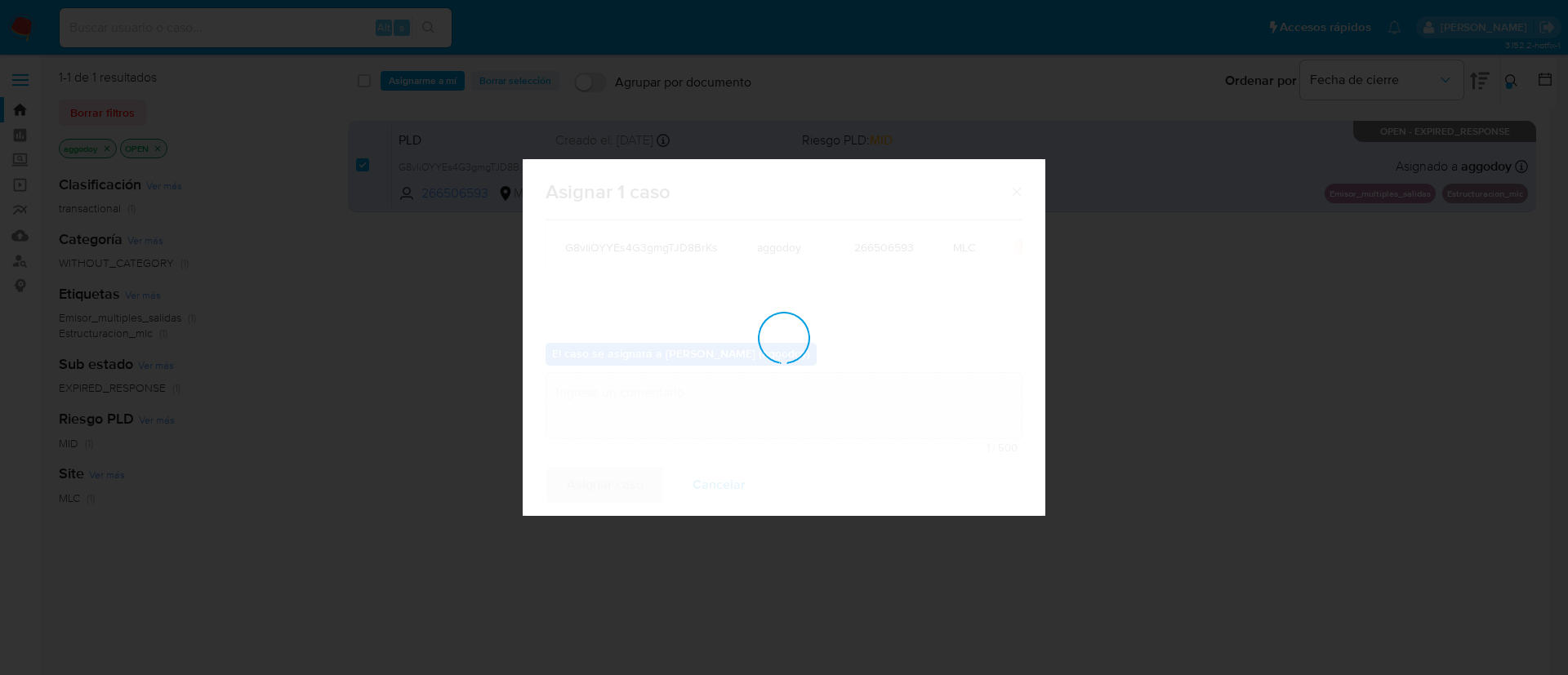
checkbox input "false"
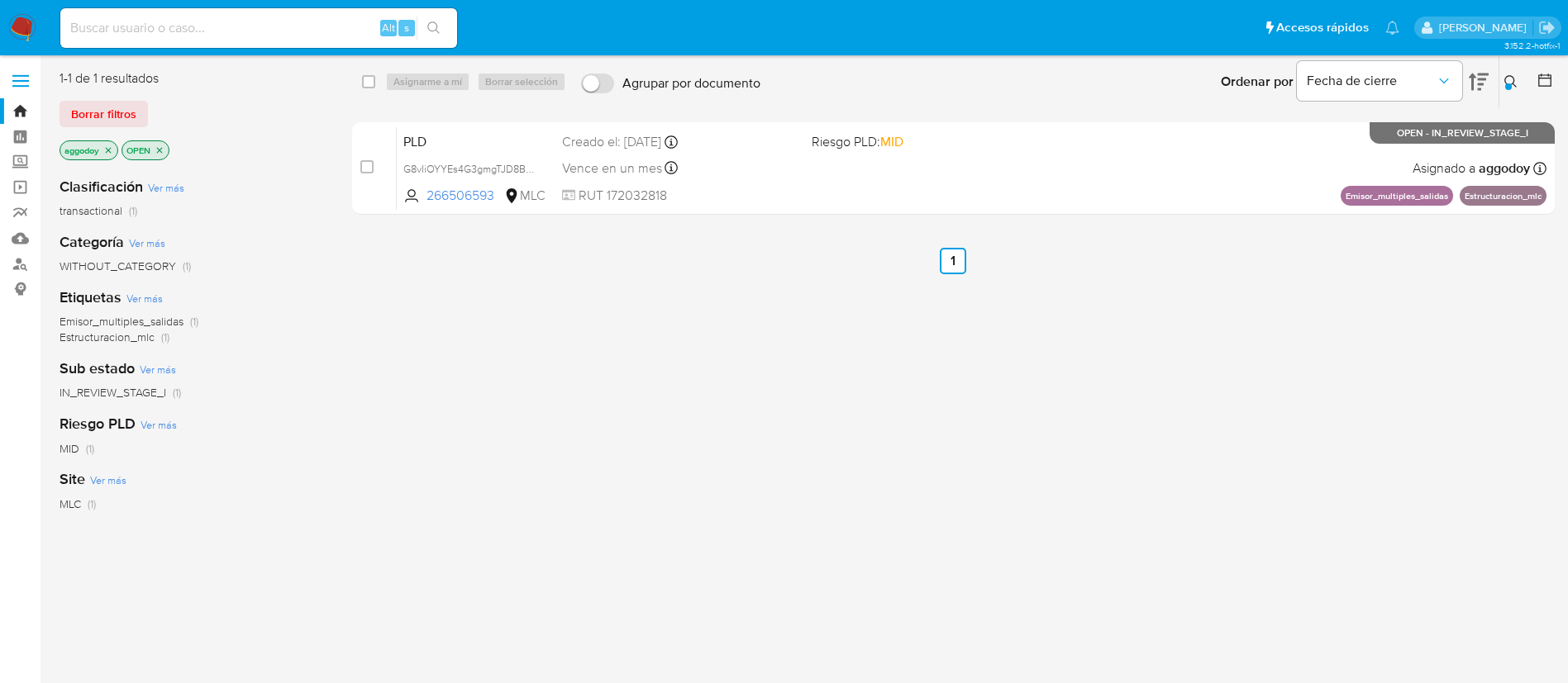
click at [1511, 87] on div at bounding box center [1508, 87] width 7 height 7
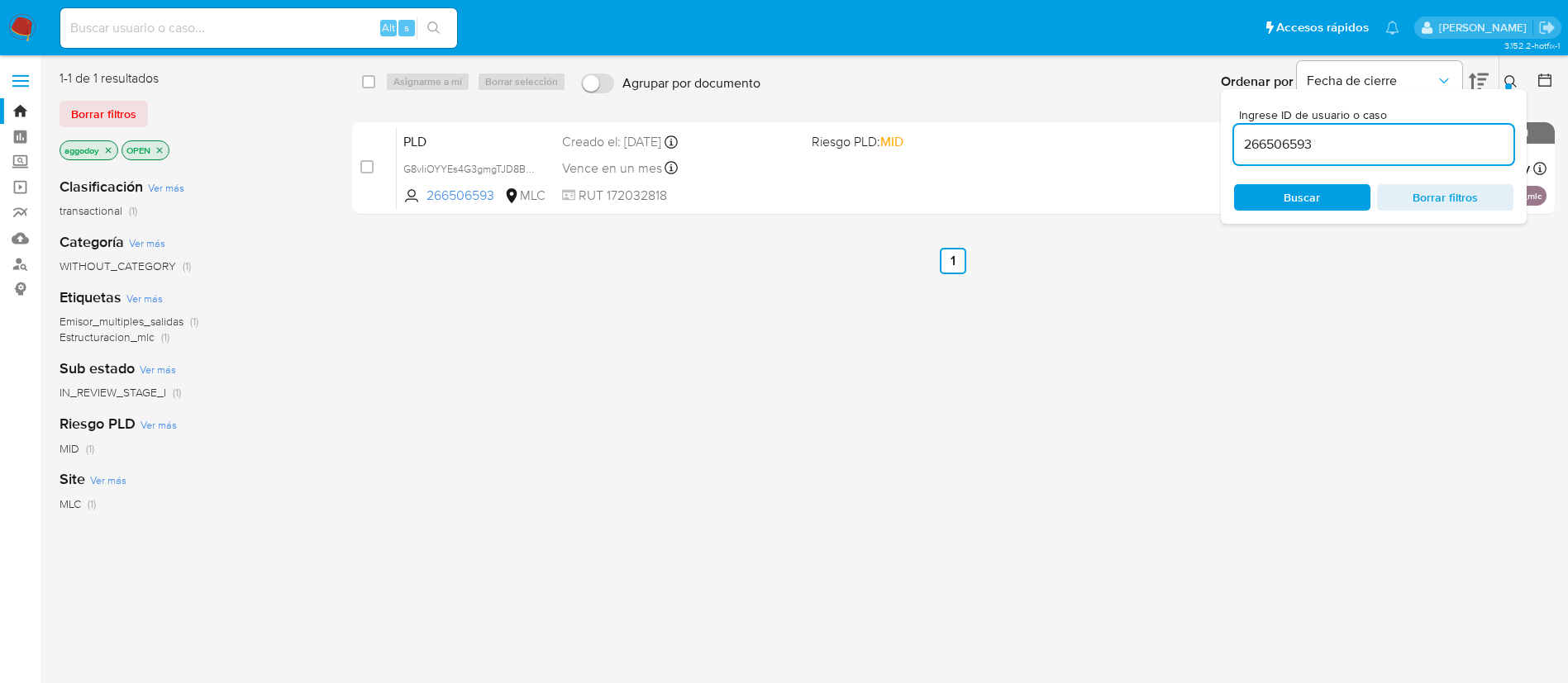
click at [1412, 136] on input "266506593" at bounding box center [1373, 144] width 280 height 21
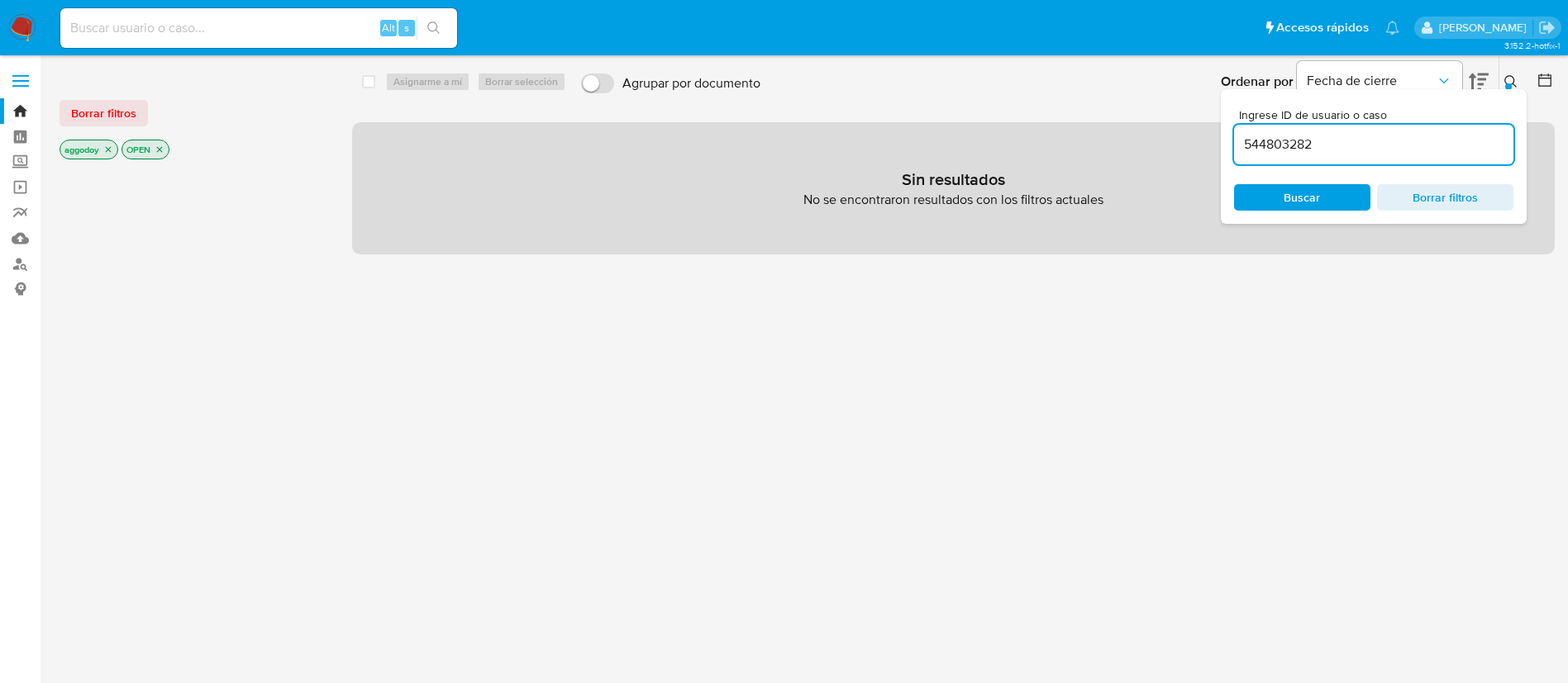
click at [1513, 85] on icon at bounding box center [1511, 82] width 14 height 14
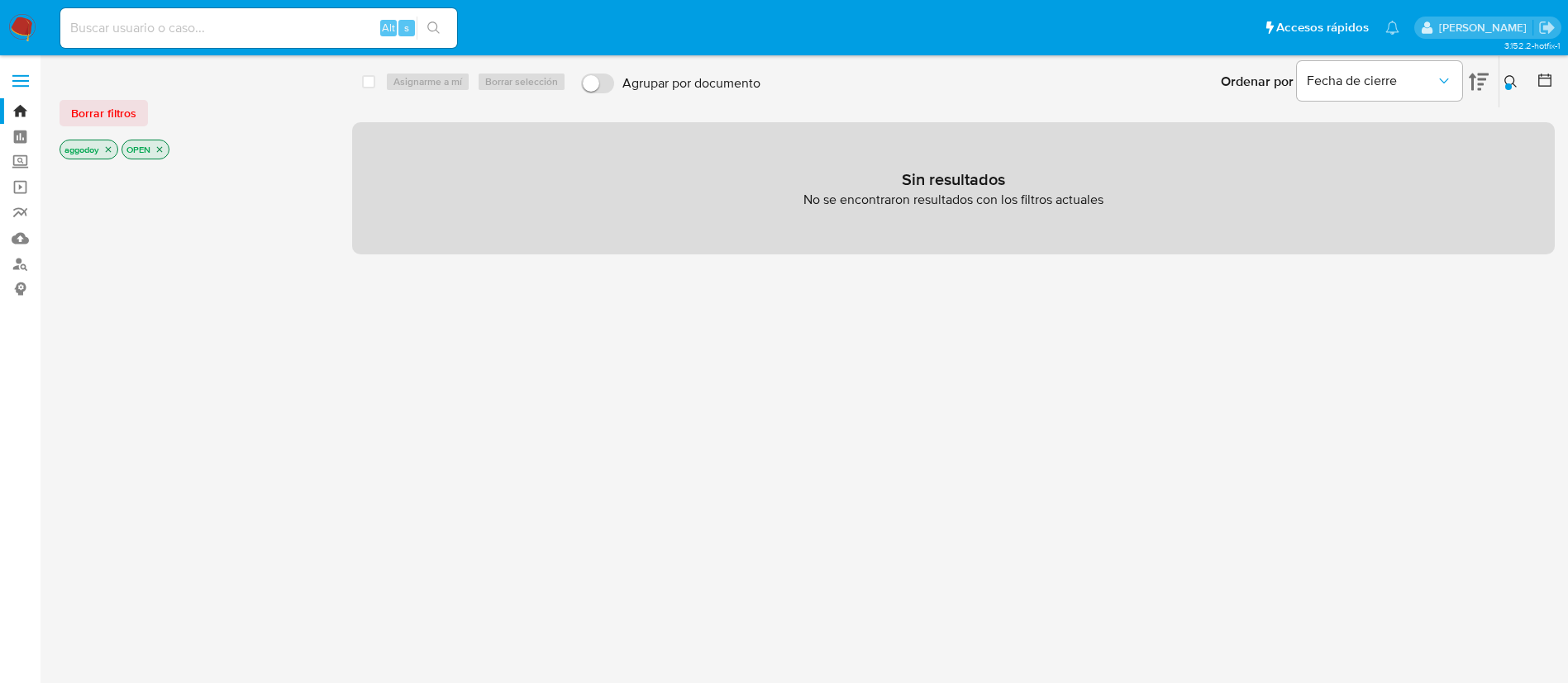
click at [1513, 85] on icon at bounding box center [1511, 82] width 14 height 14
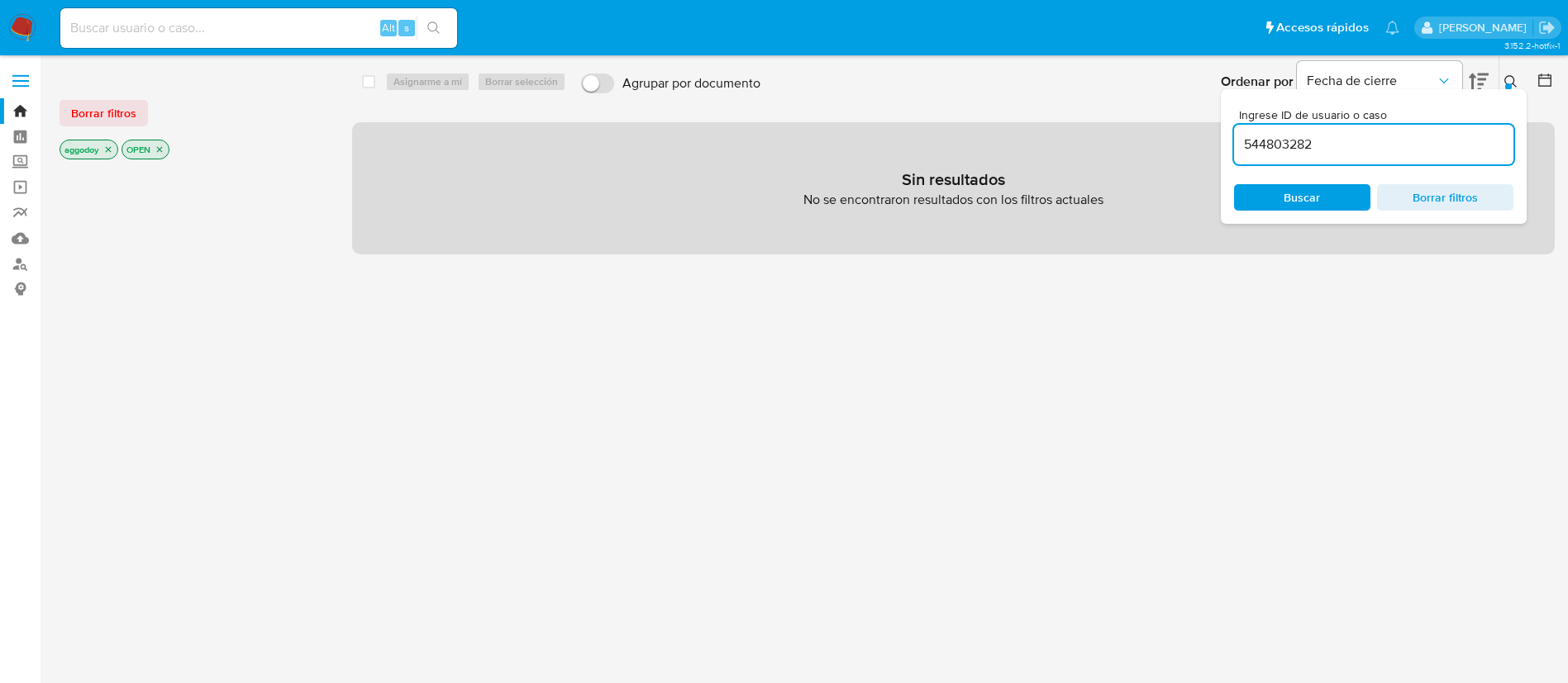
click at [1355, 142] on input "544803282" at bounding box center [1373, 144] width 280 height 21
type input "544803282"
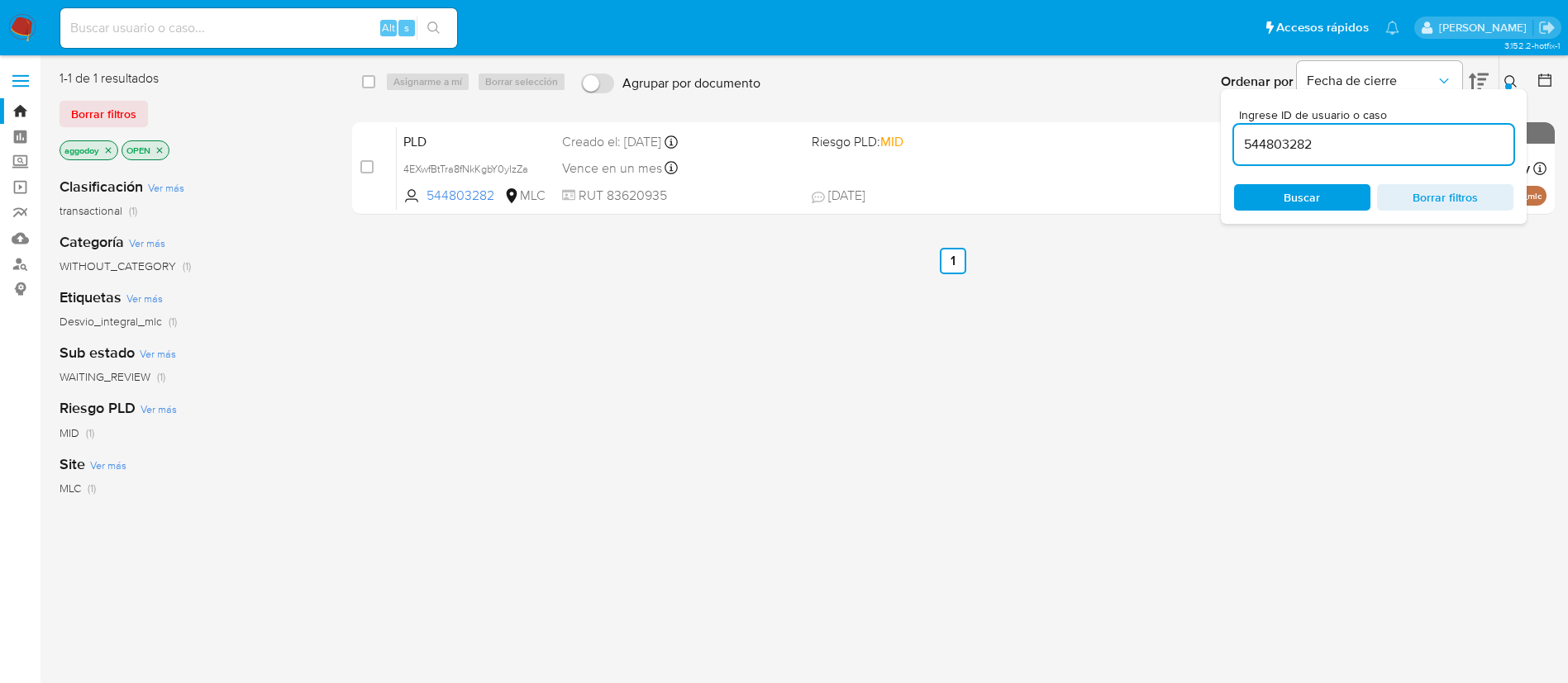
click at [1062, 477] on div "select-all-cases-checkbox Asignarme a mí Borrar selección Agrupar por documento…" at bounding box center [953, 436] width 1203 height 736
click at [1521, 75] on button at bounding box center [1512, 82] width 27 height 19
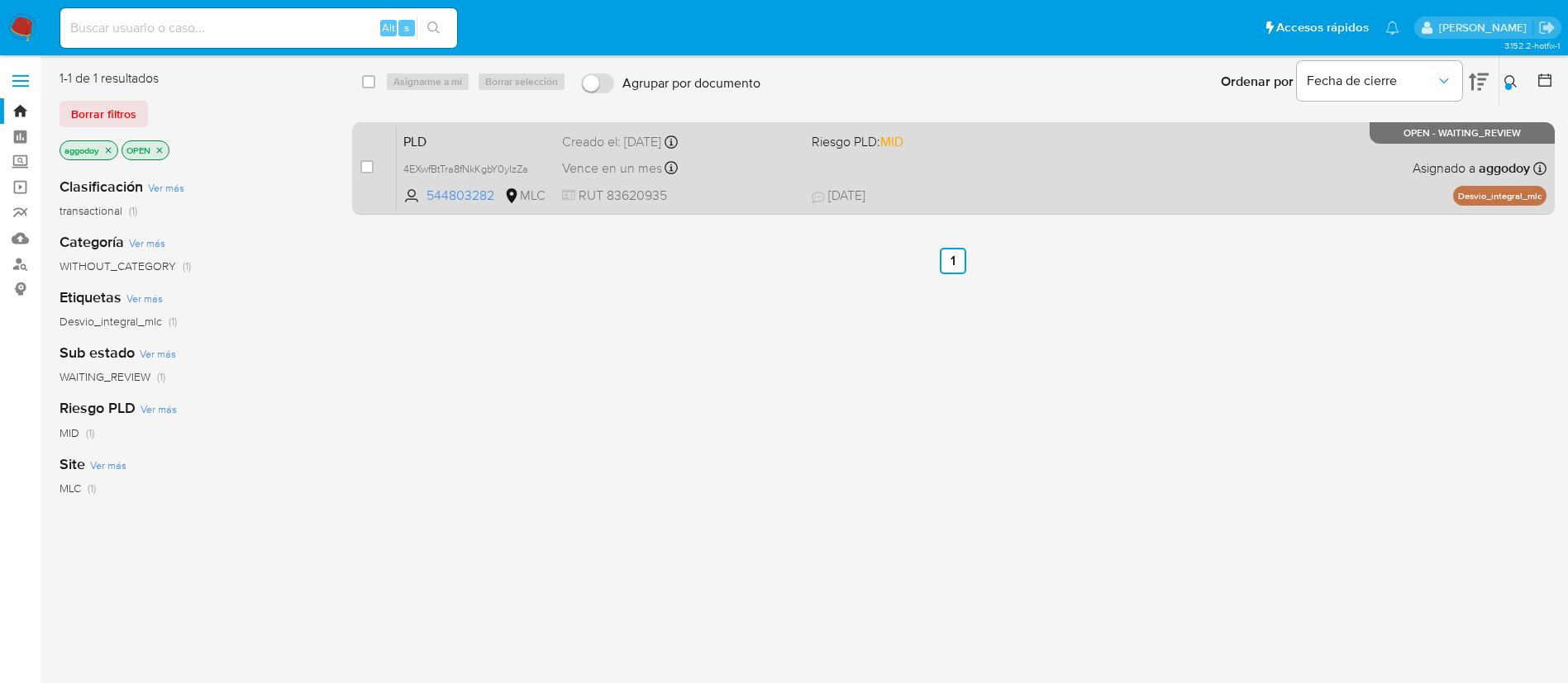
click at [1410, 155] on div "PLD 4EXwfBtTra8fNkKgbY0yIzZa 544803282 MLC Riesgo PLD: MID Creado el: 12/06/202…" at bounding box center [971, 169] width 1149 height 84
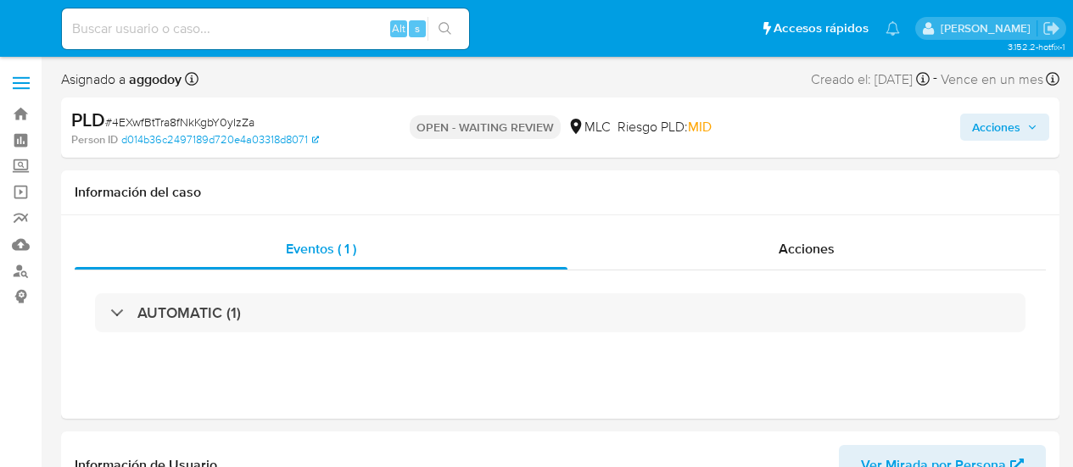
select select "10"
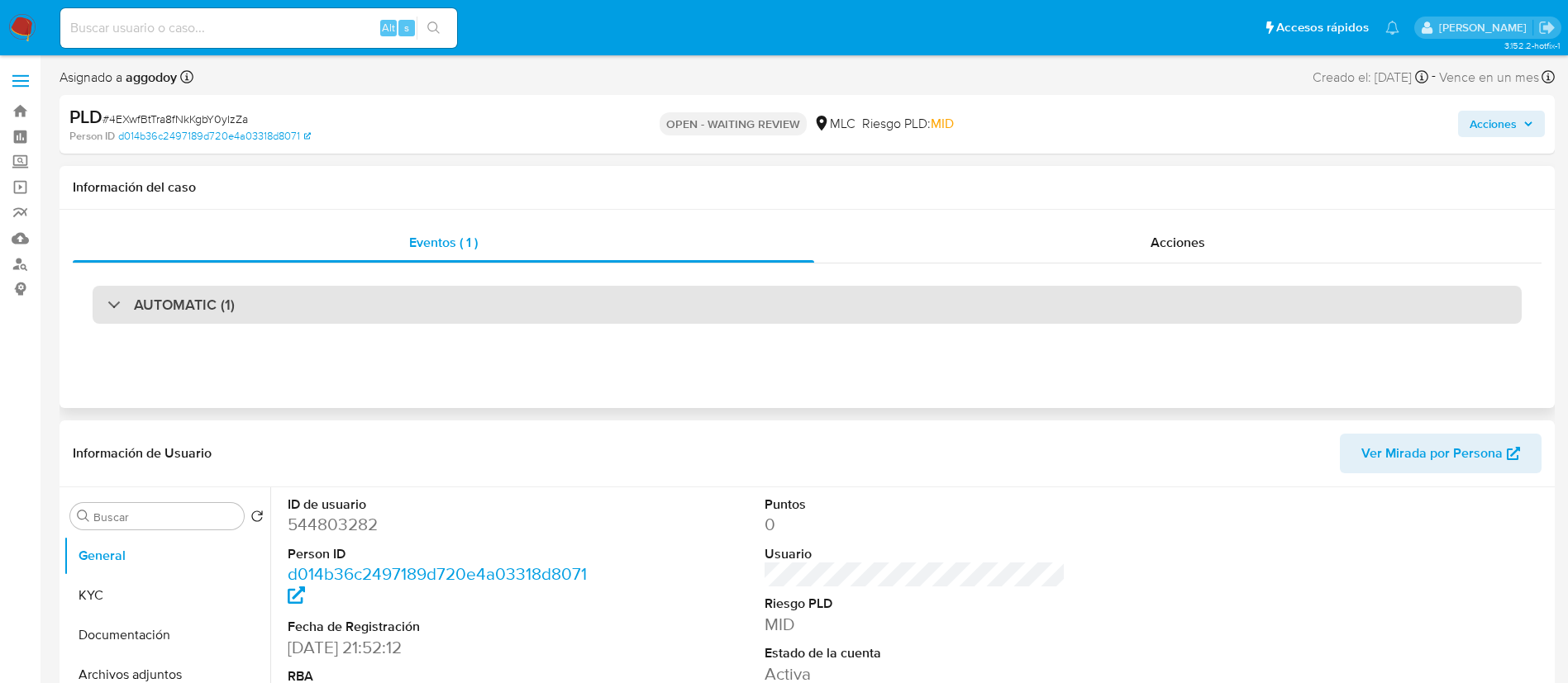
click at [432, 287] on div "AUTOMATIC (1)" at bounding box center [807, 304] width 1429 height 38
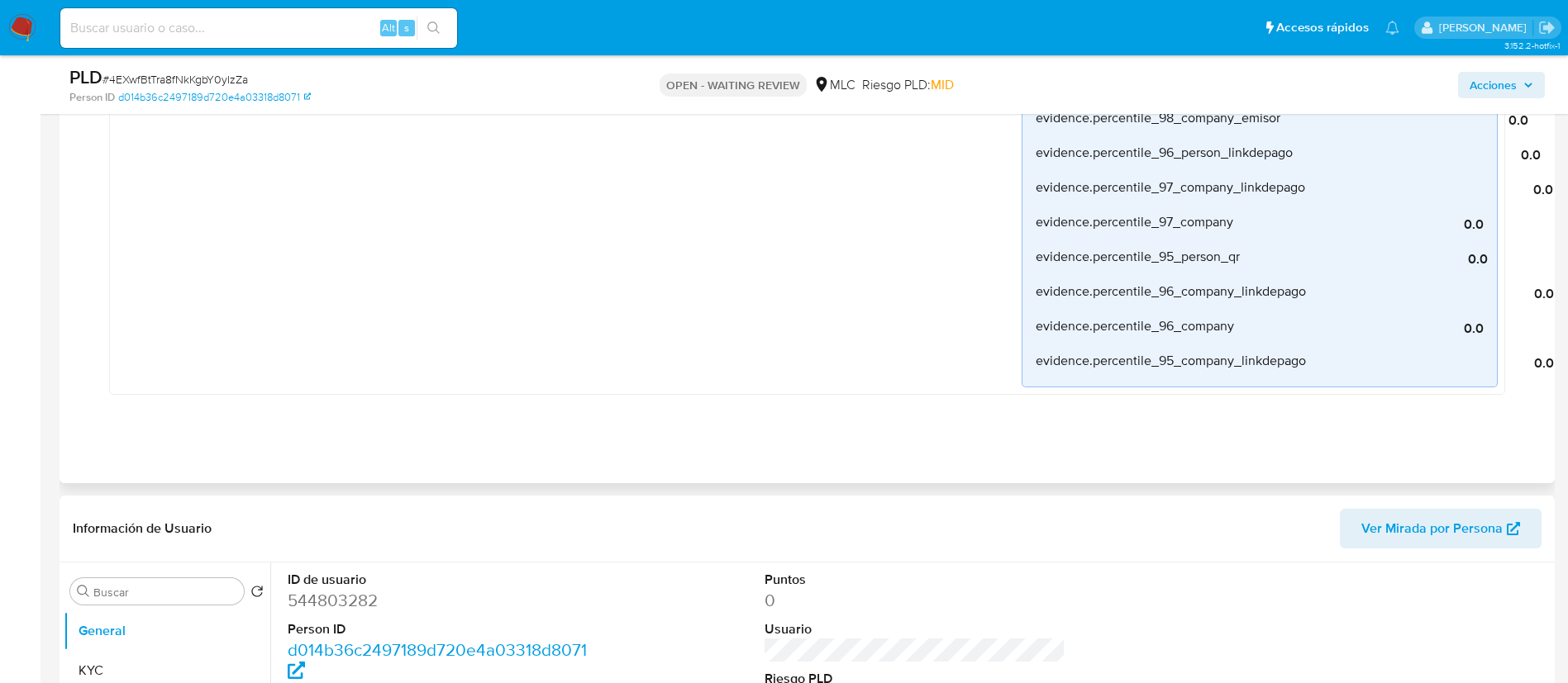
scroll to position [1322, 0]
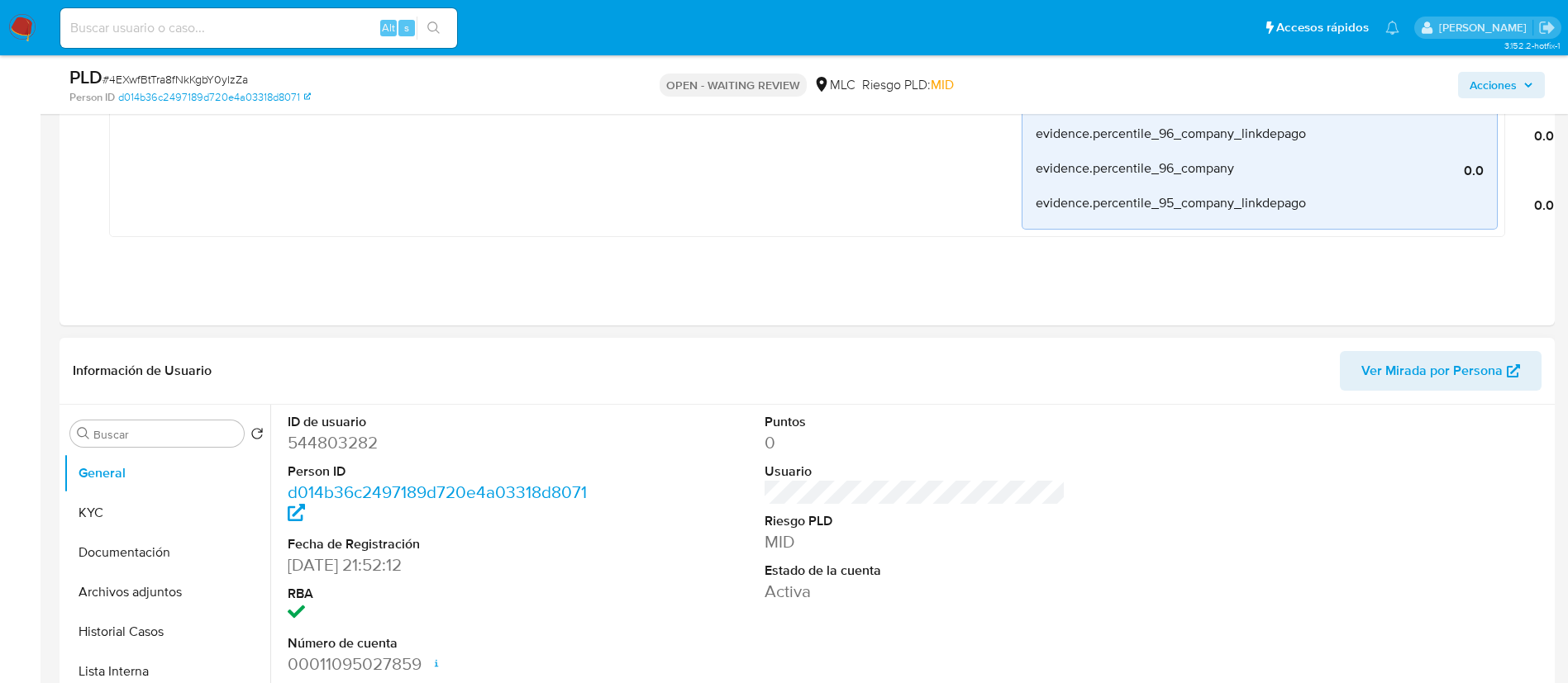
click at [324, 447] on dd "544803282" at bounding box center [438, 443] width 301 height 23
copy dd "544803282"
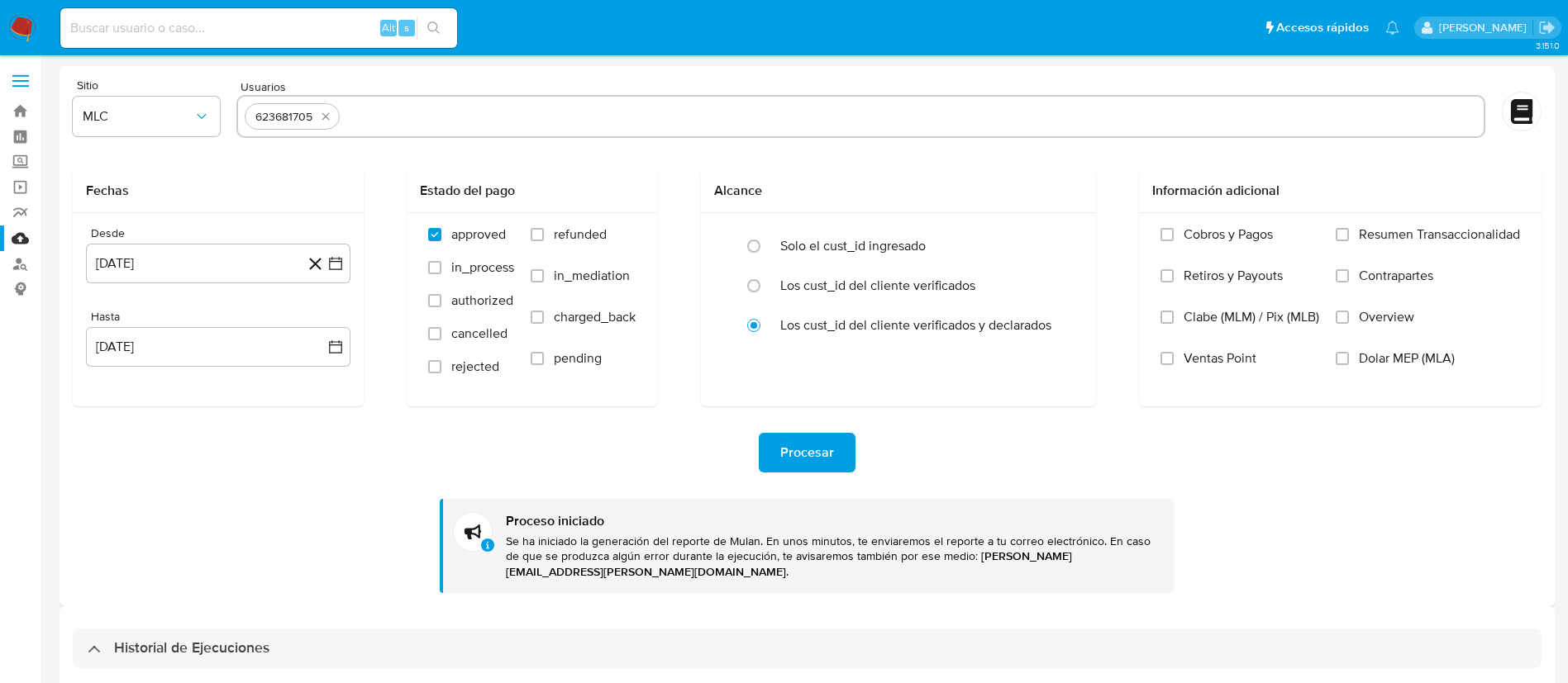
select select "10"
click at [328, 123] on button "quitar 623681705" at bounding box center [325, 116] width 19 height 19
click at [328, 123] on input "text" at bounding box center [860, 116] width 1231 height 26
paste input "544803282"
type input "544803282"
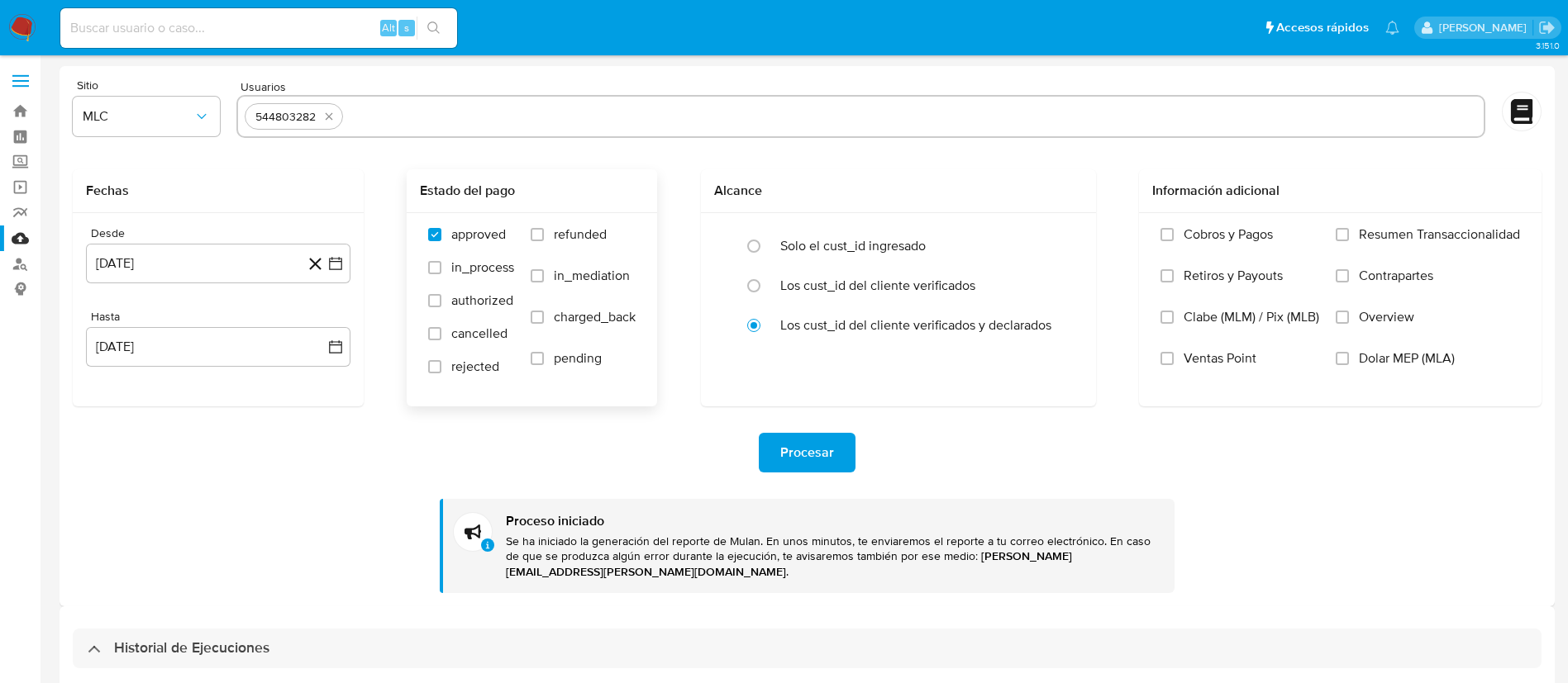
paste input "266506593"
type input "266506593"
paste input "423852274"
type input "423852274"
click at [629, 112] on input "text" at bounding box center [1016, 116] width 918 height 26
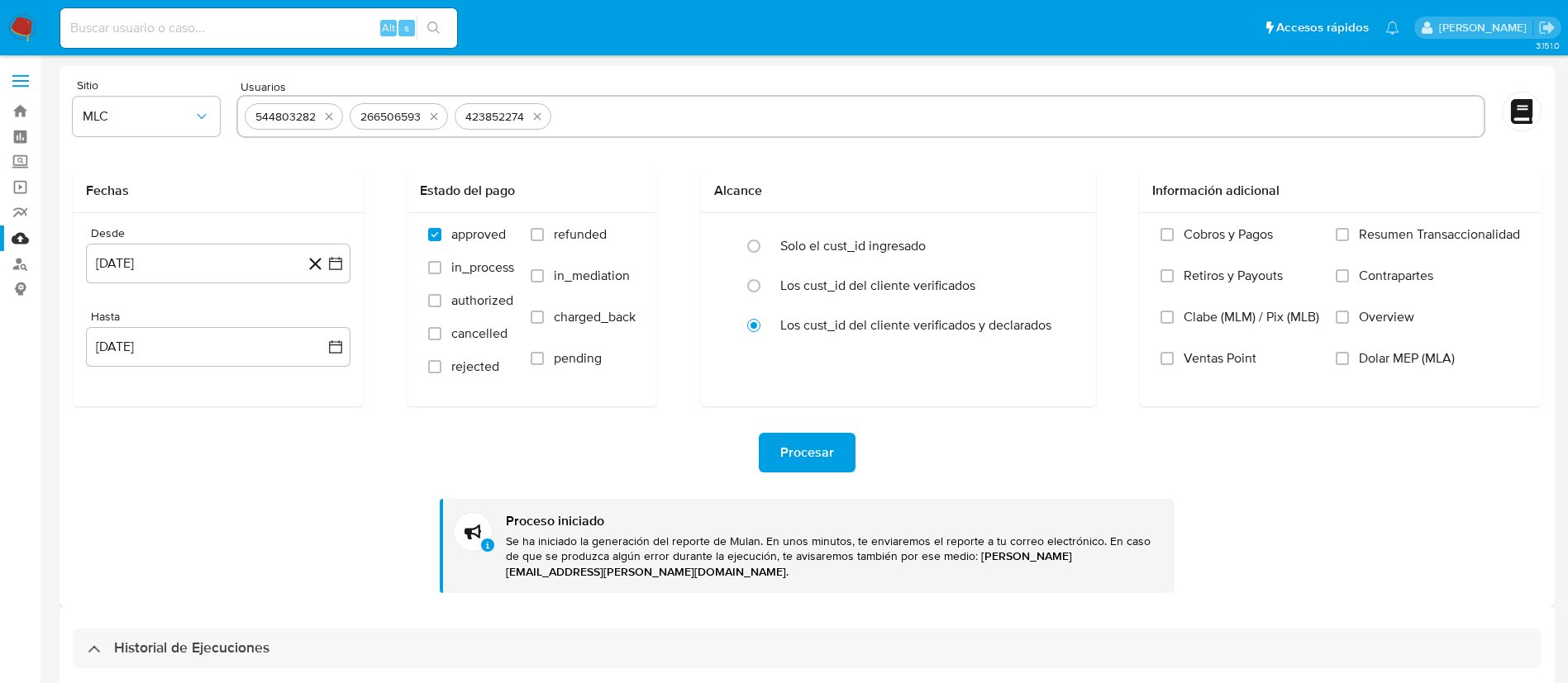
paste input "2250692302"
type input "2250692302"
click at [812, 461] on span "Procesar" at bounding box center [806, 452] width 54 height 36
click at [805, 462] on span "Procesar" at bounding box center [806, 452] width 54 height 36
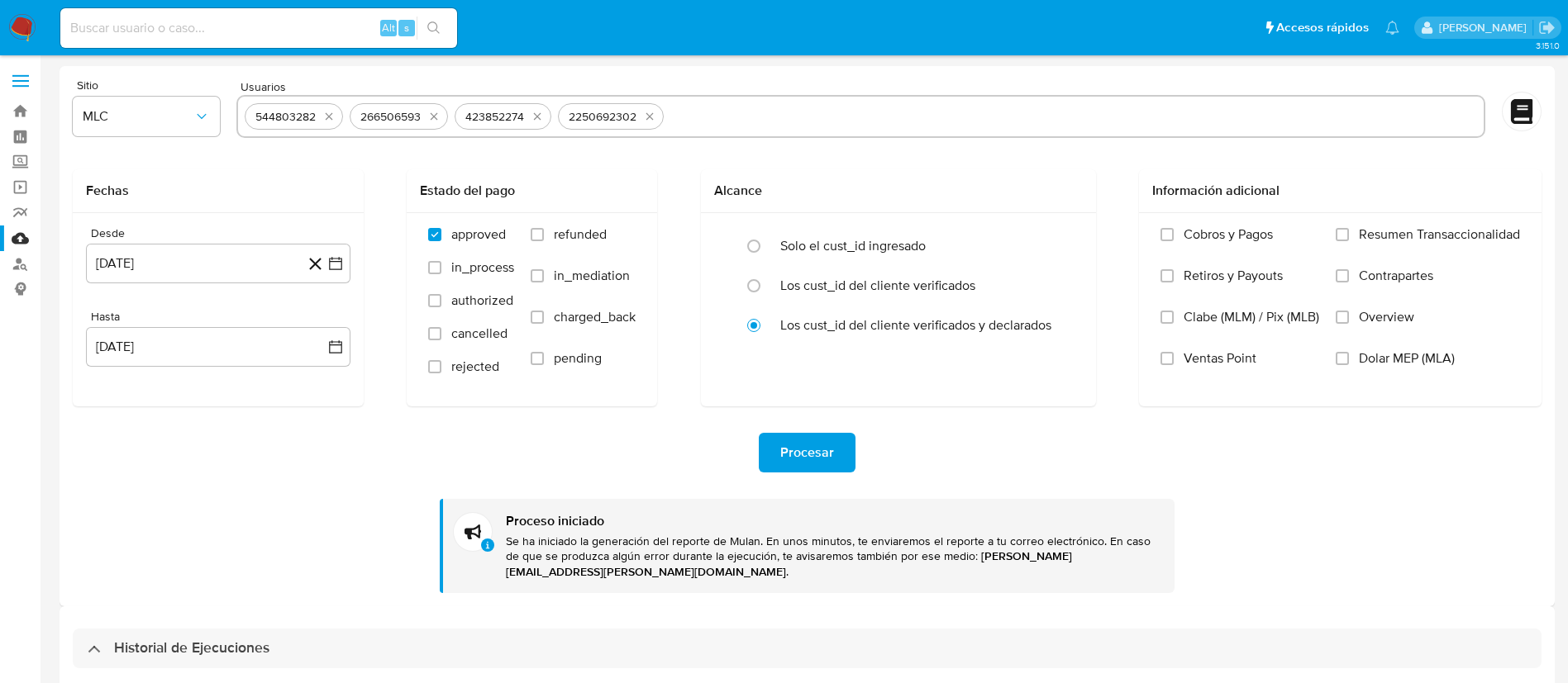
click at [724, 112] on input "text" at bounding box center [1074, 116] width 807 height 26
type input "524740979"
click at [793, 464] on span "Procesar" at bounding box center [806, 452] width 54 height 36
click at [764, 430] on div "Procesar Proceso iniciado Se ha iniciado la generación del reporte de Mulan. En…" at bounding box center [807, 500] width 1469 height 187
click at [758, 439] on div "Procesar" at bounding box center [807, 452] width 1469 height 40
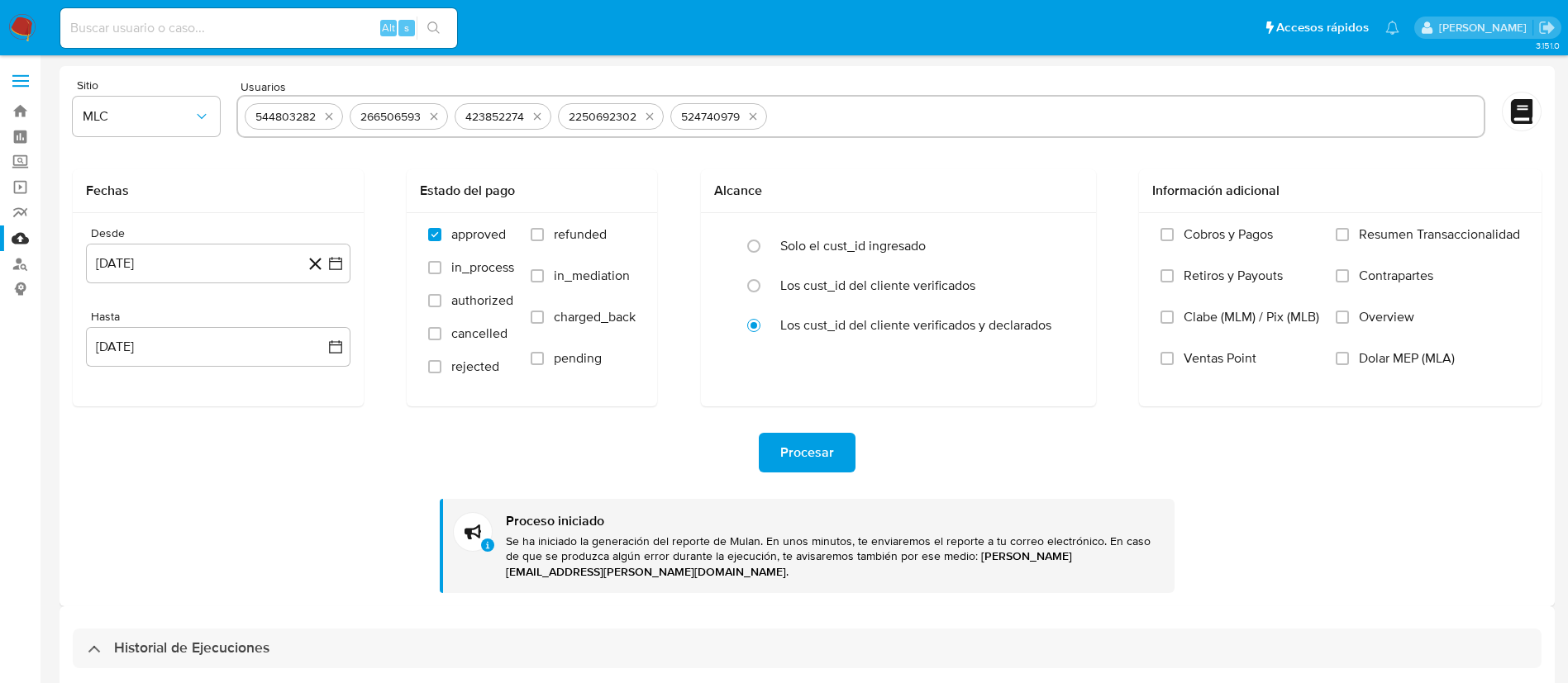
click at [767, 448] on button "Procesar" at bounding box center [806, 452] width 96 height 40
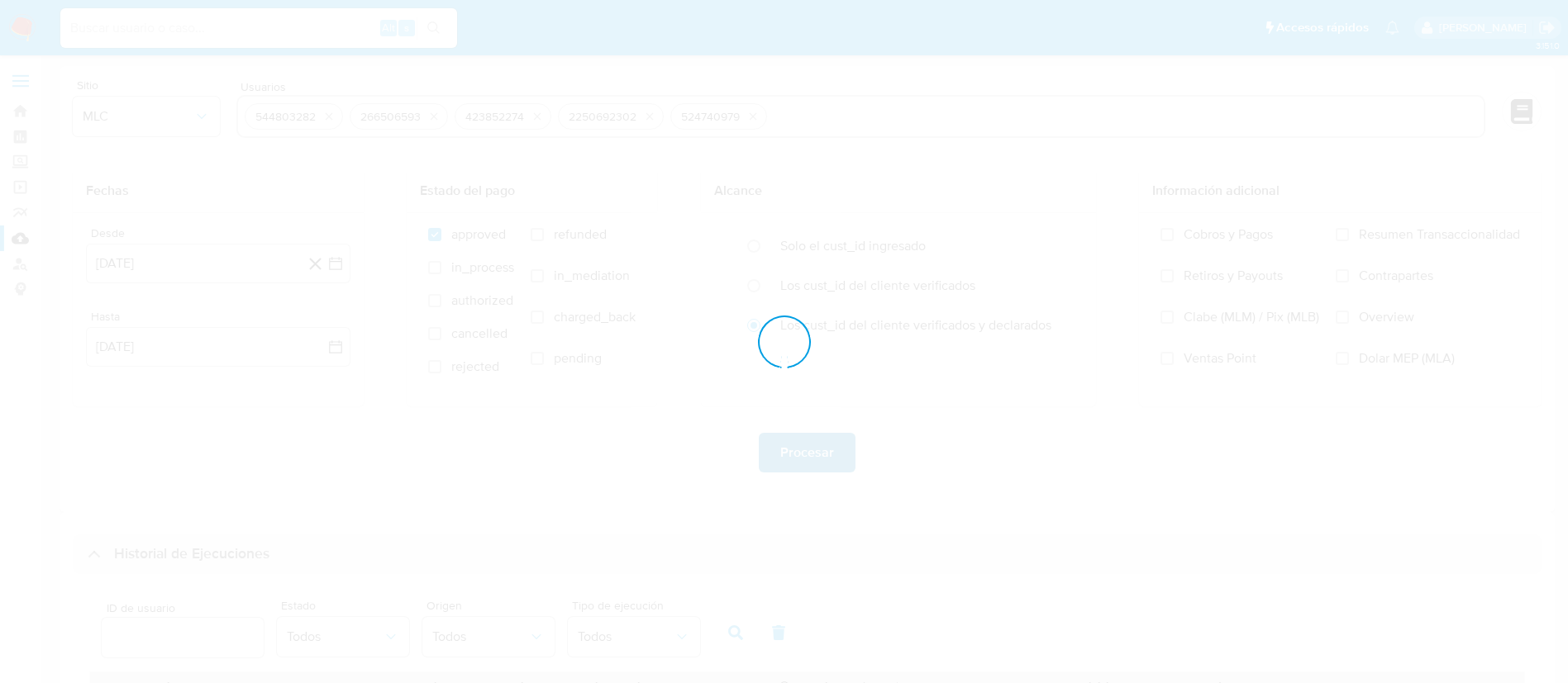
click at [767, 448] on div at bounding box center [784, 341] width 1568 height 683
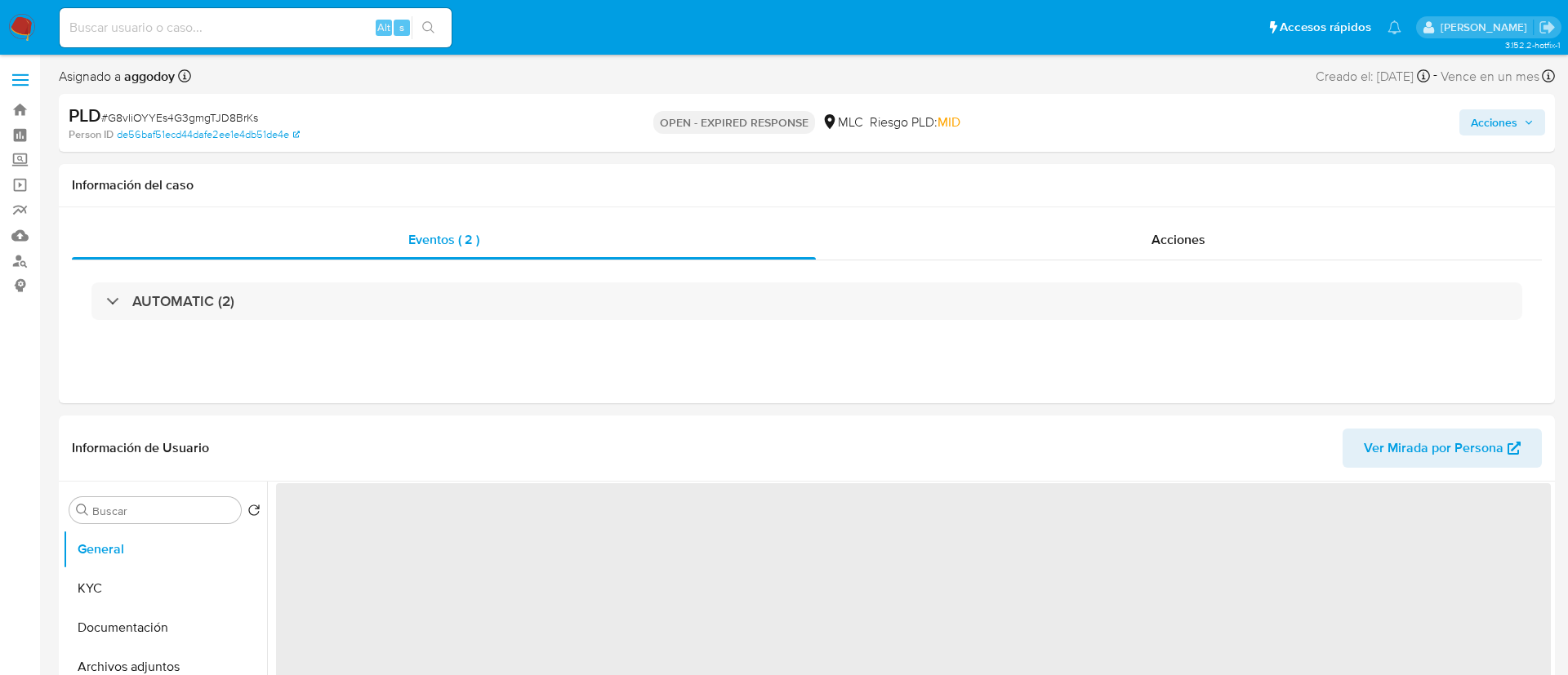
select select "10"
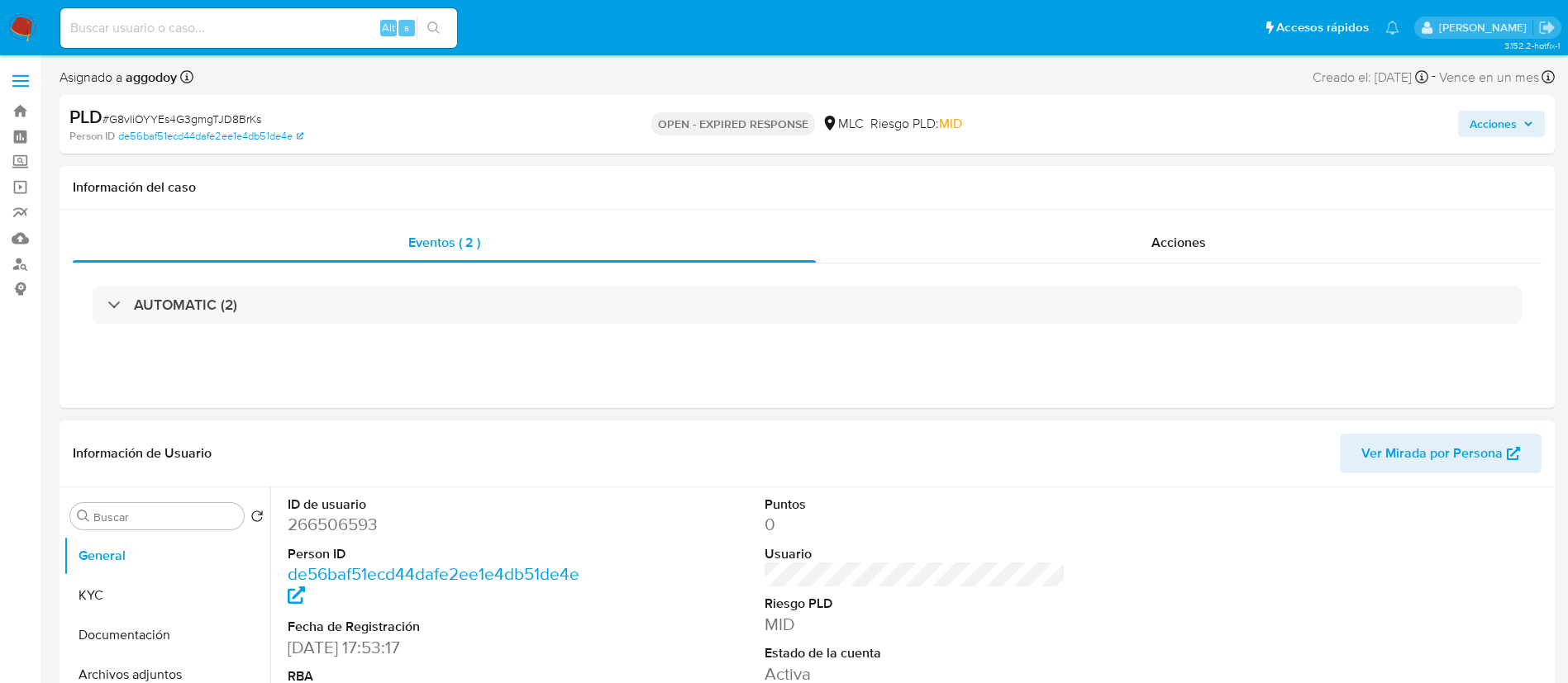
click at [296, 521] on dd "266506593" at bounding box center [438, 525] width 301 height 23
copy dd "266506593"
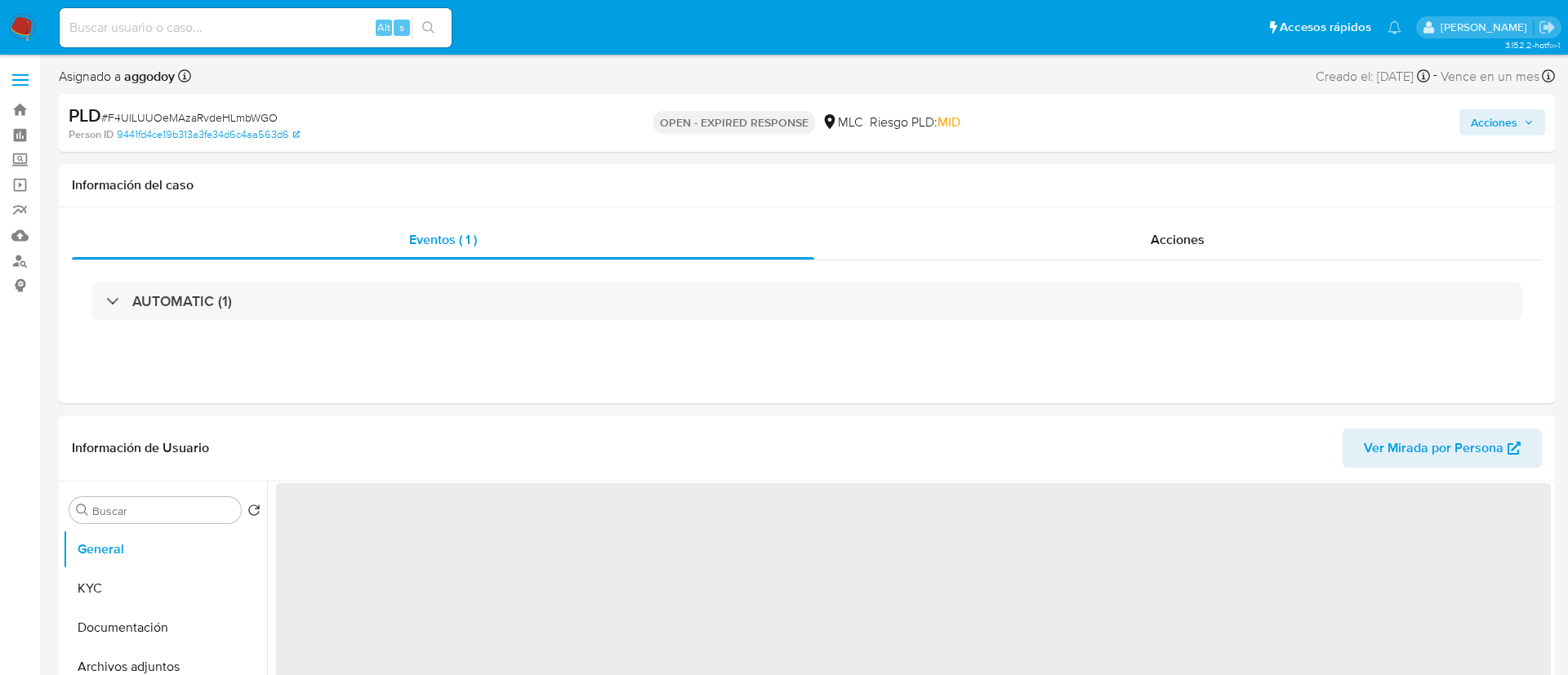
select select "10"
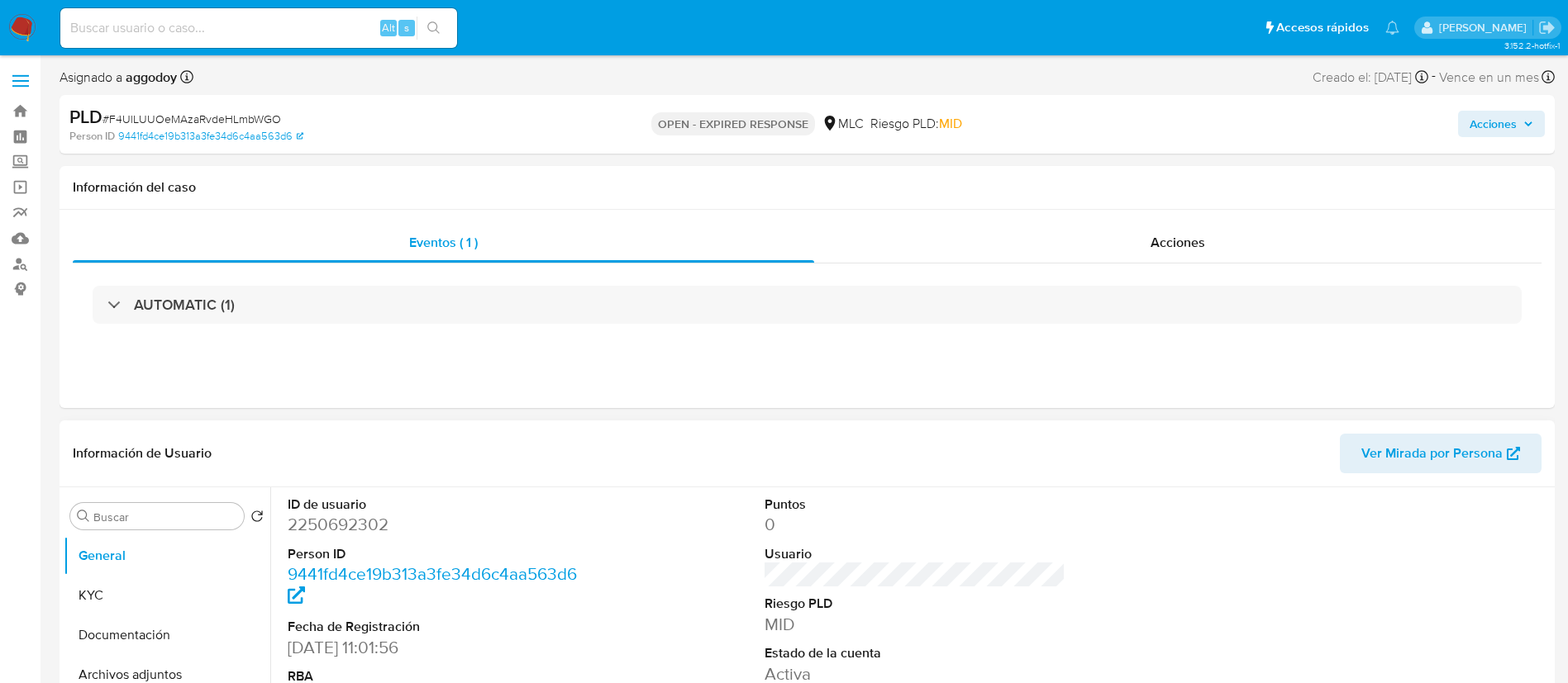
click at [326, 524] on dd "2250692302" at bounding box center [438, 525] width 301 height 23
copy dd "2250692302"
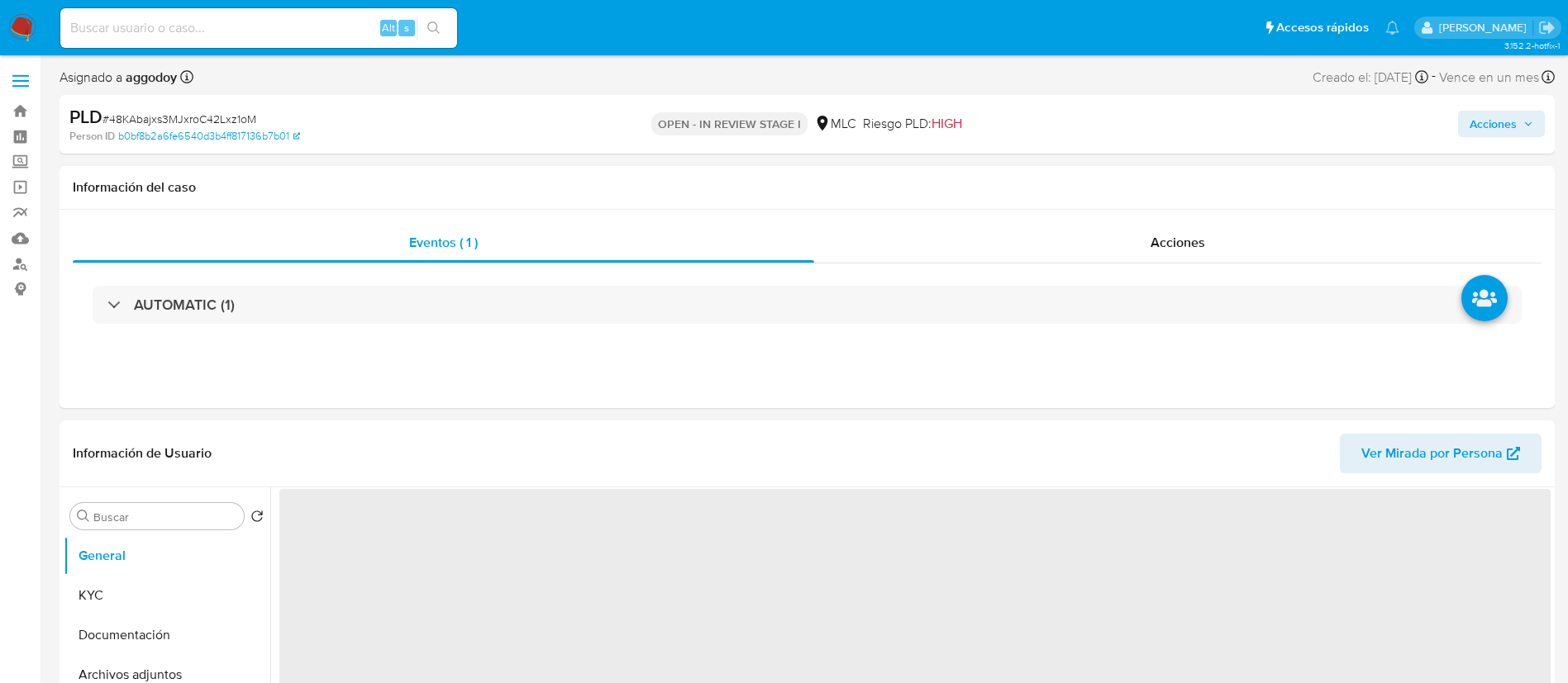
select select "10"
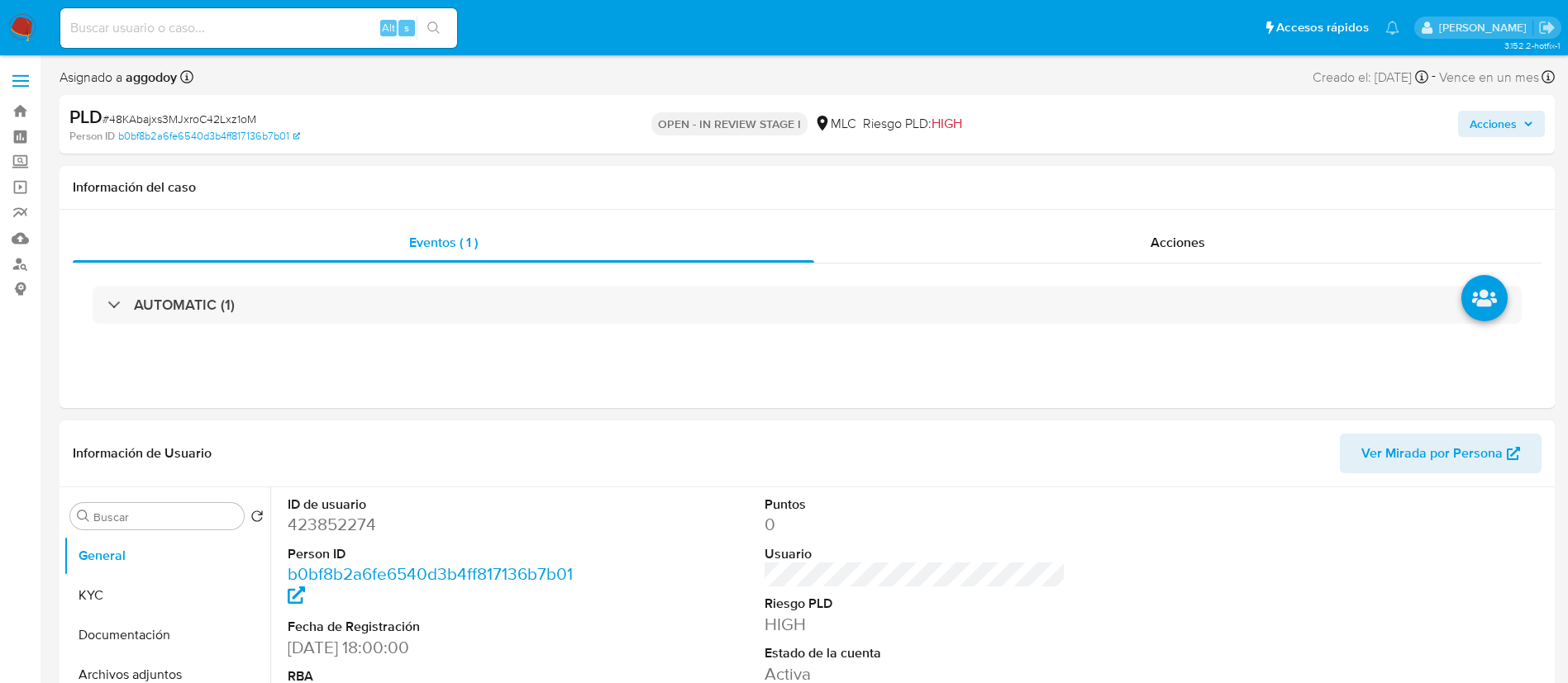
click at [301, 538] on dl "ID de usuario 423852274 Person ID b0bf8b2a6fe6540d3b4ff817136b7b01 Fecha de Reg…" at bounding box center [438, 627] width 301 height 263
click at [309, 525] on dd "423852274" at bounding box center [438, 525] width 301 height 23
copy dd "423852274"
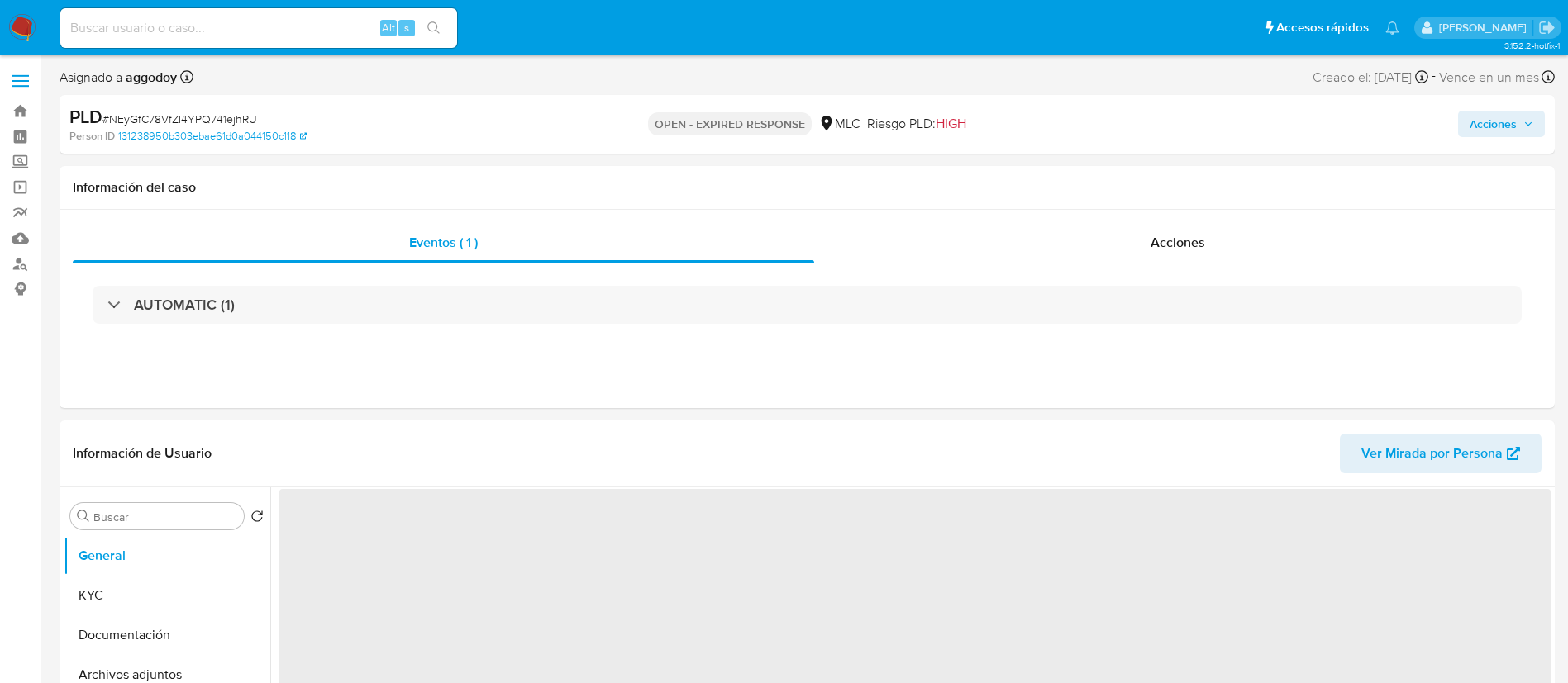
select select "10"
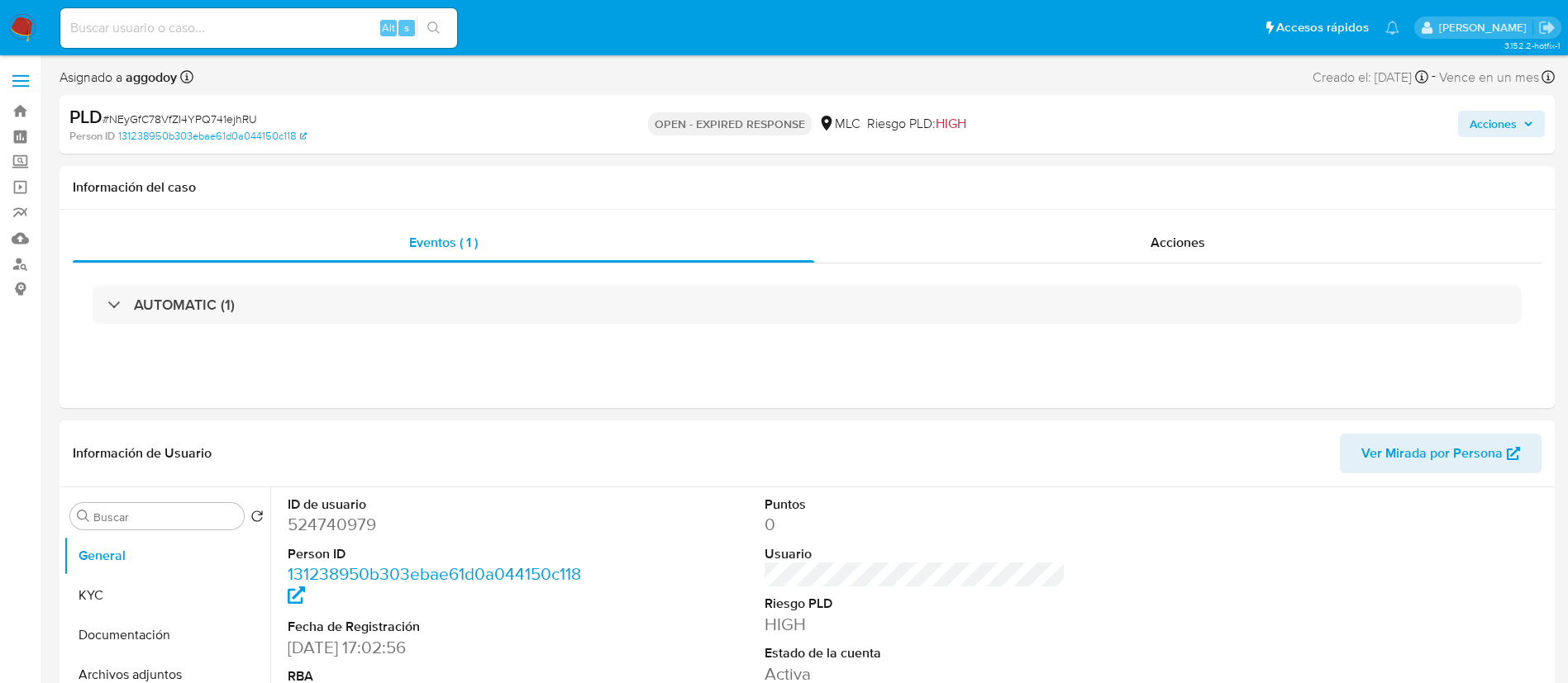
click at [358, 518] on dd "524740979" at bounding box center [438, 525] width 301 height 23
copy dd "524740979"
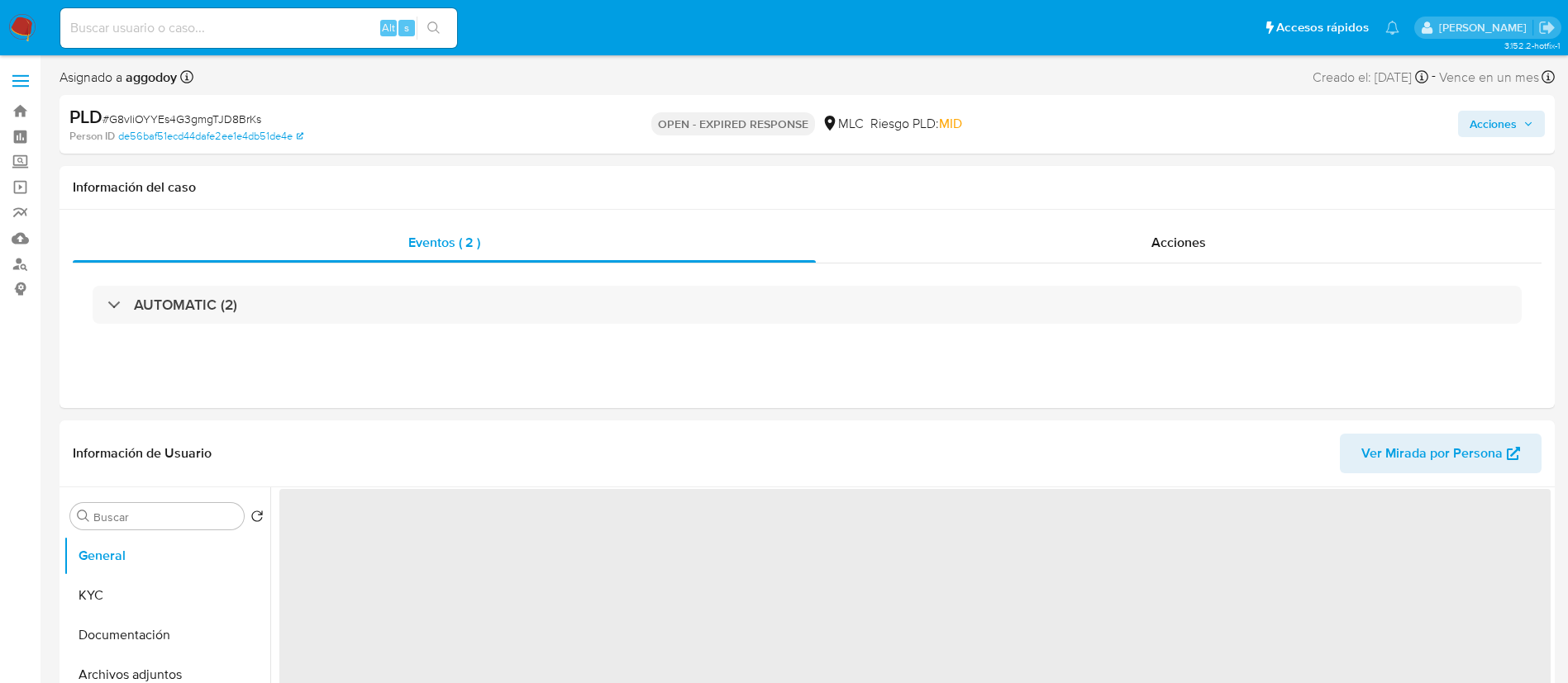
select select "10"
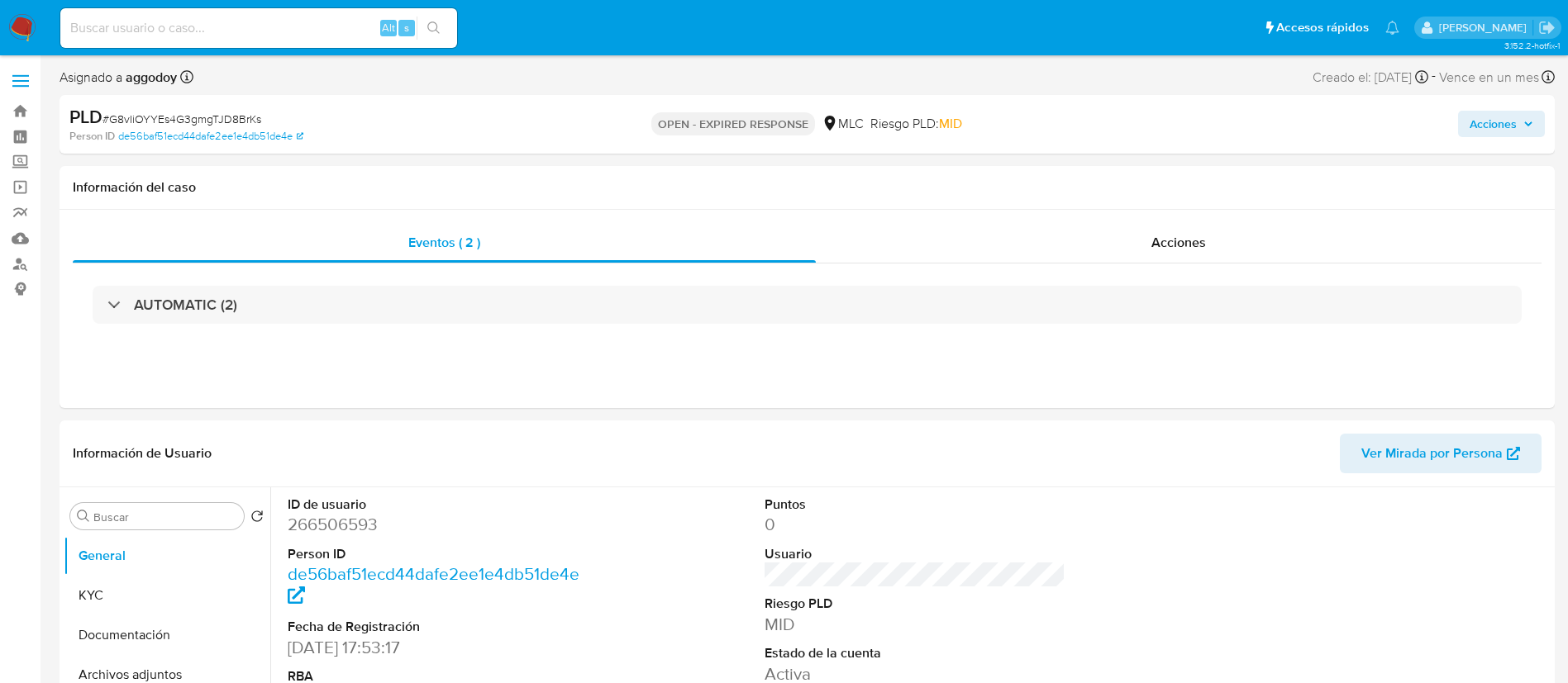
click at [211, 109] on div "PLD # G8vIiOYYEs4G3gmgTJD8BrKs" at bounding box center [312, 117] width 486 height 24
copy span "G8vIiOYYEs4G3gmgTJD8BrKs"
click at [65, 588] on button "KYC" at bounding box center [160, 595] width 193 height 40
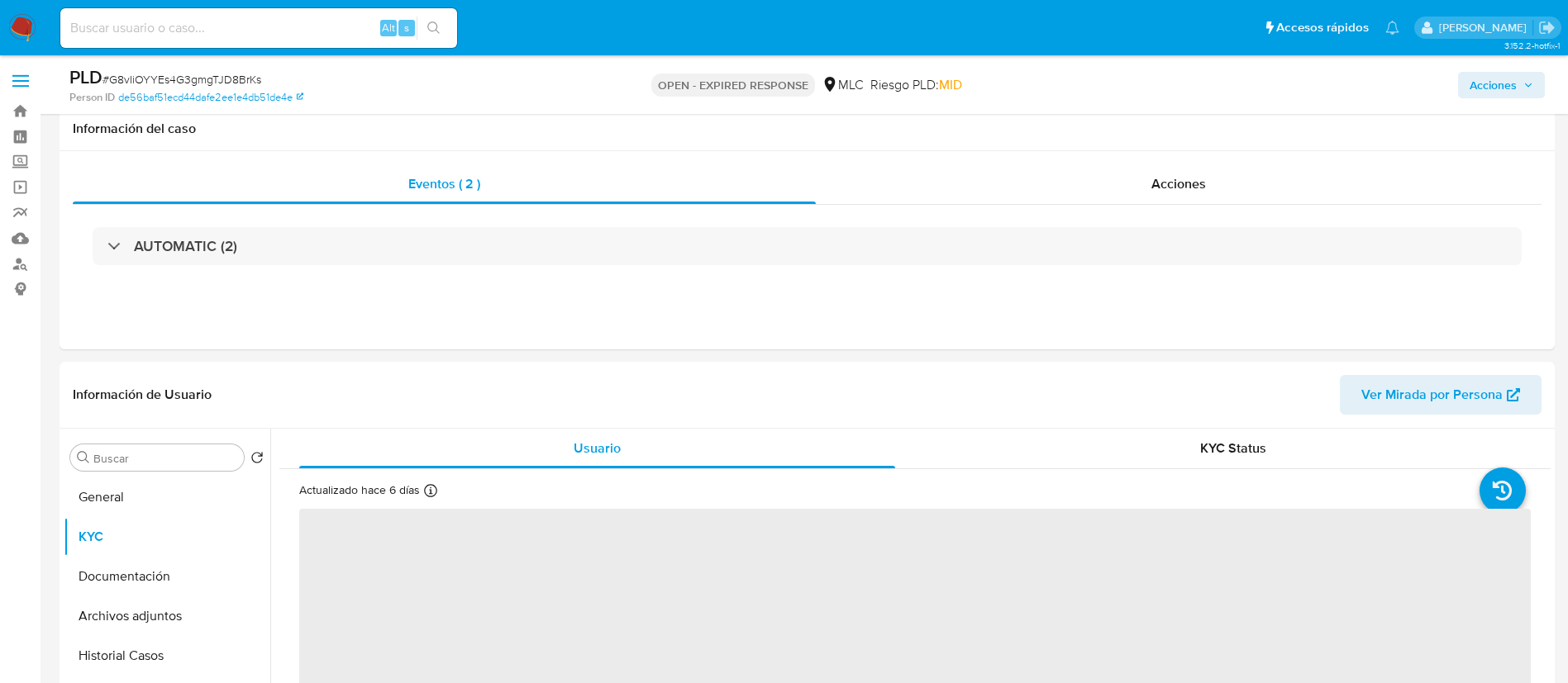
scroll to position [143, 0]
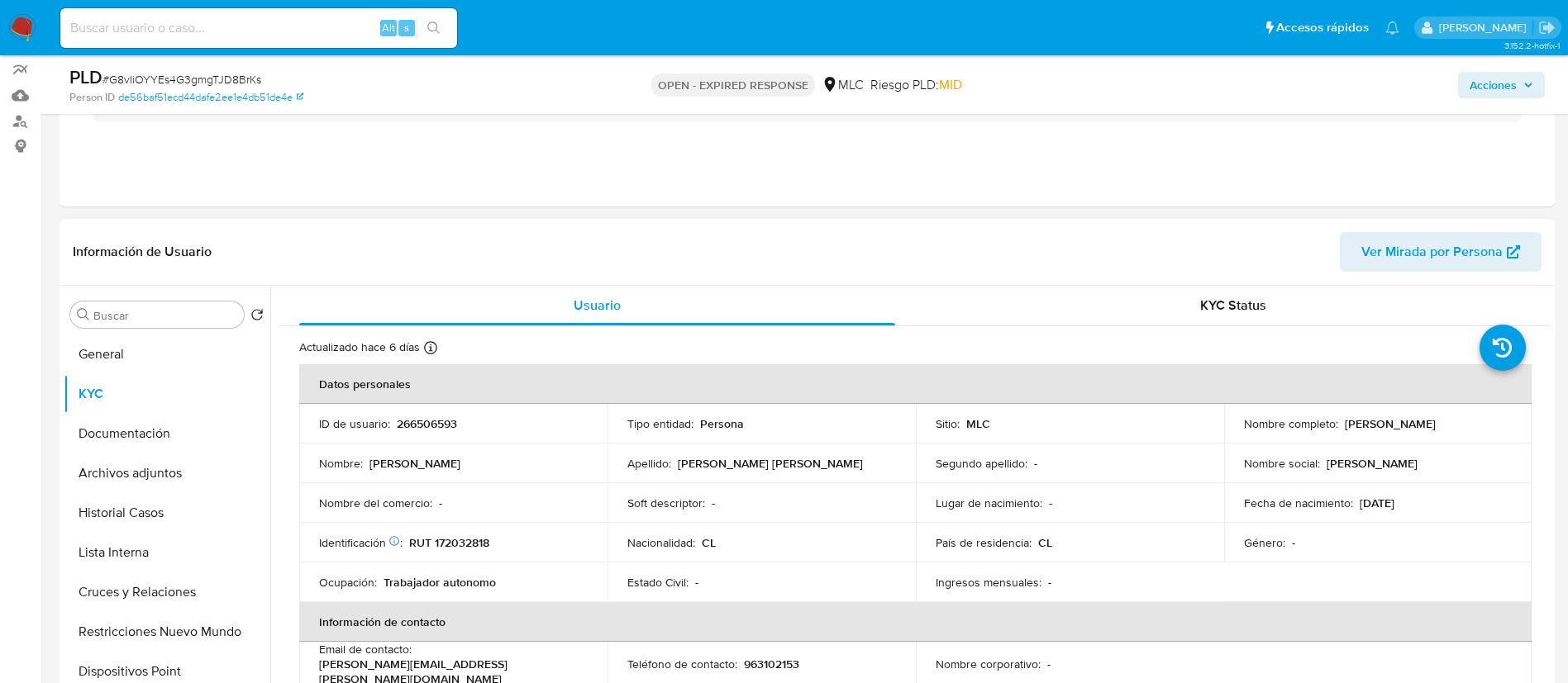
drag, startPoint x: 464, startPoint y: 551, endPoint x: 465, endPoint y: 538, distance: 13.0
click at [464, 550] on td "Identificación Nº de serie: 108607668 : RUT 172032818" at bounding box center [453, 543] width 308 height 40
click at [465, 538] on p "RUT 172032818" at bounding box center [449, 542] width 80 height 15
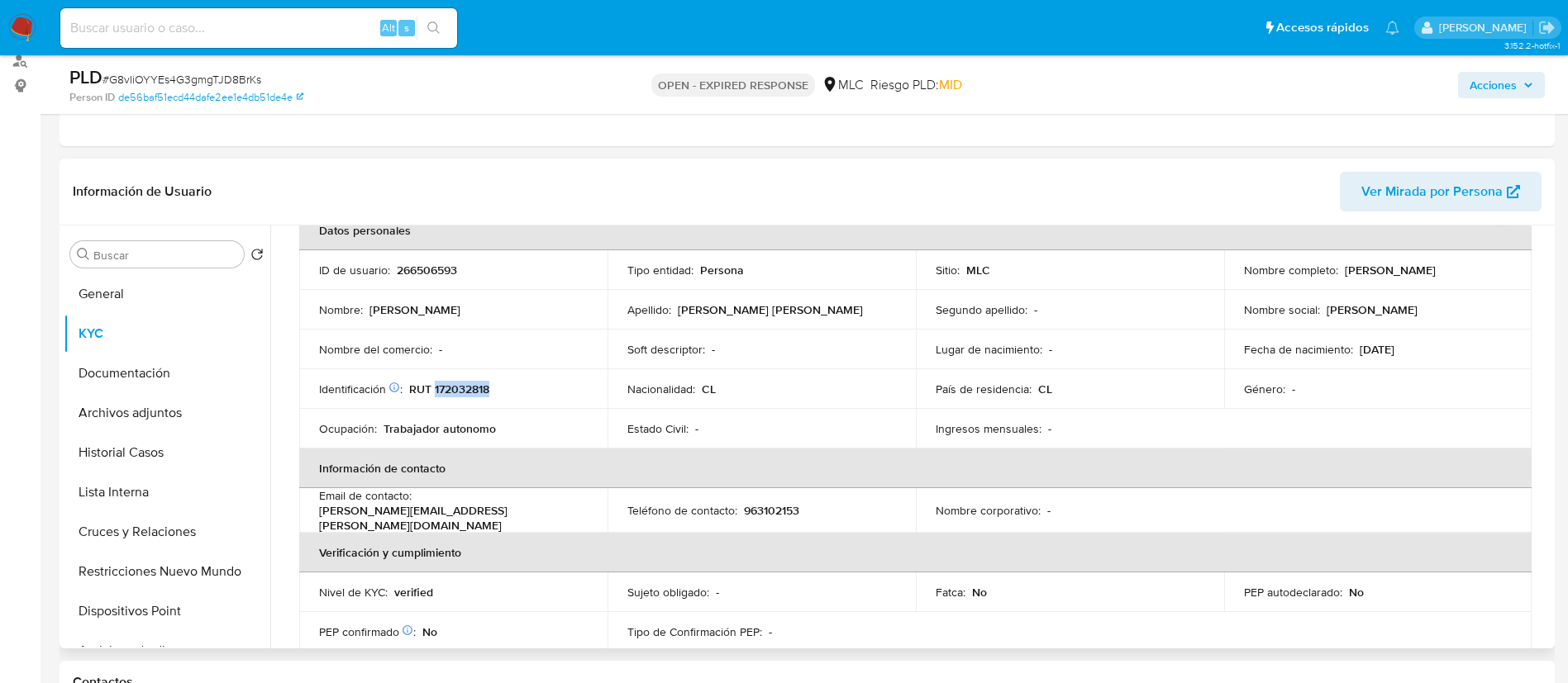
scroll to position [84, 0]
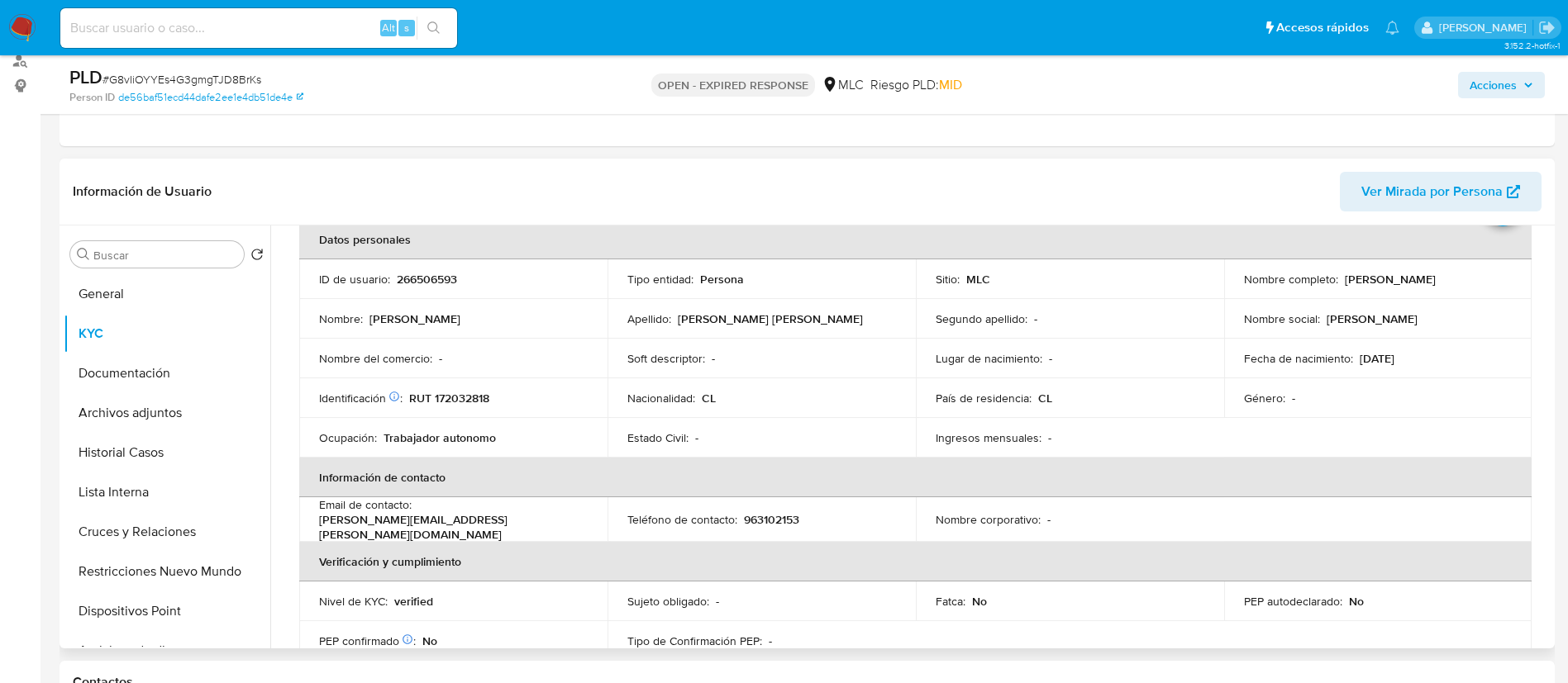
click at [1409, 285] on p "[PERSON_NAME]" at bounding box center [1390, 279] width 91 height 15
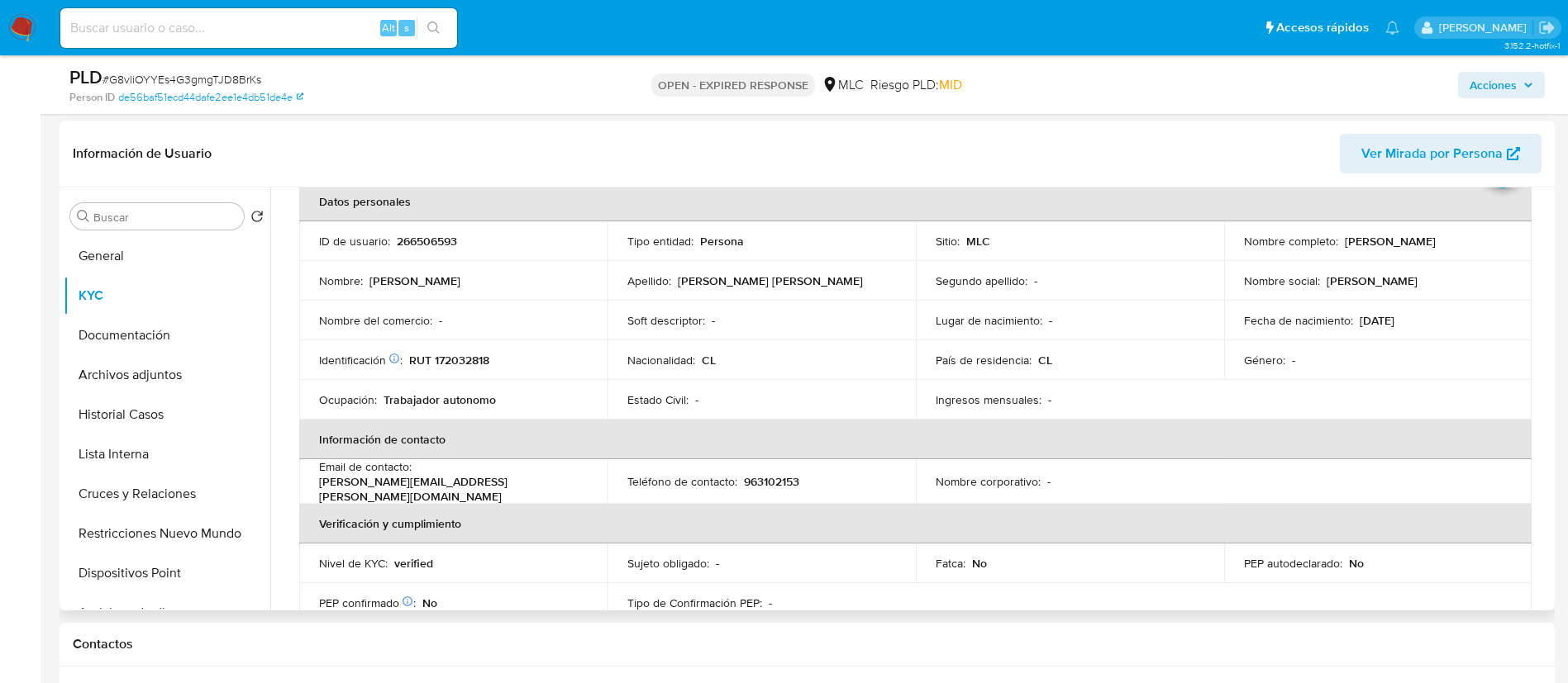
click at [397, 242] on p "266506593" at bounding box center [427, 241] width 60 height 15
copy p "266506593"
drag, startPoint x: 1340, startPoint y: 244, endPoint x: 1496, endPoint y: 245, distance: 156.0
click at [1496, 245] on div "Nombre completo : [PERSON_NAME]" at bounding box center [1378, 241] width 269 height 15
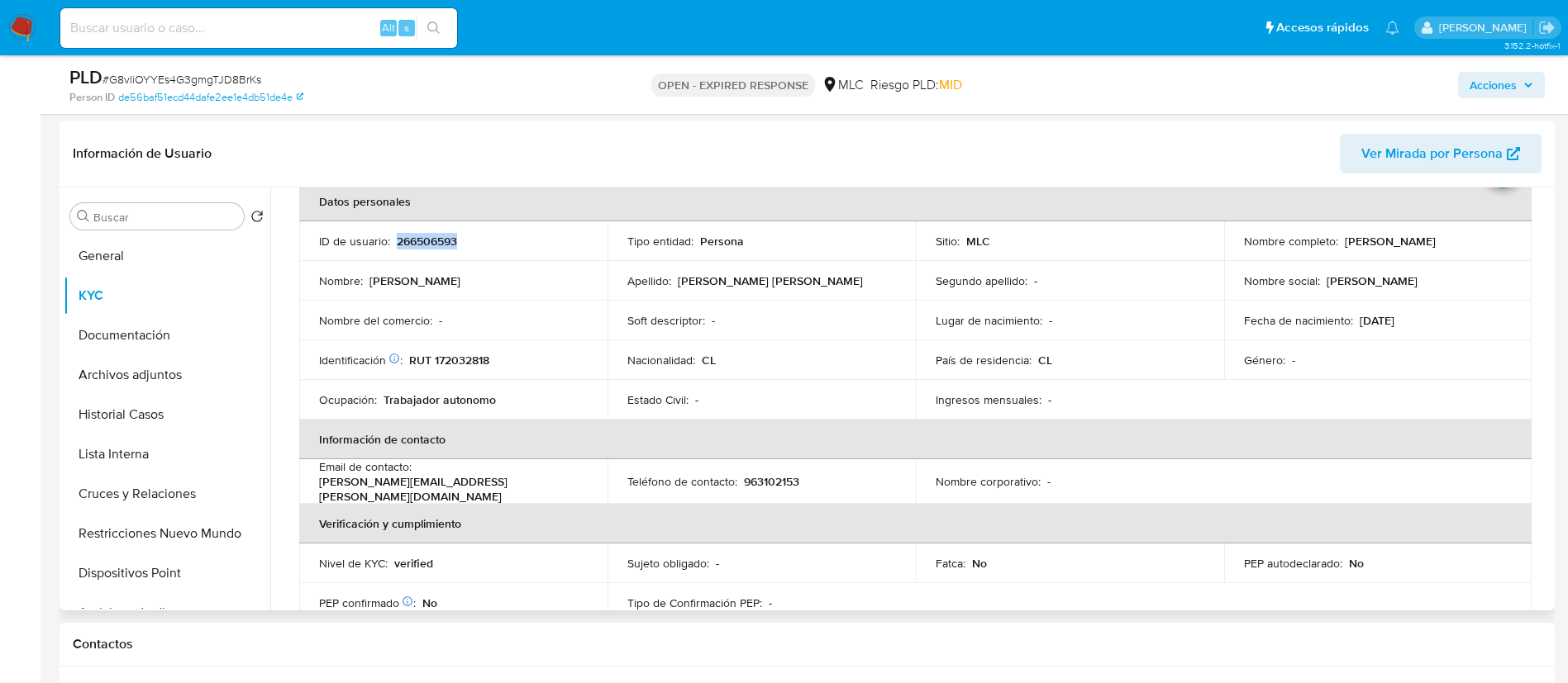
copy p "[PERSON_NAME]"
click at [412, 236] on p "266506593" at bounding box center [427, 241] width 60 height 15
copy p "266506593"
drag, startPoint x: 419, startPoint y: 253, endPoint x: 382, endPoint y: 246, distance: 37.7
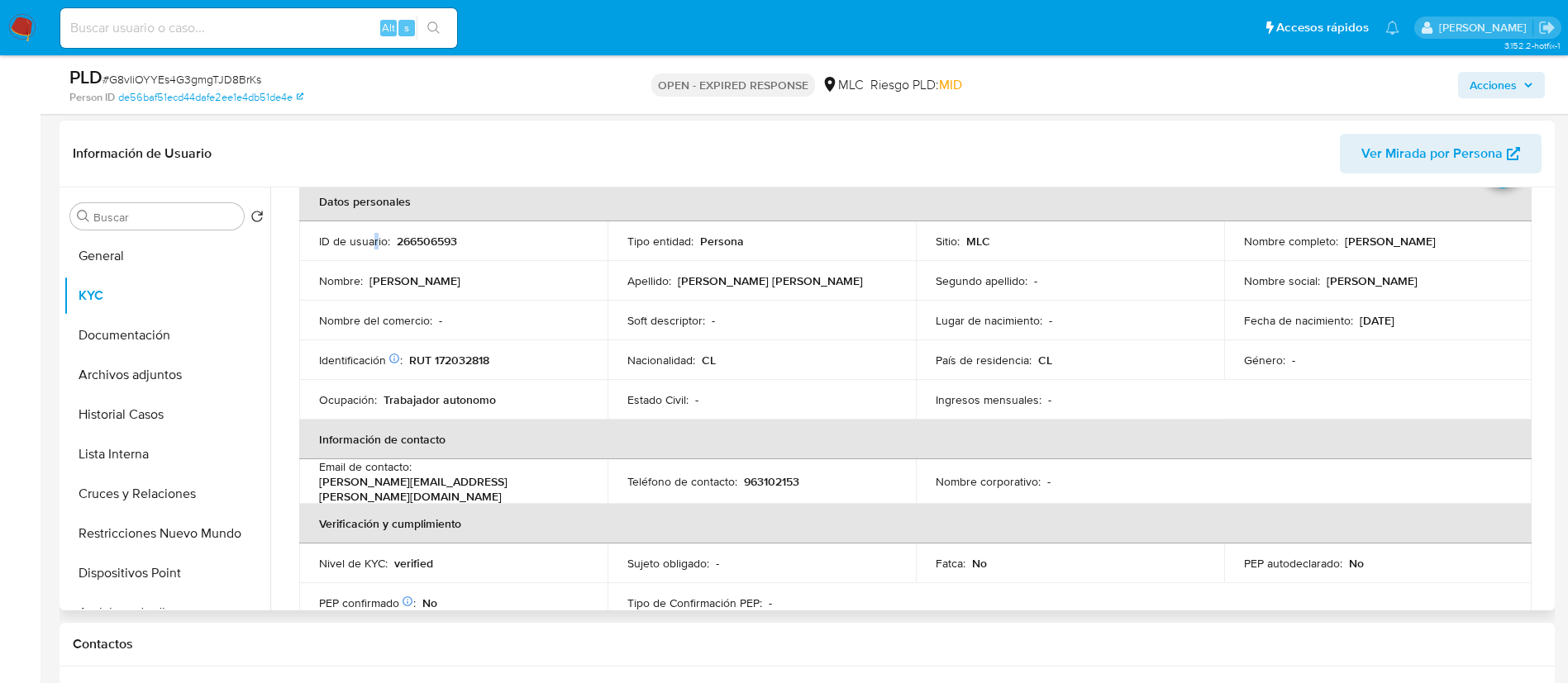
click at [379, 246] on p "ID de usuario :" at bounding box center [354, 241] width 71 height 15
click at [420, 238] on p "266506593" at bounding box center [427, 241] width 60 height 15
copy p "266506593"
click at [117, 493] on button "Cruces y Relaciones" at bounding box center [160, 494] width 193 height 40
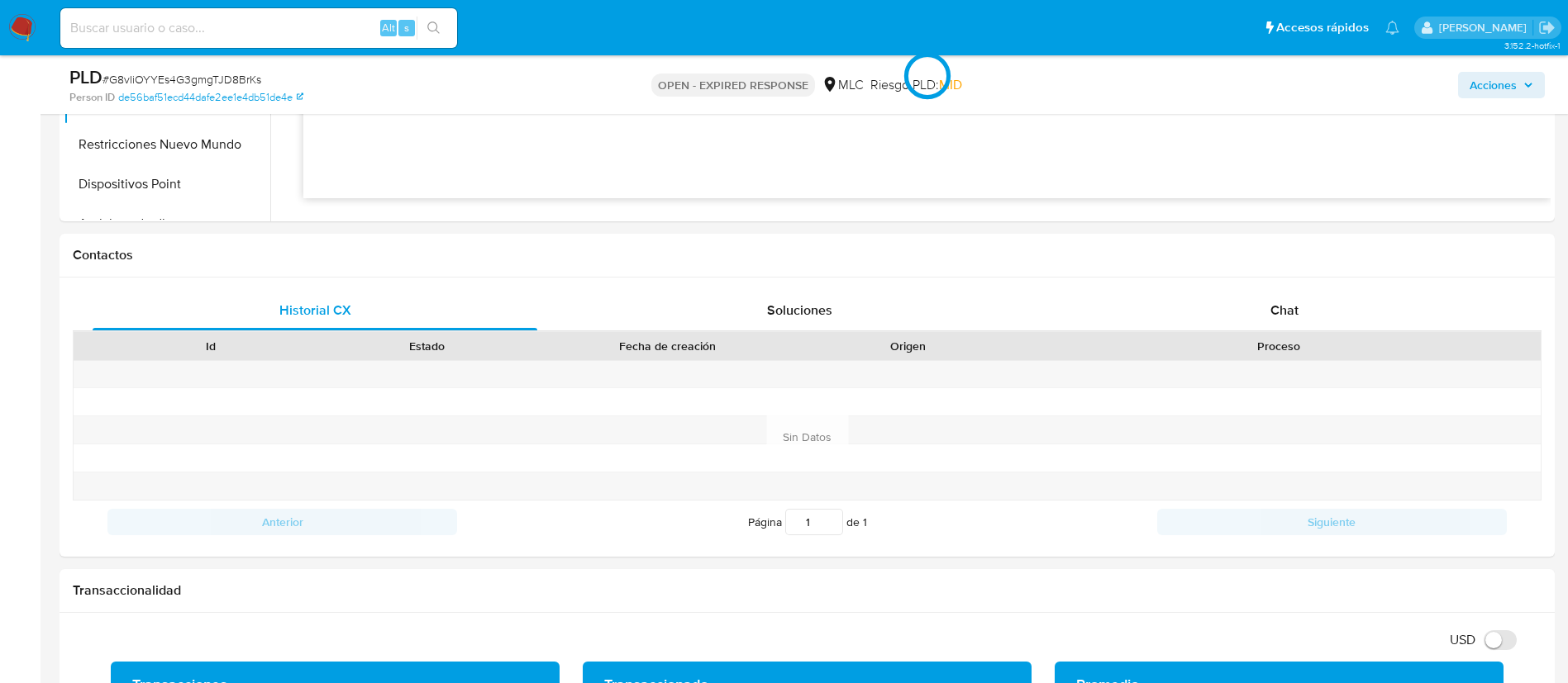
scroll to position [685, 0]
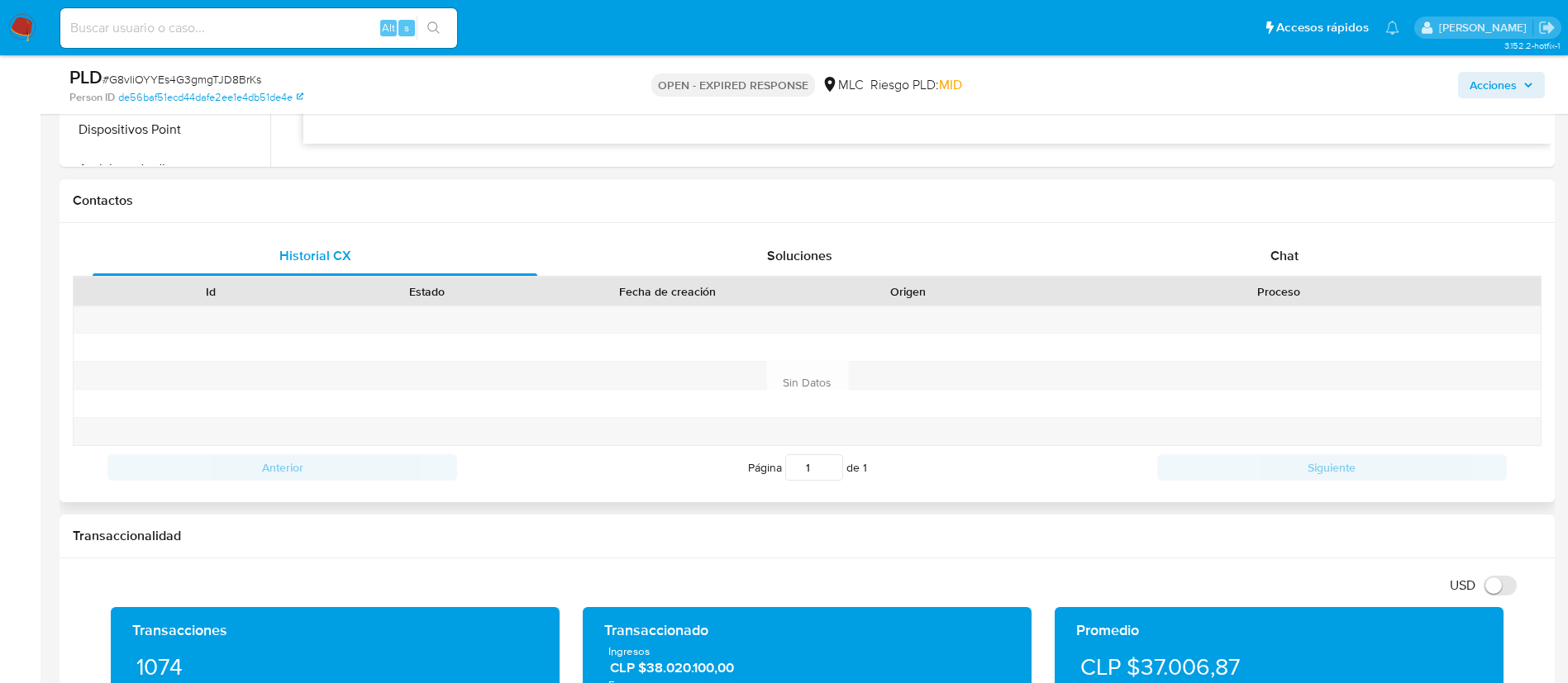
drag, startPoint x: 1586, startPoint y: 274, endPoint x: 912, endPoint y: 210, distance: 677.0
click at [912, 210] on div "Contactos" at bounding box center [807, 201] width 1495 height 44
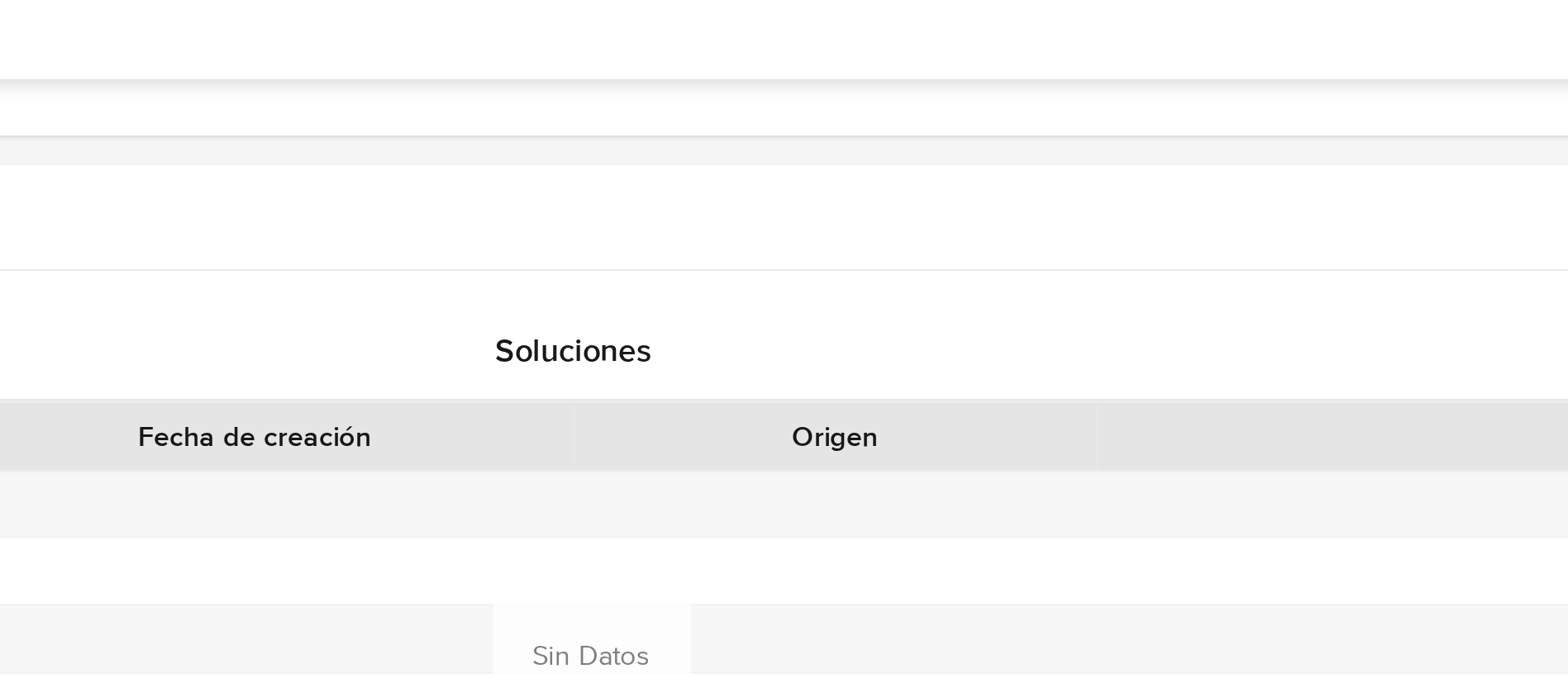
scroll to position [404, 0]
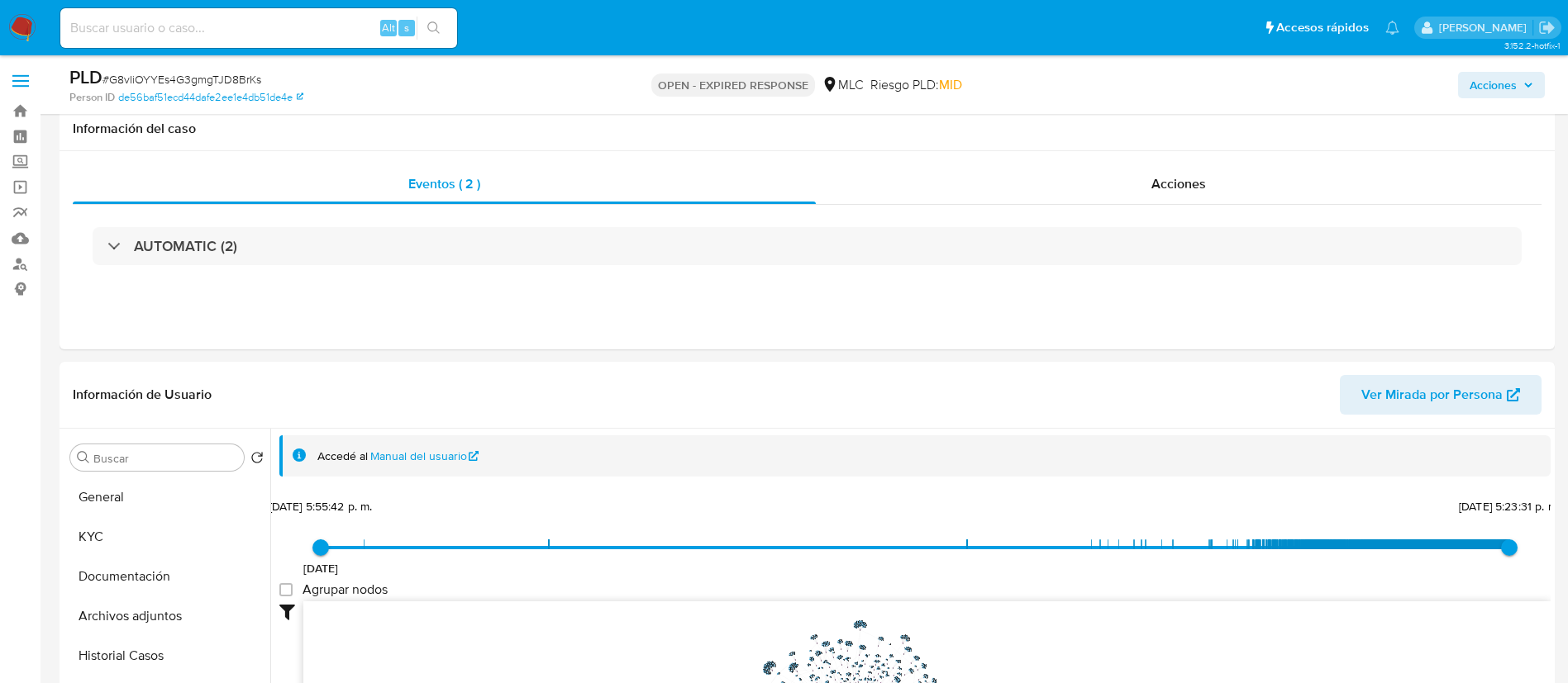
select select "10"
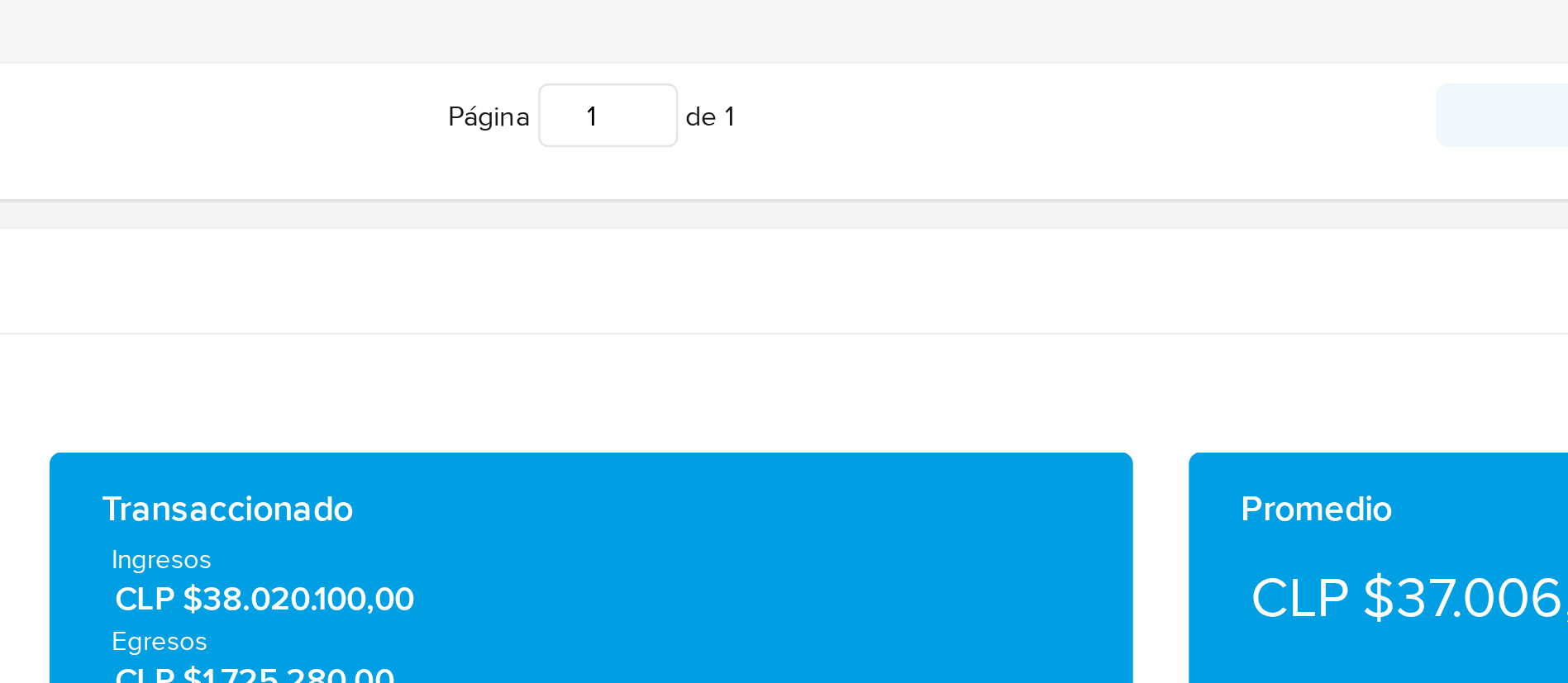
scroll to position [709, 0]
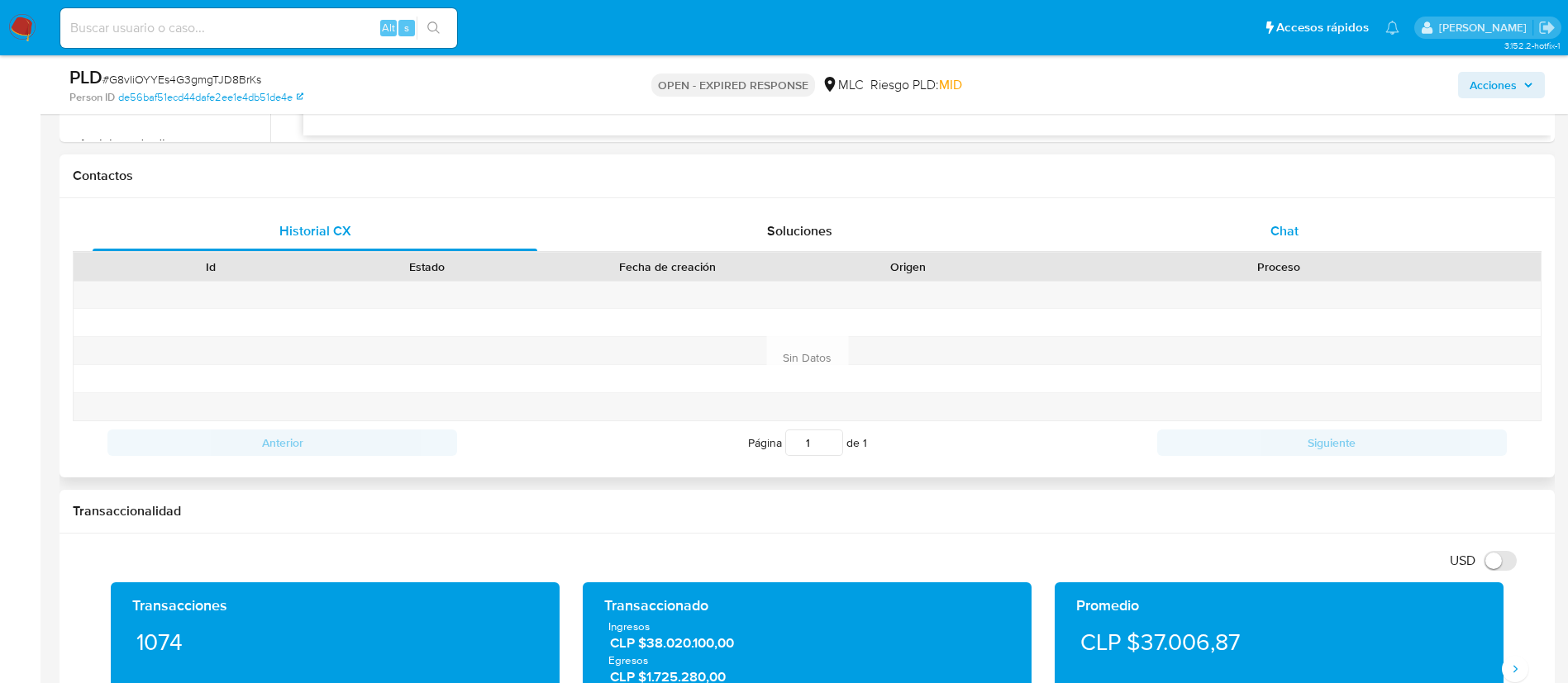
click at [1308, 204] on div "Historial CX Soluciones Chat Id Estado Fecha de creación Origen Proceso Anterio…" at bounding box center [807, 338] width 1495 height 280
click at [1344, 215] on div "Chat" at bounding box center [1284, 231] width 444 height 40
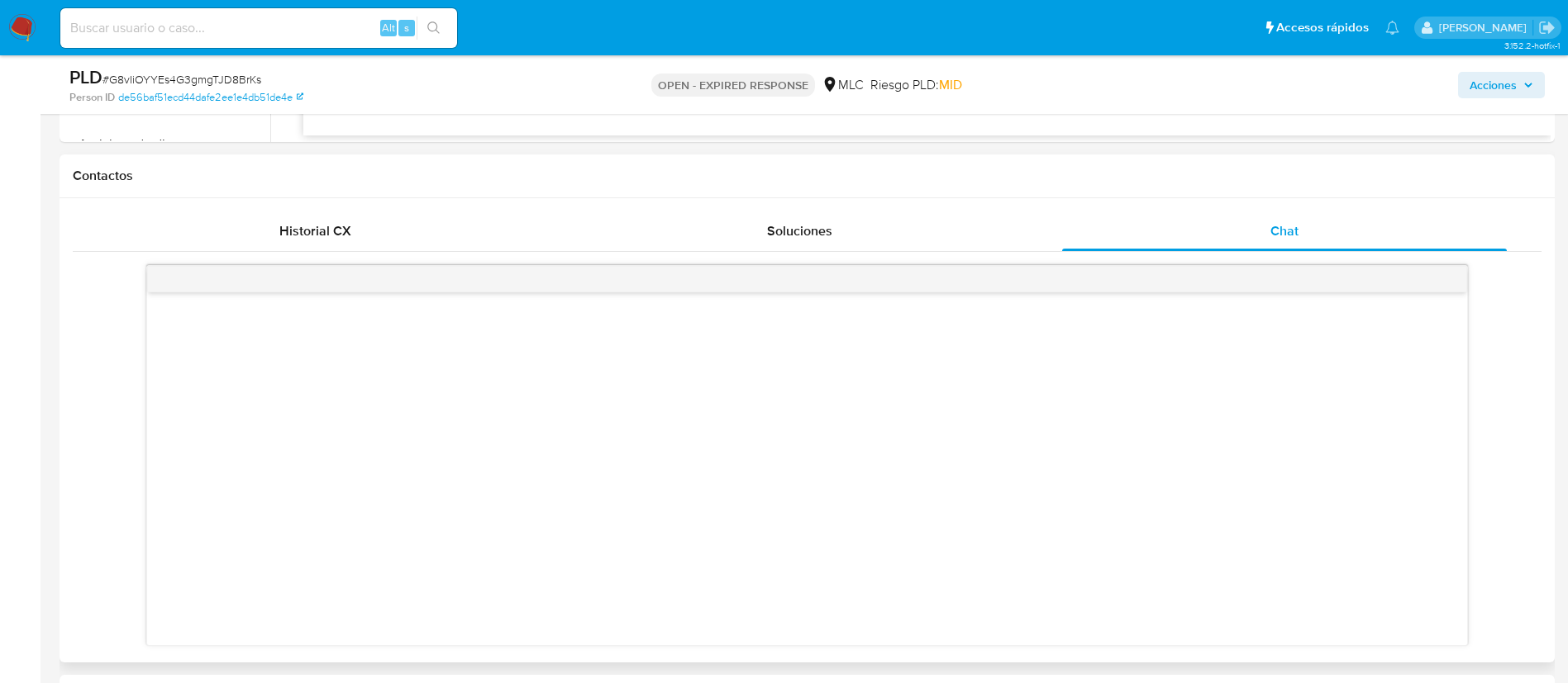
click at [1539, 231] on div "Historial CX Soluciones Chat" at bounding box center [807, 231] width 1469 height 40
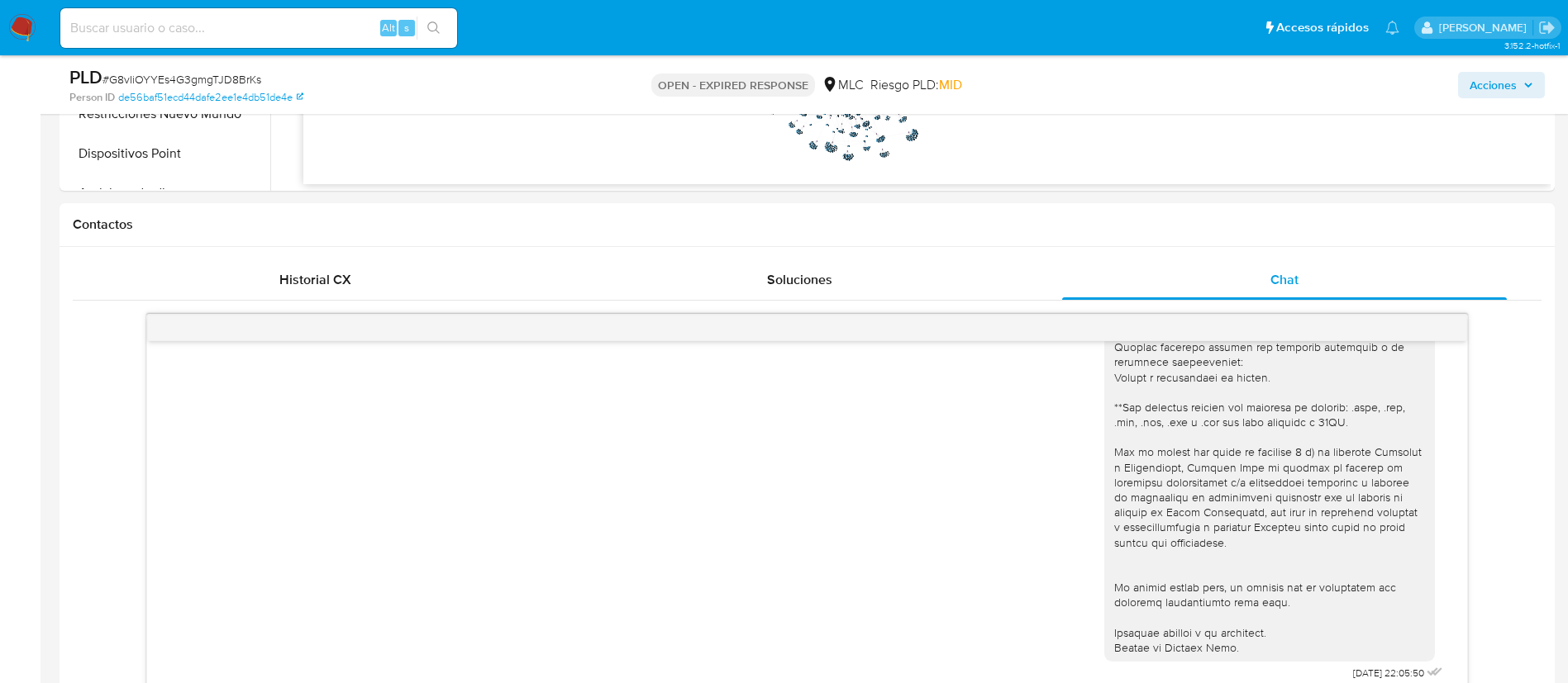
scroll to position [721, 0]
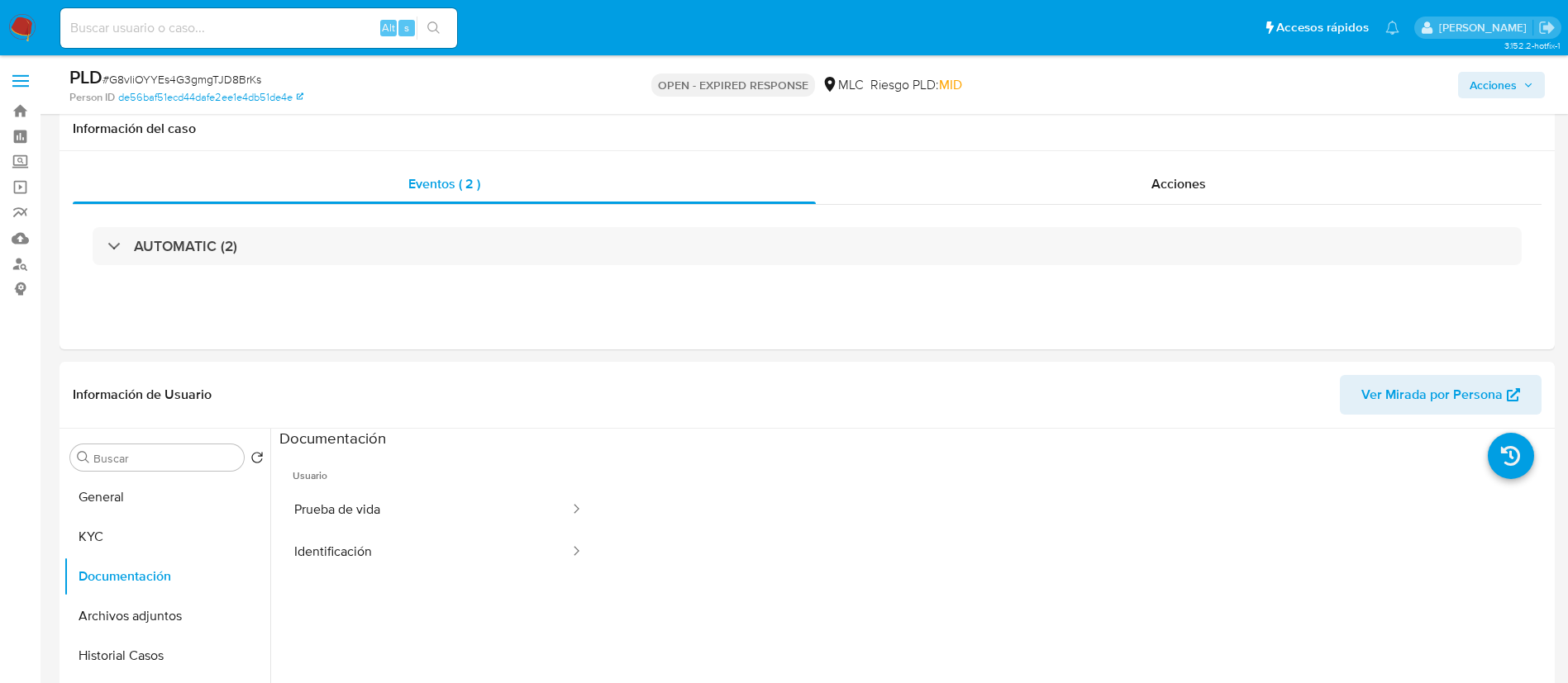
select select "10"
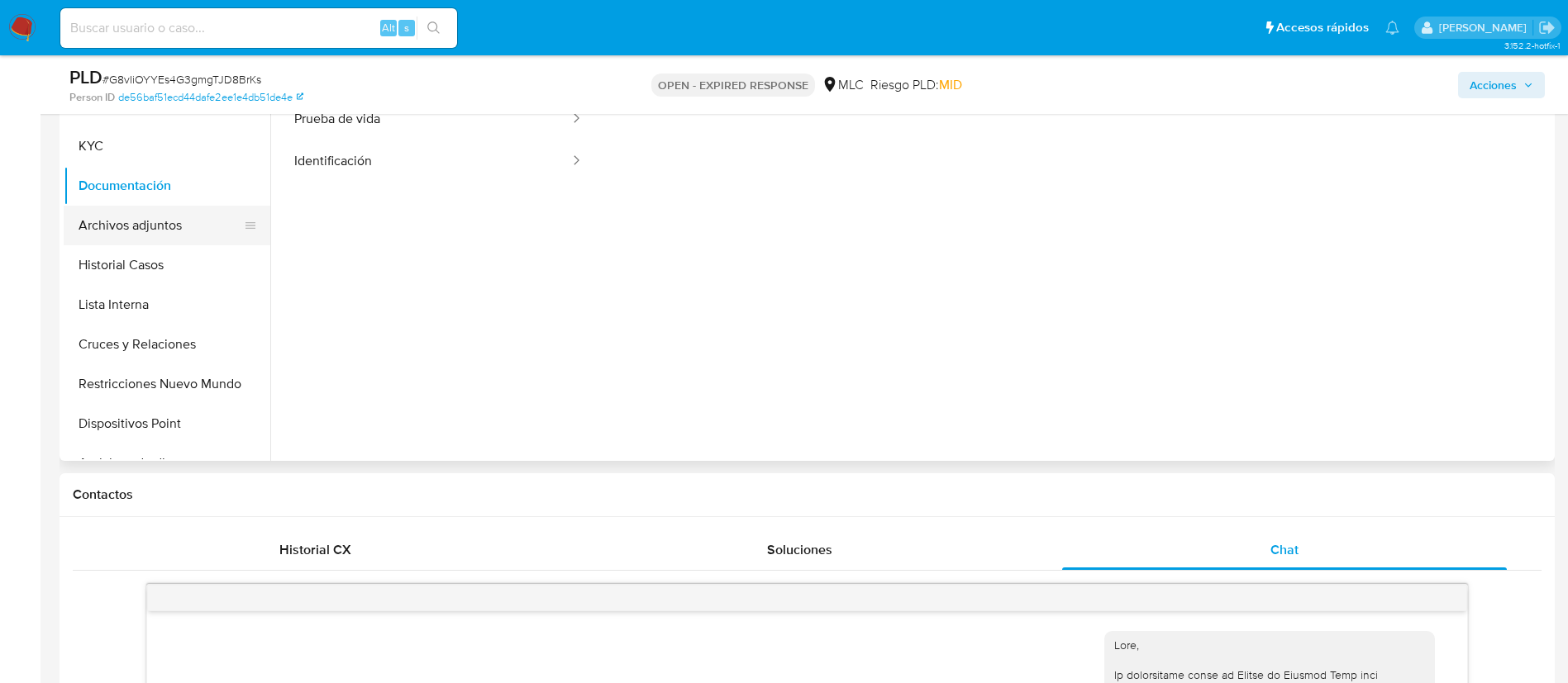
click at [130, 228] on button "Archivos adjuntos" at bounding box center [160, 225] width 193 height 40
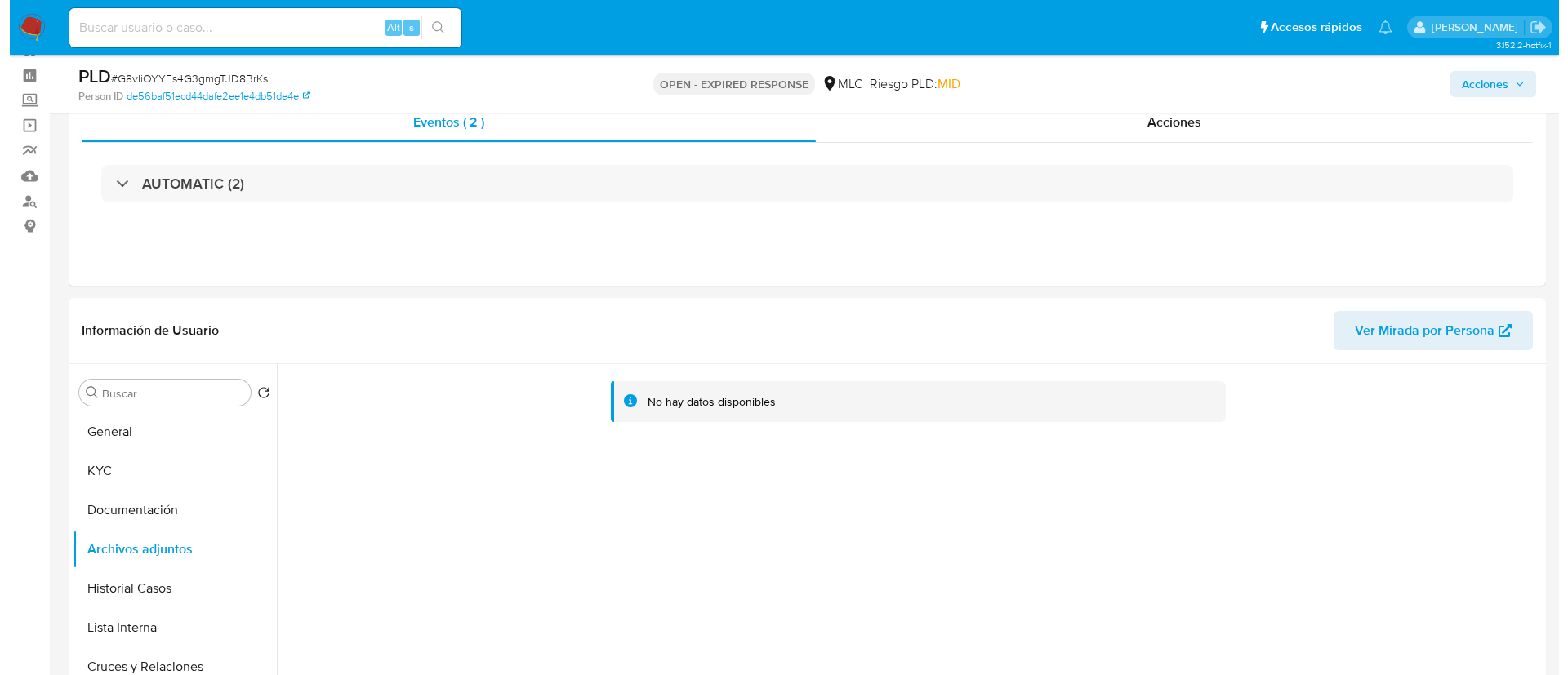
scroll to position [150, 0]
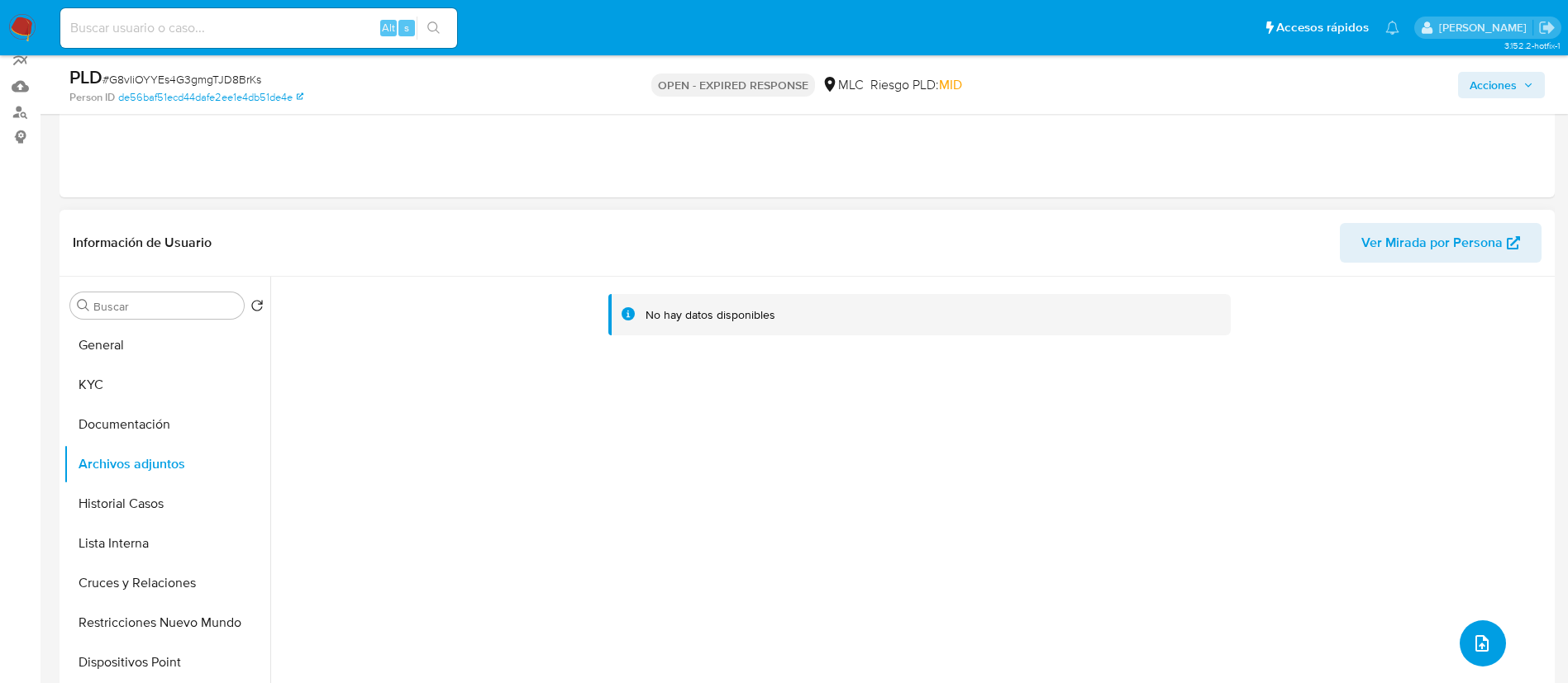
click at [1482, 647] on icon "upload-file" at bounding box center [1481, 643] width 19 height 19
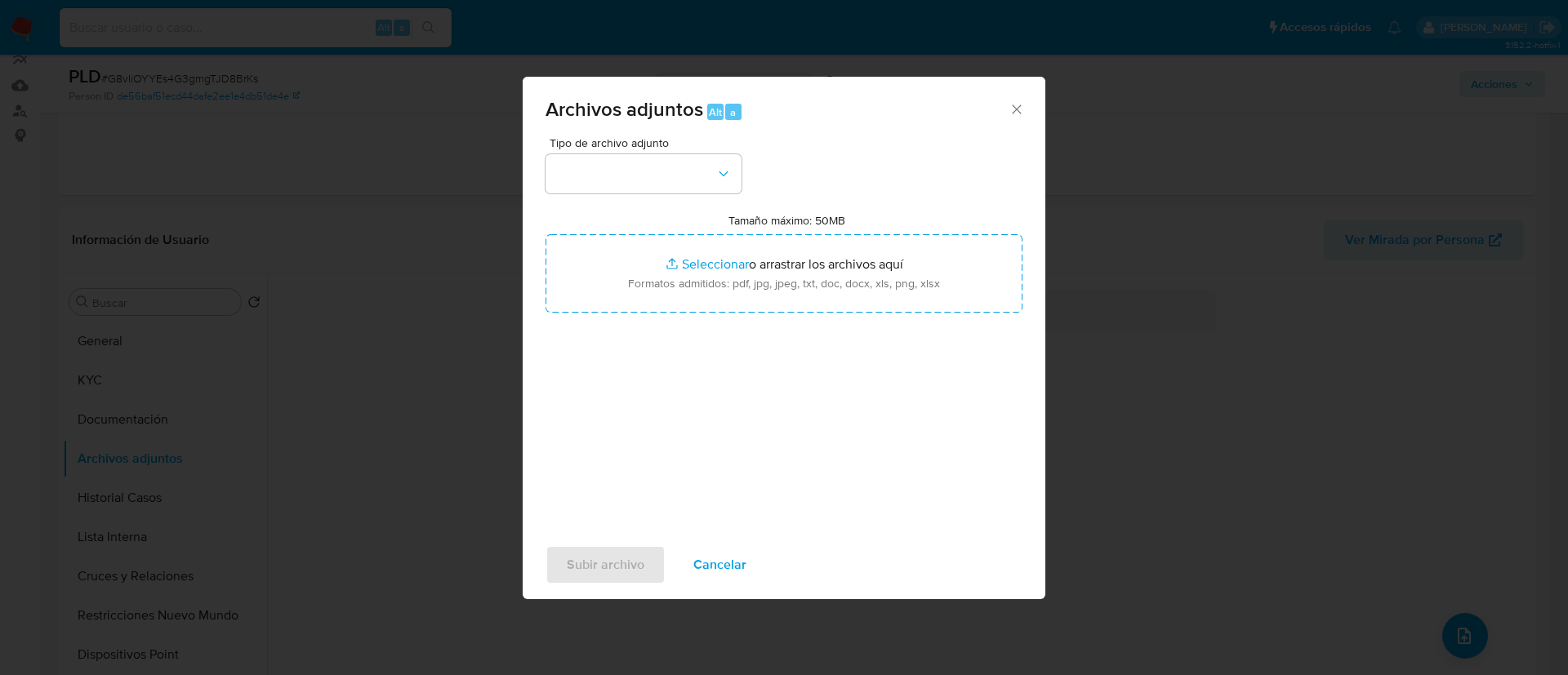
drag, startPoint x: 746, startPoint y: 205, endPoint x: 737, endPoint y: 192, distance: 15.8
click at [746, 203] on div "Tipo de archivo adjunto Tamaño máximo: 50MB Seleccionar archivos Seleccionar o …" at bounding box center [783, 329] width 477 height 385
click at [737, 192] on button "button" at bounding box center [643, 173] width 196 height 39
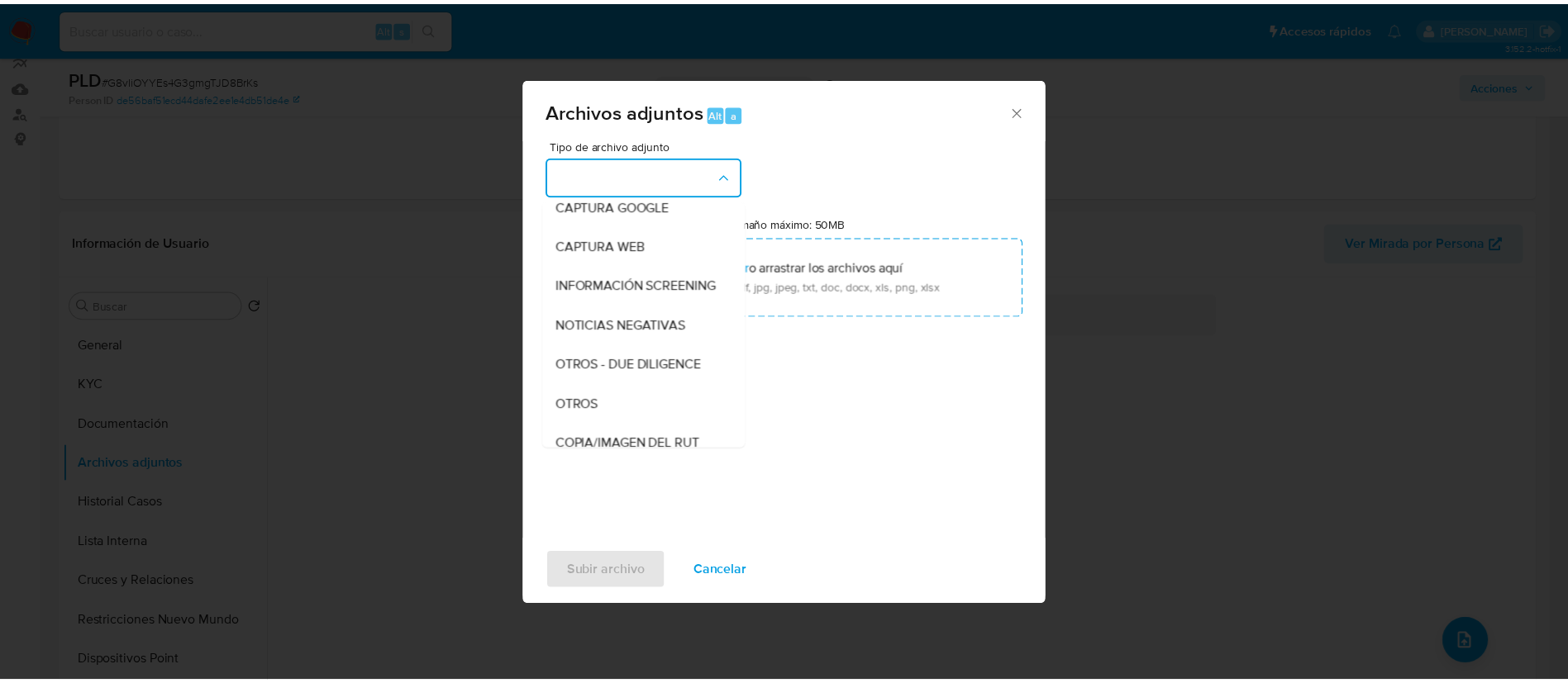
scroll to position [104, 0]
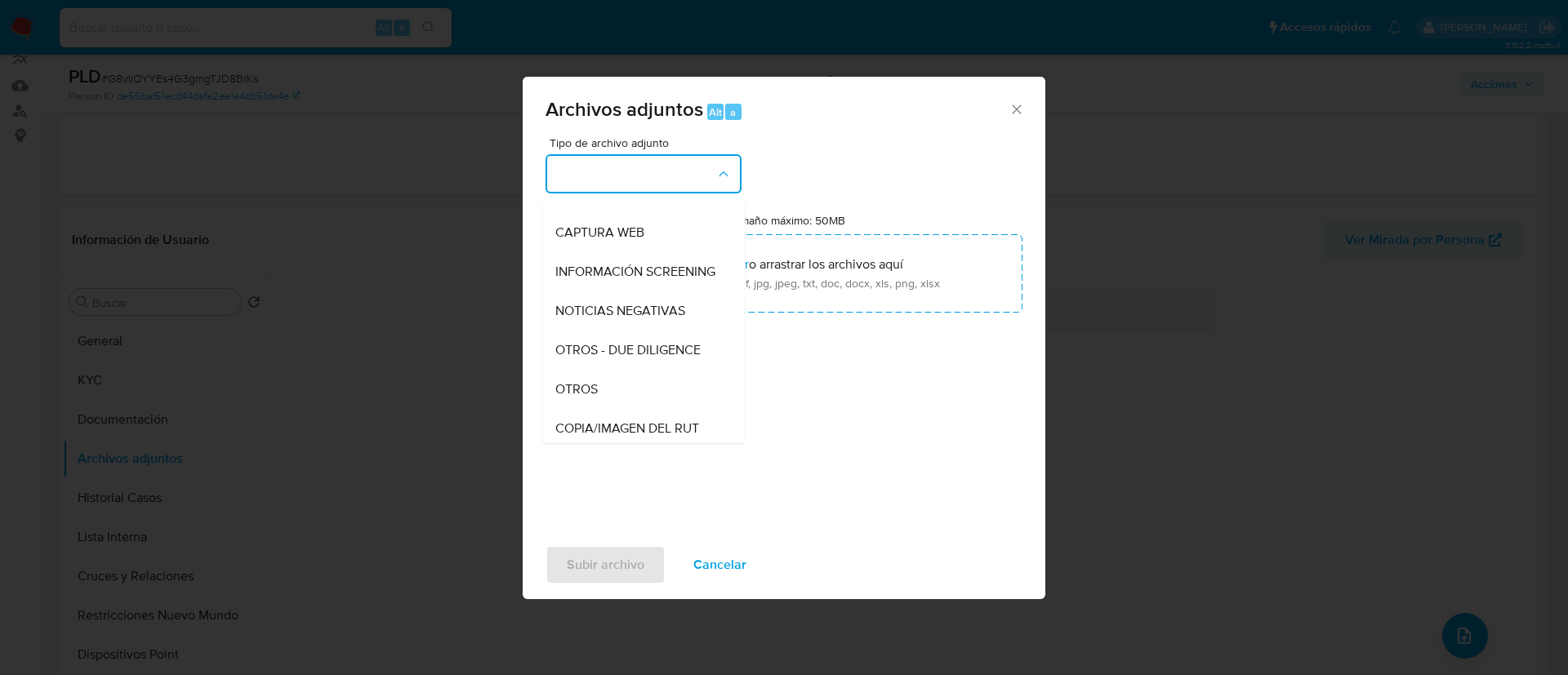
click at [632, 395] on div "OTROS" at bounding box center [639, 389] width 167 height 39
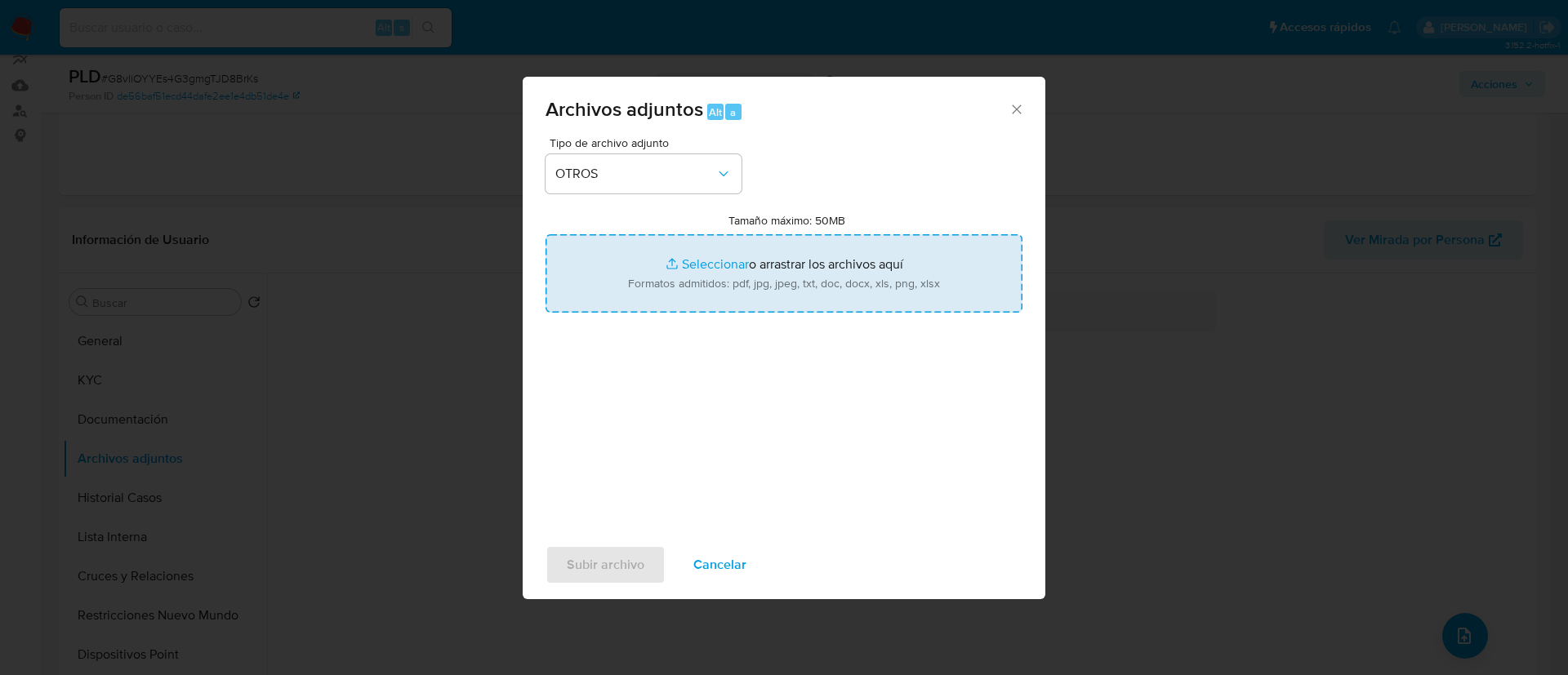
click at [699, 294] on input "Tamaño máximo: 50MB Seleccionar archivos" at bounding box center [783, 273] width 477 height 78
type input "C:\fakepath\266506593Movimientos.xlsx"
click at [747, 290] on input "Tamaño máximo: 50MB Seleccionar archivos" at bounding box center [783, 273] width 477 height 78
type input "C:\fakepath\Case Log - 266506593.pdf"
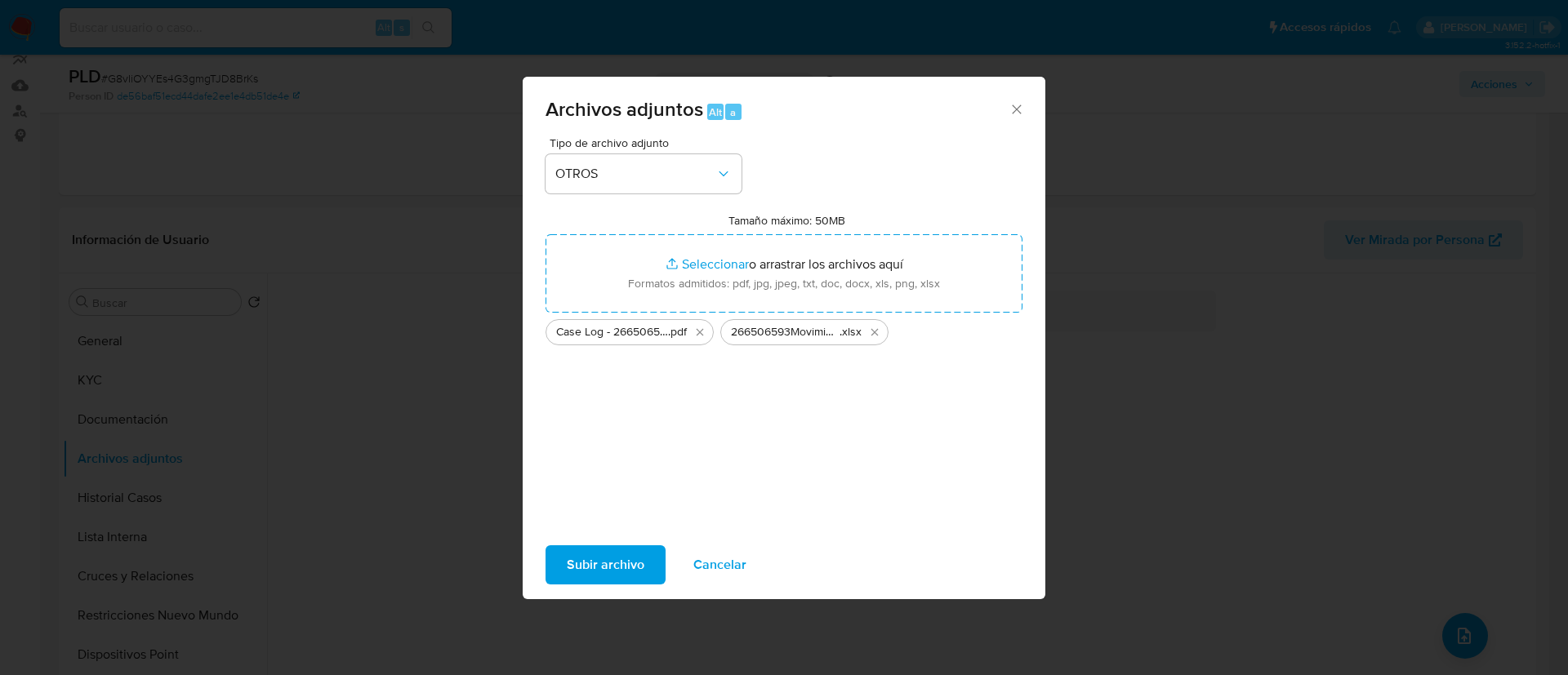
click at [626, 573] on span "Subir archivo" at bounding box center [605, 564] width 78 height 36
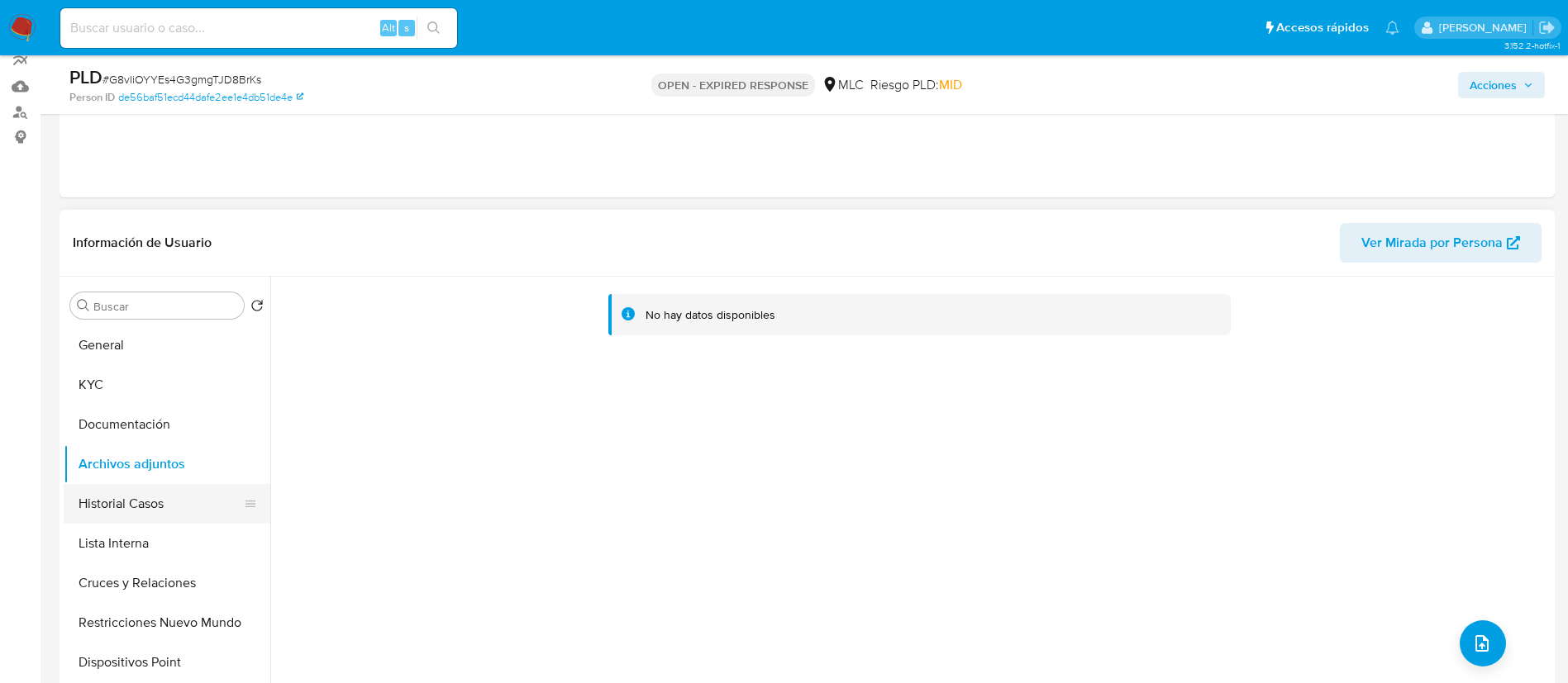
click at [111, 512] on button "Historial Casos" at bounding box center [160, 504] width 193 height 40
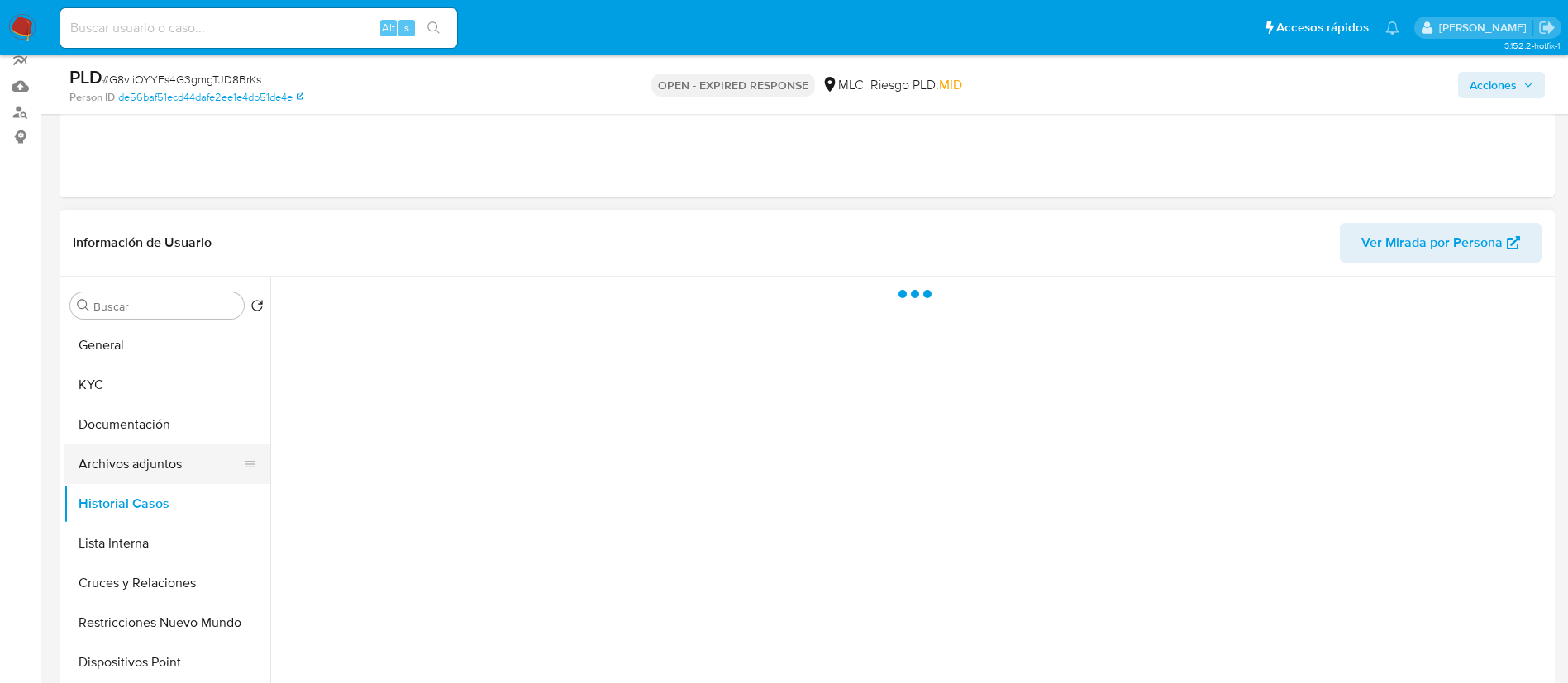
click at [116, 460] on button "Archivos adjuntos" at bounding box center [160, 464] width 193 height 40
click at [1495, 83] on span "Acciones" at bounding box center [1493, 85] width 47 height 26
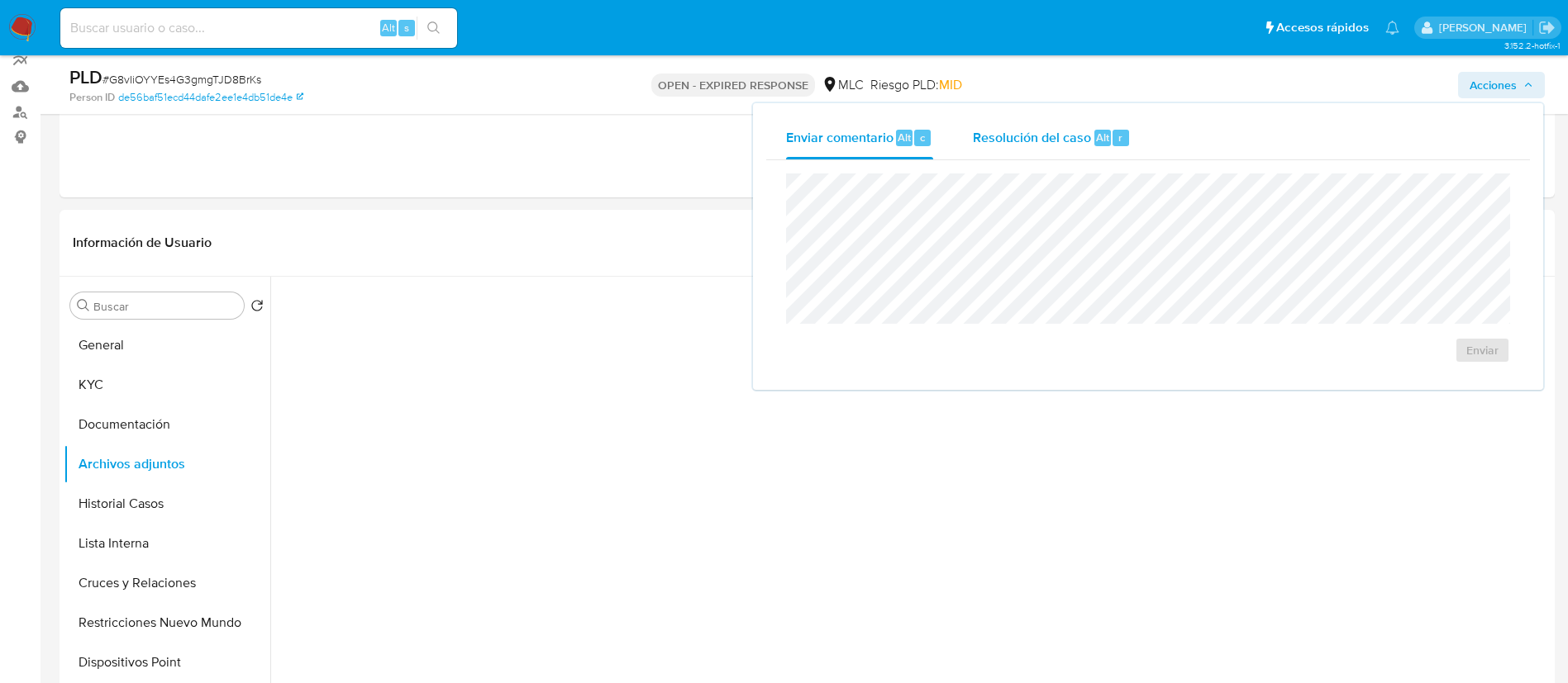
drag, startPoint x: 1060, startPoint y: 113, endPoint x: 1056, endPoint y: 131, distance: 18.4
click at [1060, 125] on div "Enviar comentario Alt c Resolución del caso Alt r Enviar" at bounding box center [1147, 247] width 790 height 286
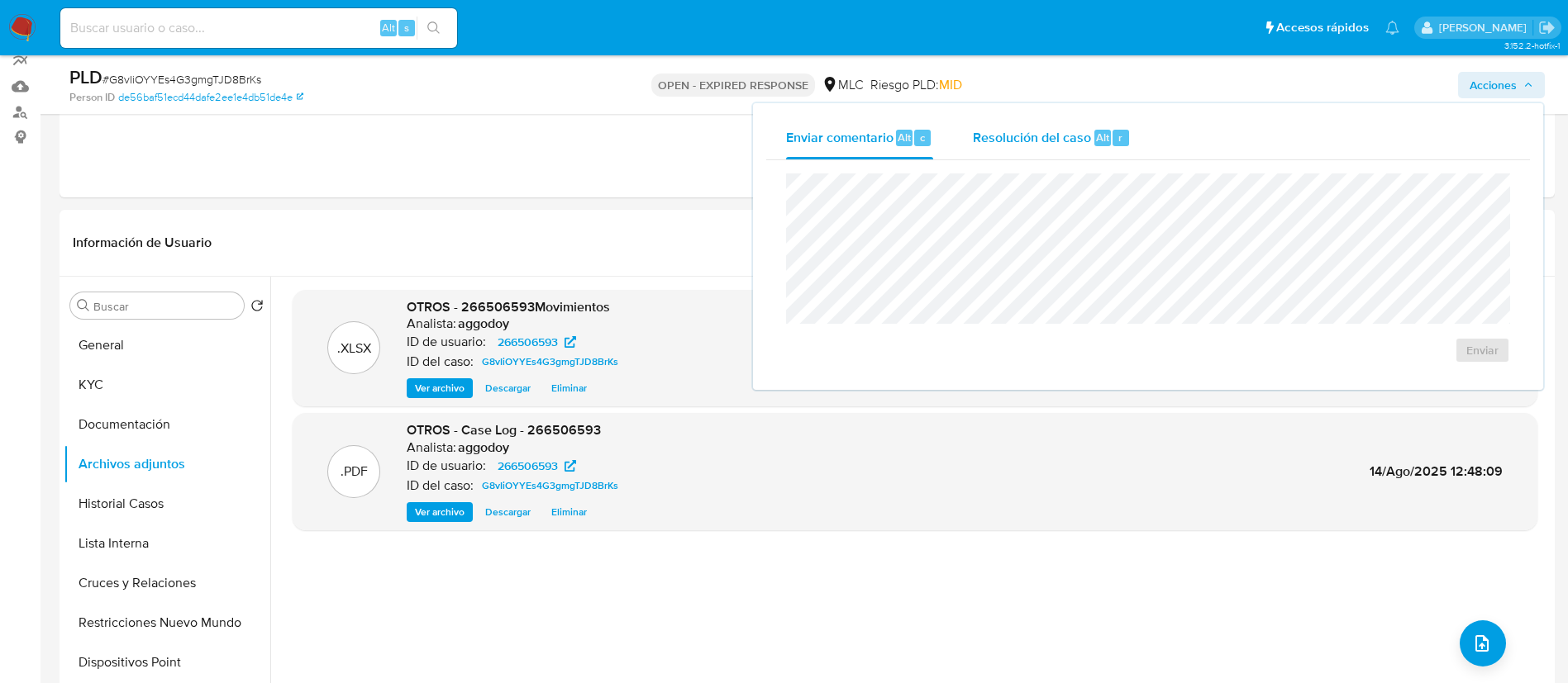
click at [1023, 125] on div "Resolución del caso Alt r" at bounding box center [1052, 138] width 158 height 43
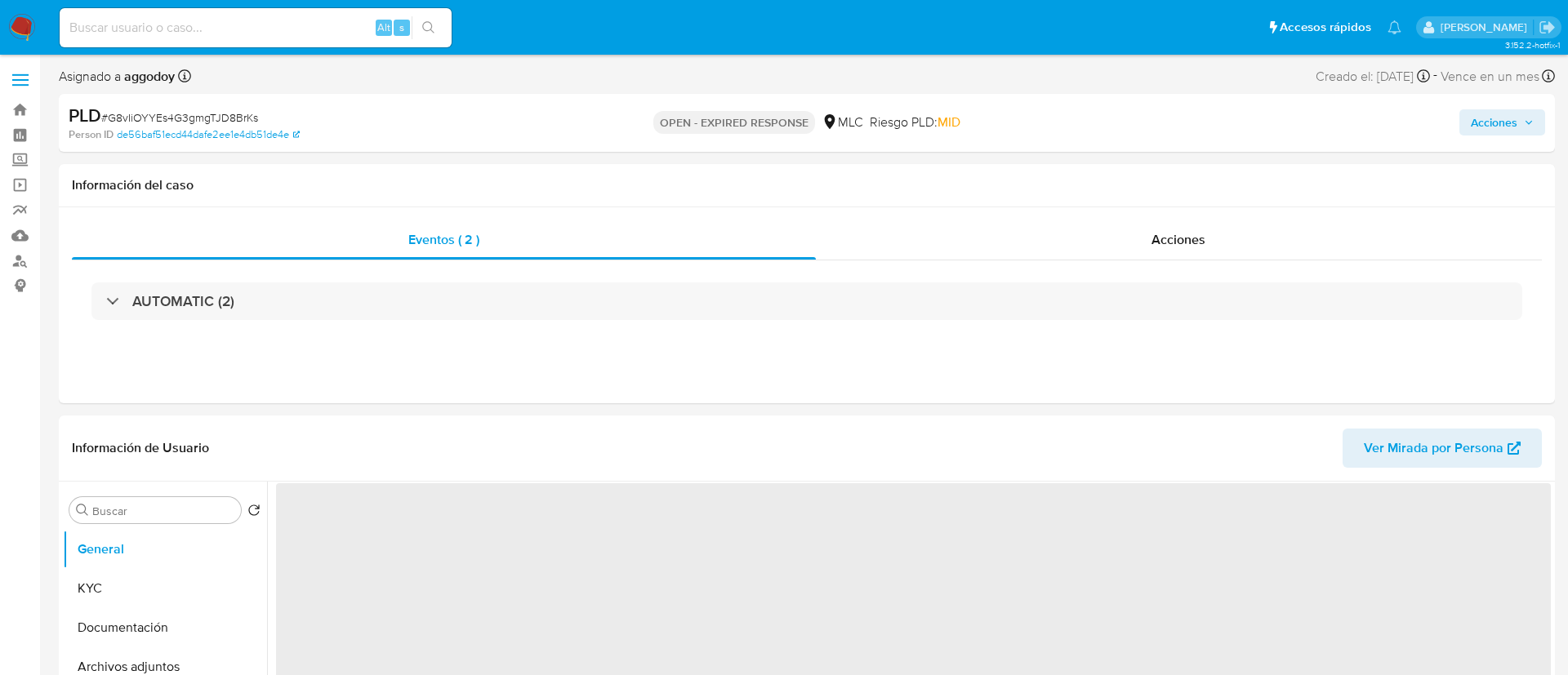
select select "10"
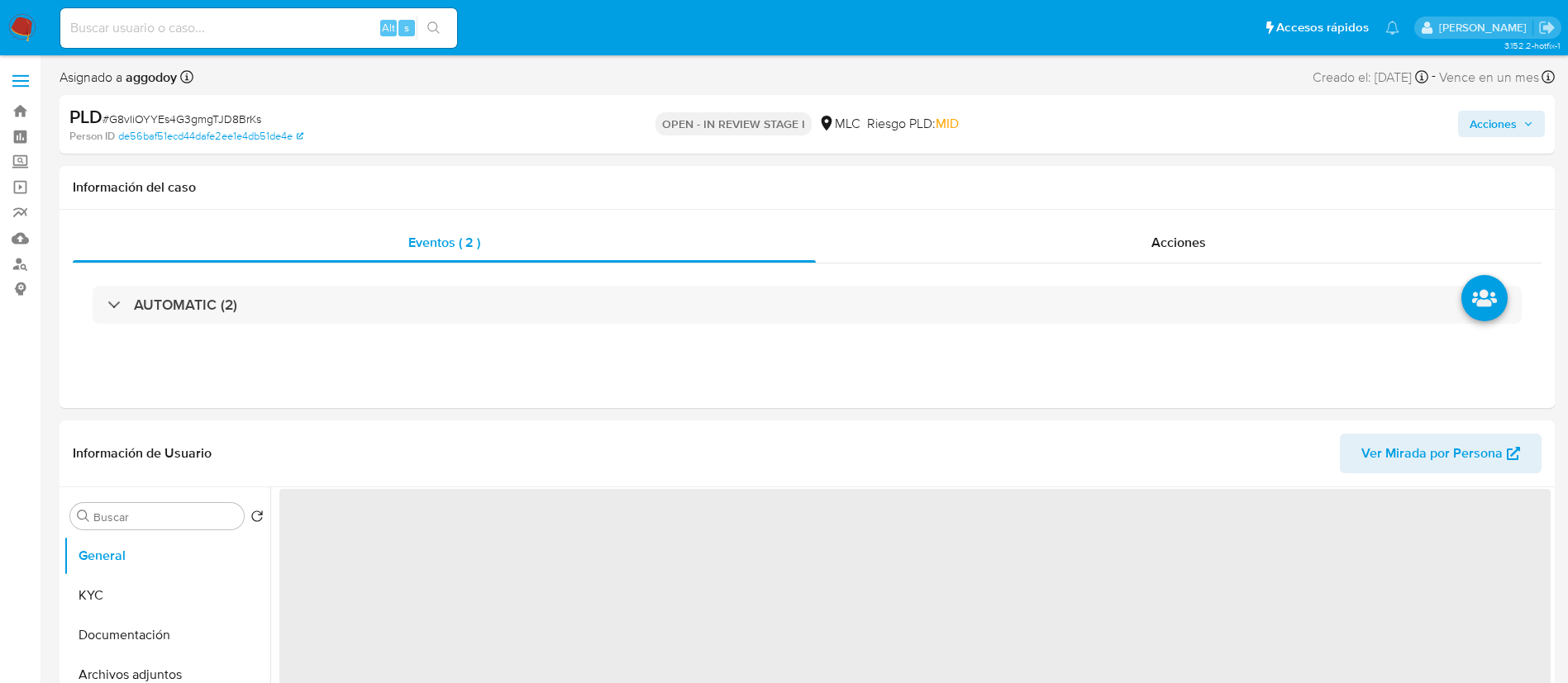
click at [1524, 137] on div "Acciones" at bounding box center [1300, 125] width 487 height 39
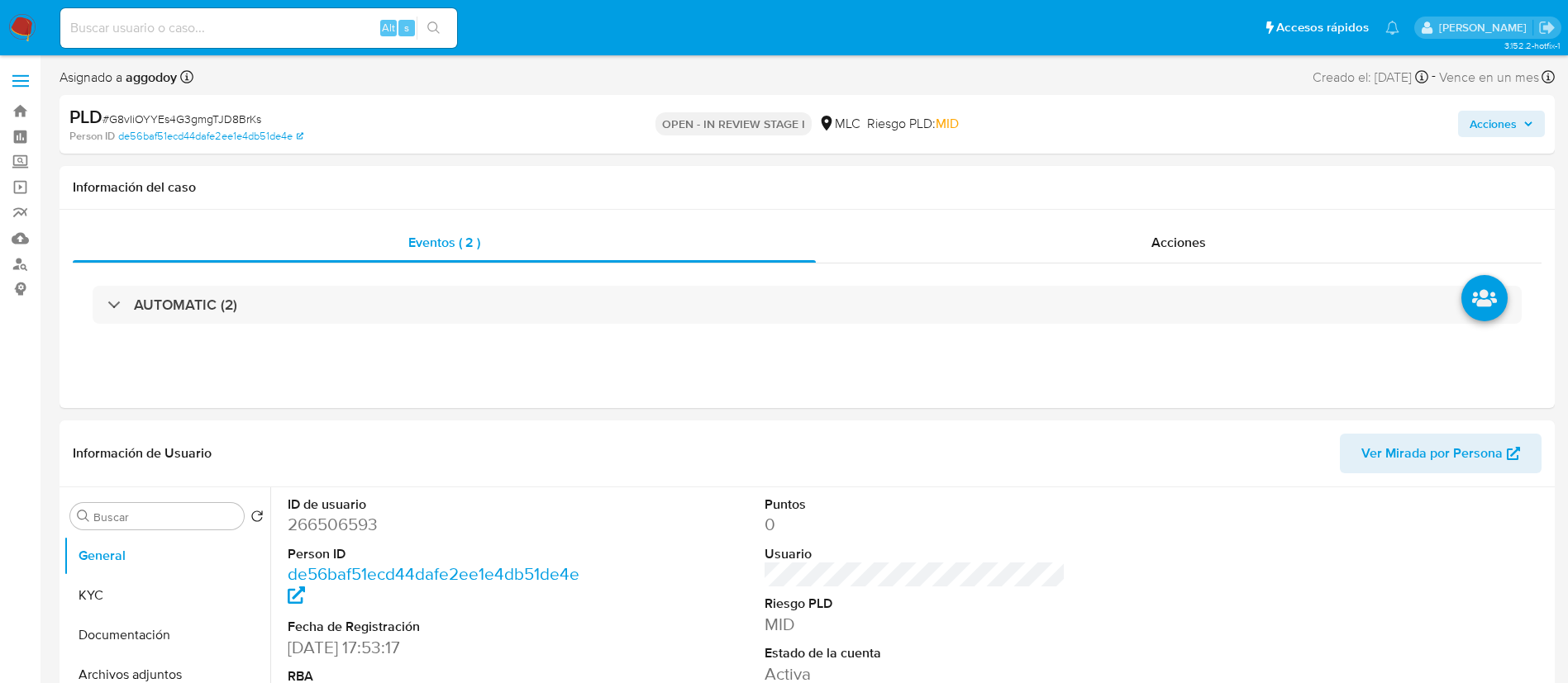
click at [1497, 143] on div "Acciones" at bounding box center [1300, 125] width 487 height 39
click at [1487, 133] on span "Acciones" at bounding box center [1493, 124] width 47 height 26
select select "10"
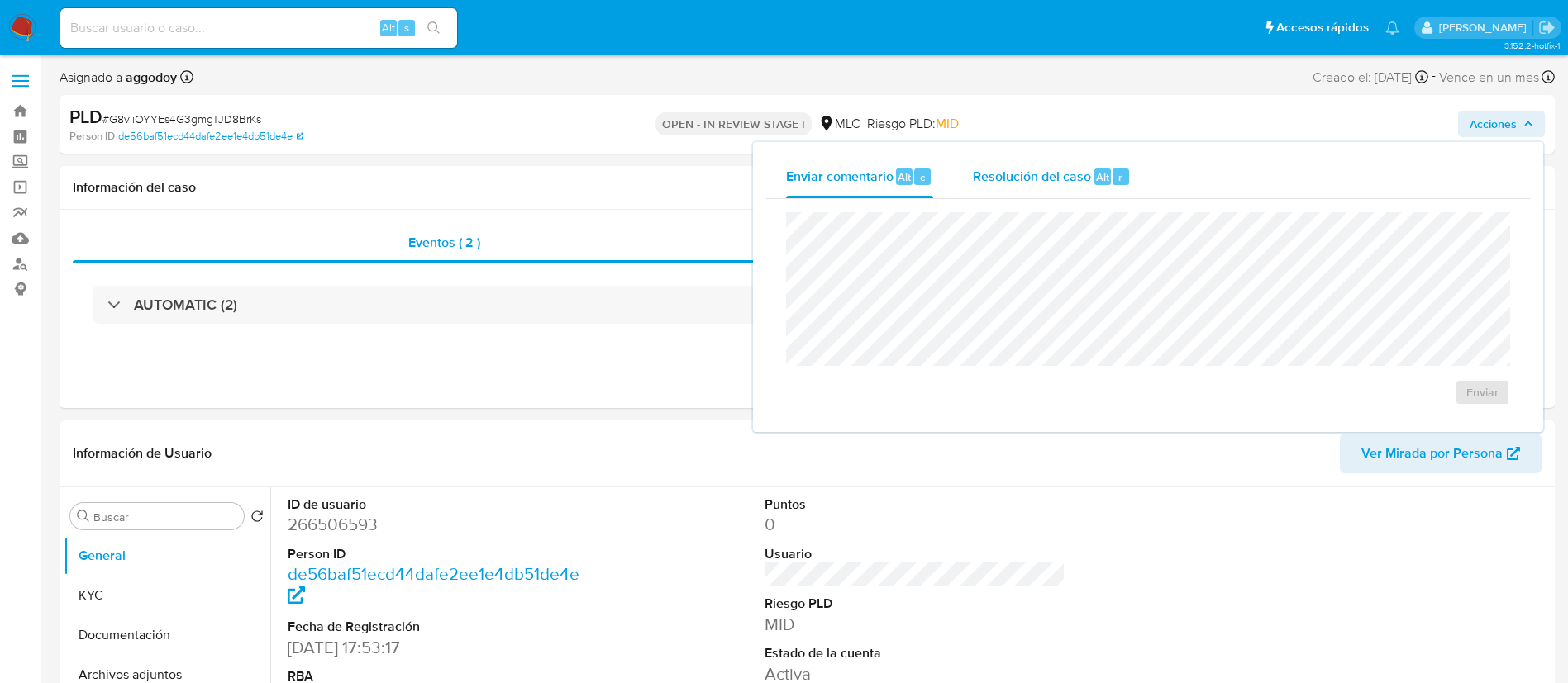
click at [1018, 160] on div "Resolución del caso Alt r" at bounding box center [1052, 176] width 158 height 43
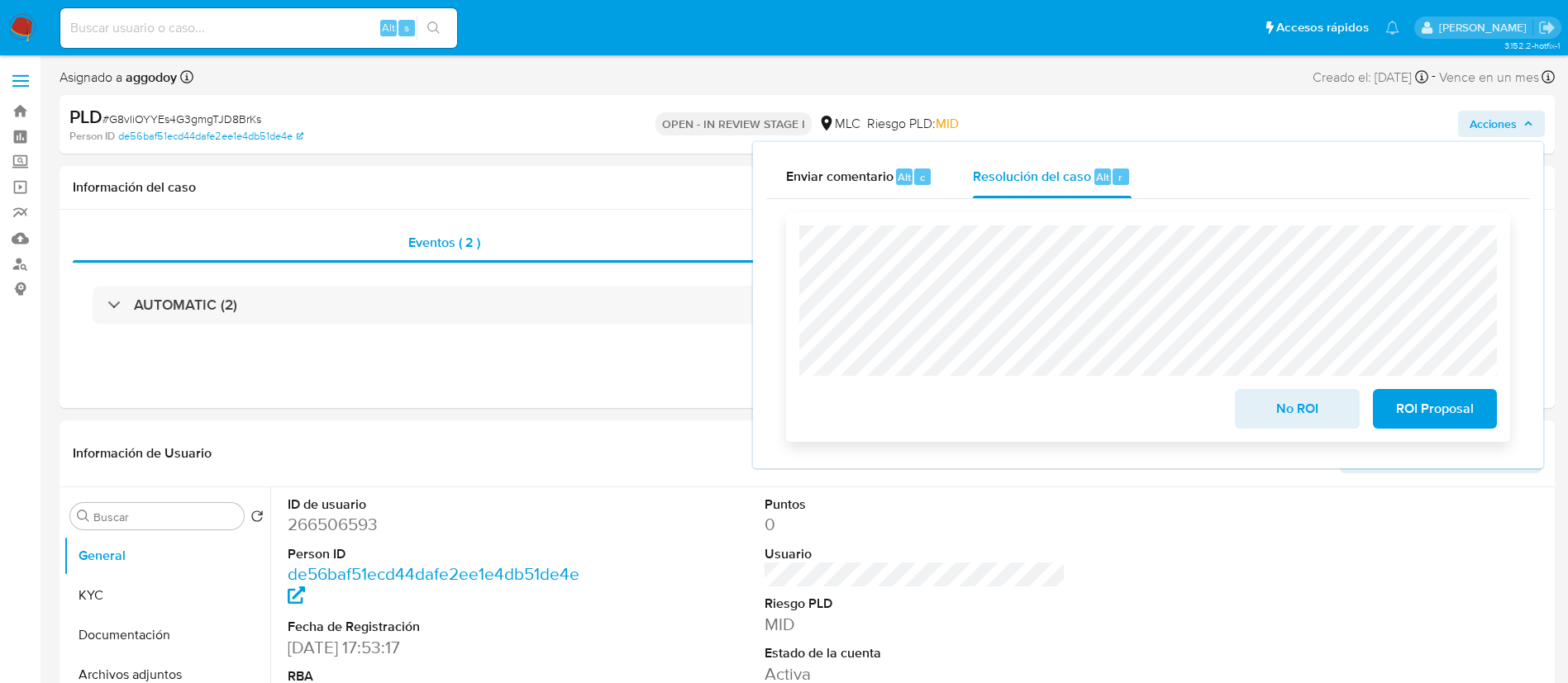
click at [1394, 405] on span "ROI Proposal" at bounding box center [1434, 408] width 81 height 36
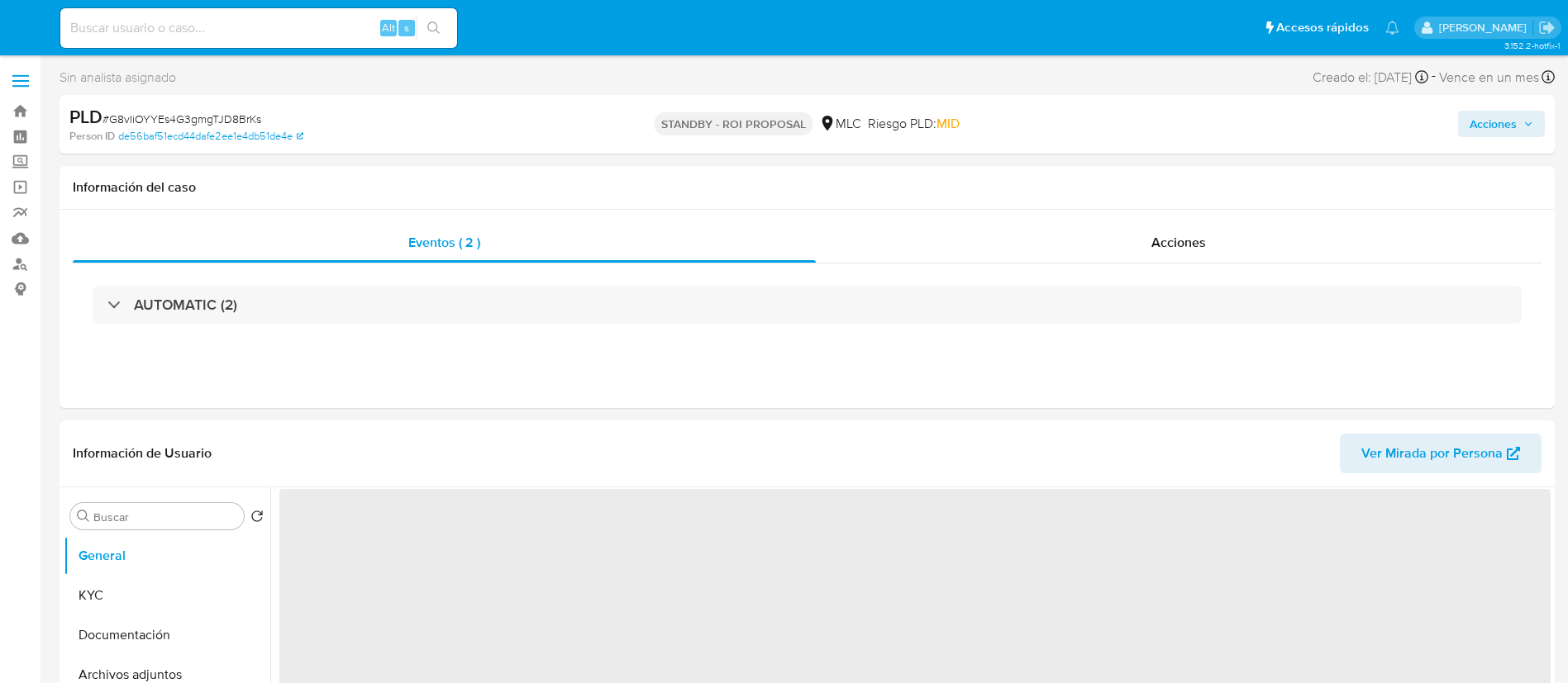
select select "10"
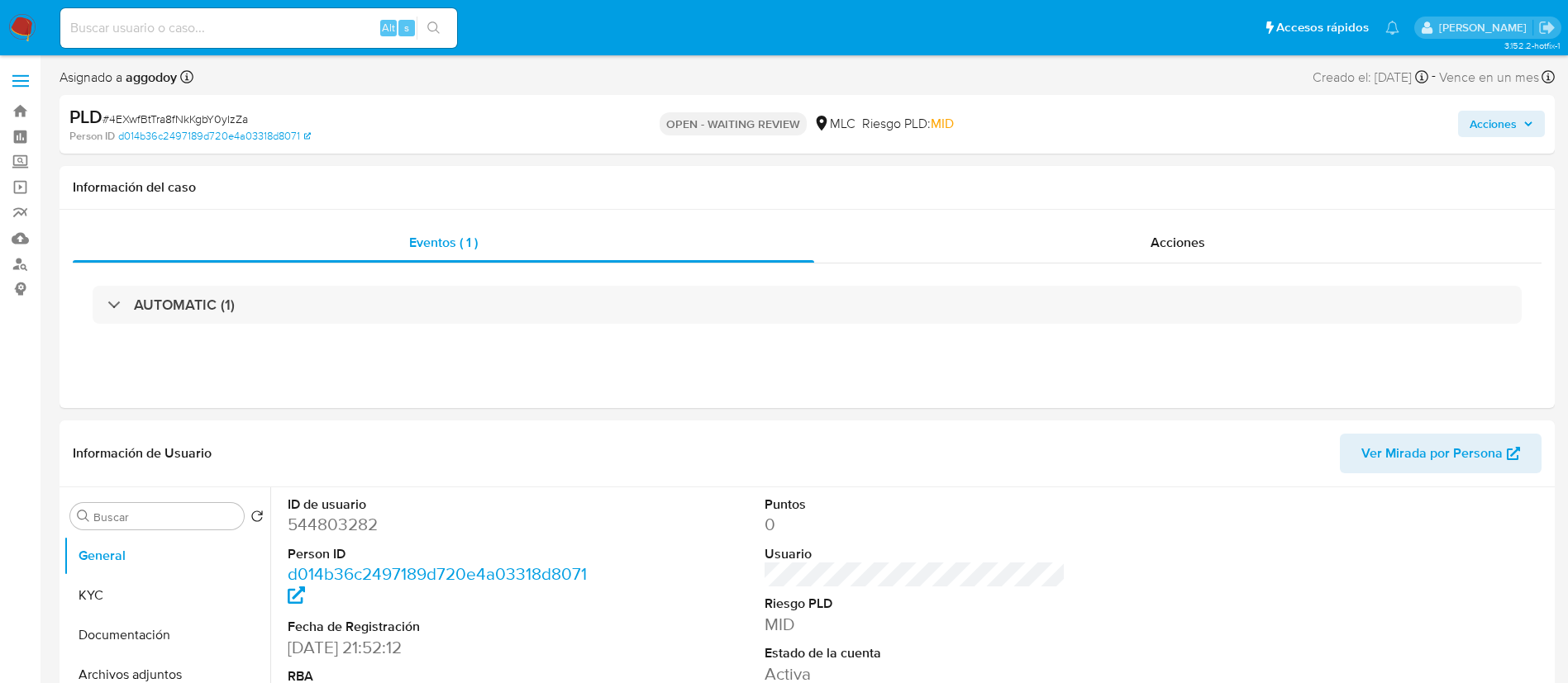
select select "10"
